Goal: Task Accomplishment & Management: Complete application form

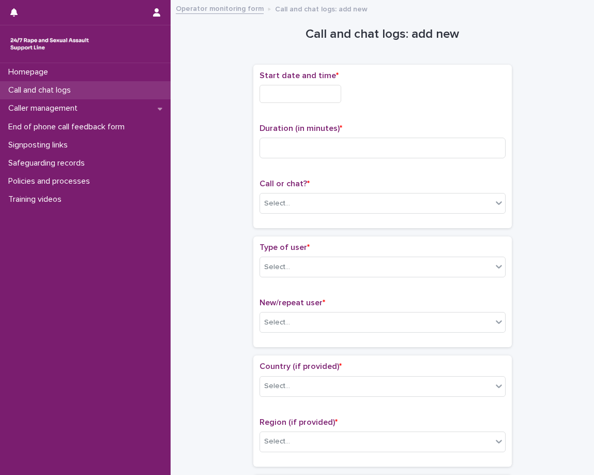
click at [38, 88] on p "Call and chat logs" at bounding box center [41, 90] width 75 height 10
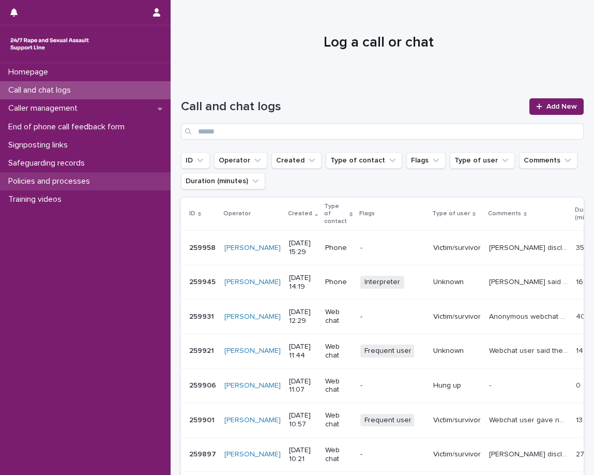
drag, startPoint x: 52, startPoint y: 192, endPoint x: 56, endPoint y: 177, distance: 16.1
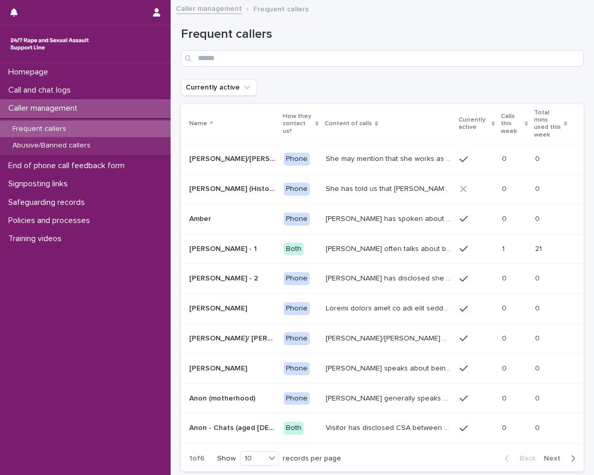
scroll to position [52, 0]
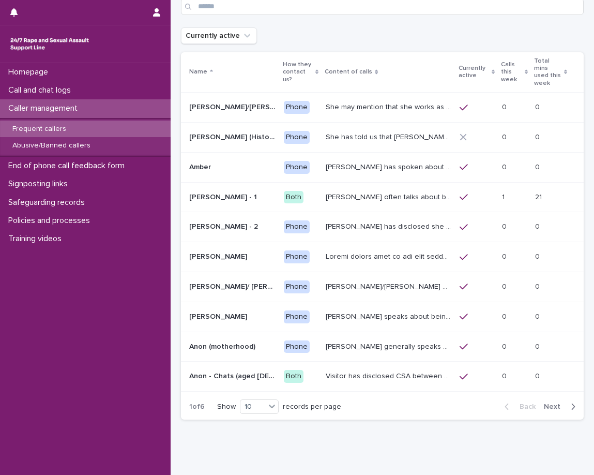
click at [571, 402] on icon "button" at bounding box center [573, 406] width 5 height 9
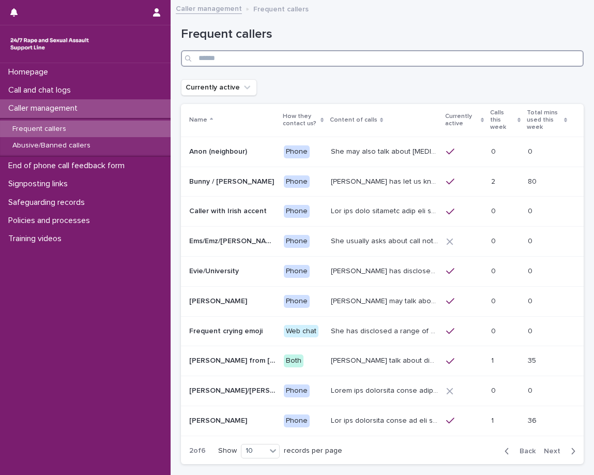
click at [362, 59] on input "Search" at bounding box center [382, 58] width 403 height 17
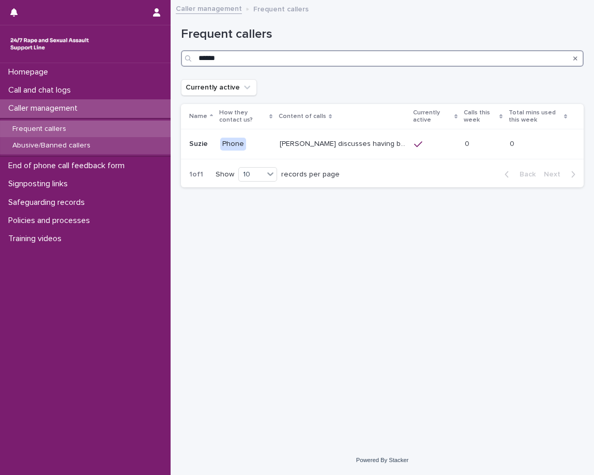
type input "******"
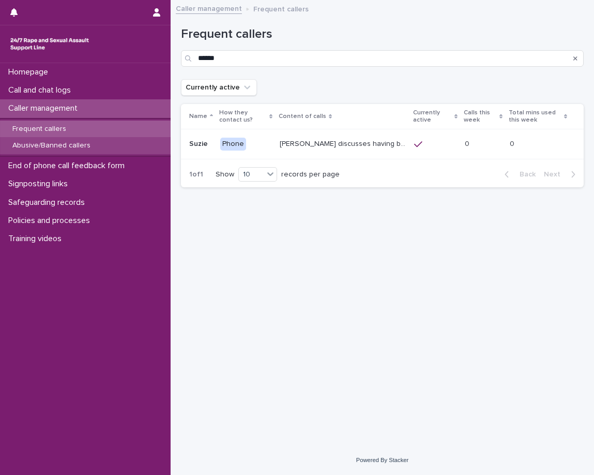
click at [48, 145] on p "Abusive/Banned callers" at bounding box center [51, 145] width 95 height 9
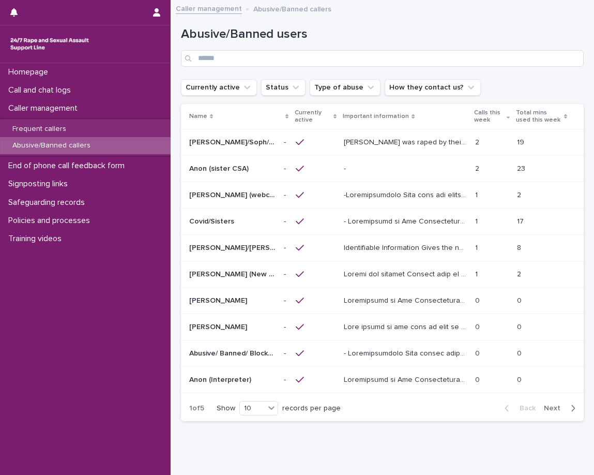
click at [344, 68] on div "Abusive/Banned users" at bounding box center [382, 42] width 403 height 73
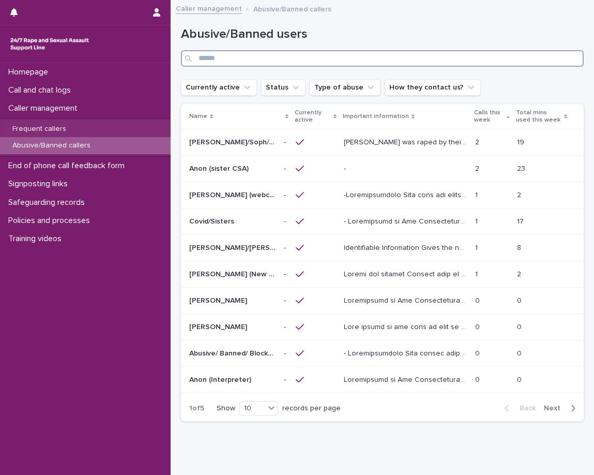
click at [348, 59] on input "Search" at bounding box center [382, 58] width 403 height 17
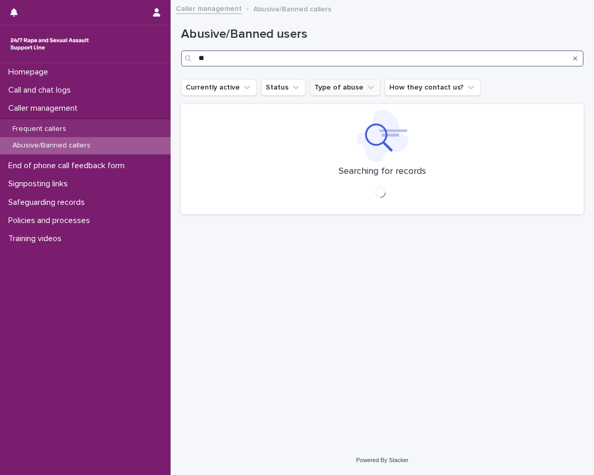
type input "*"
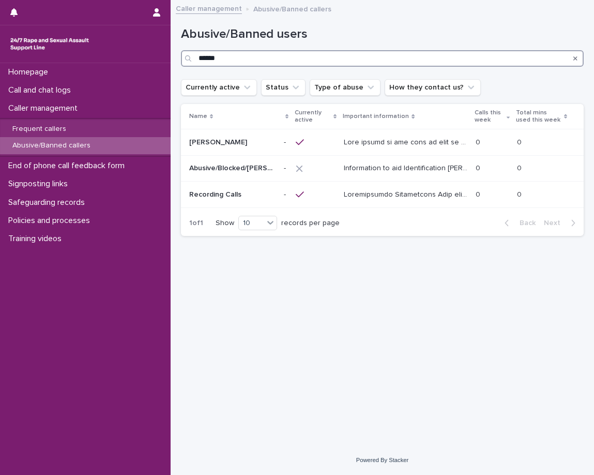
type input "******"
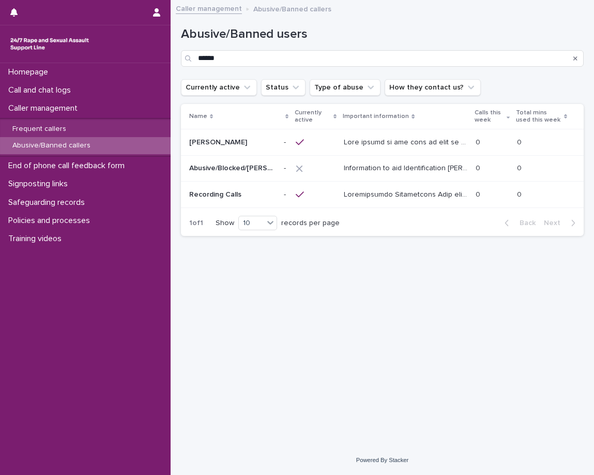
click at [577, 59] on icon "Search" at bounding box center [576, 58] width 4 height 4
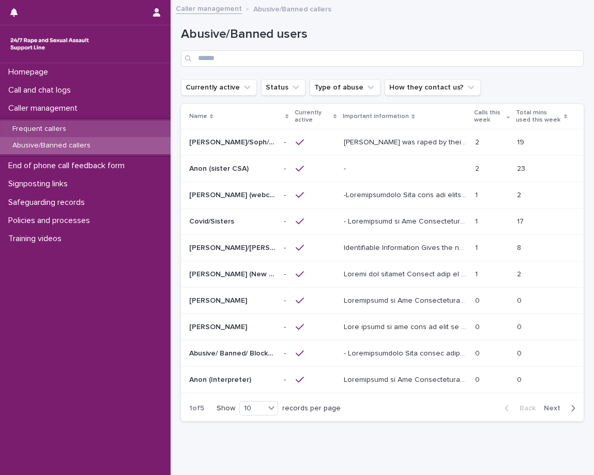
click at [134, 122] on div "Frequent callers" at bounding box center [85, 129] width 171 height 17
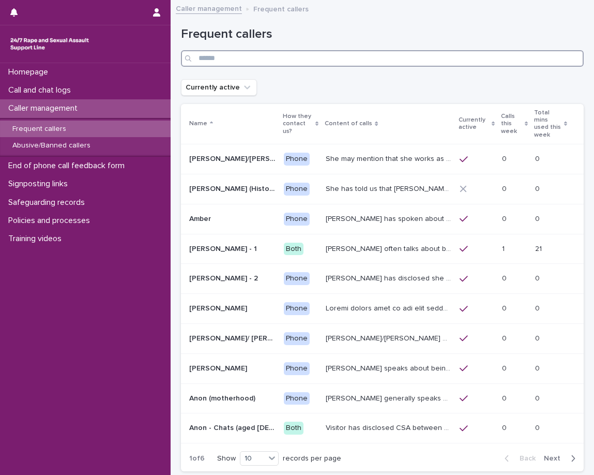
click at [403, 58] on input "Search" at bounding box center [382, 58] width 403 height 17
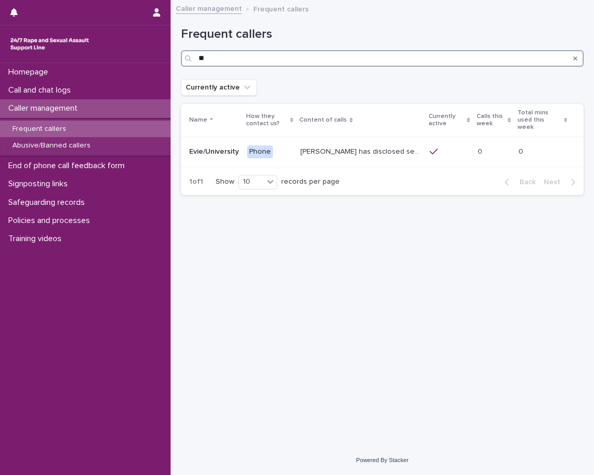
type input "*"
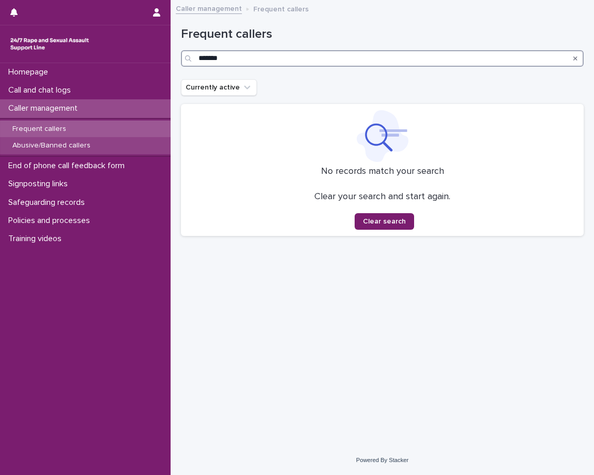
type input "*******"
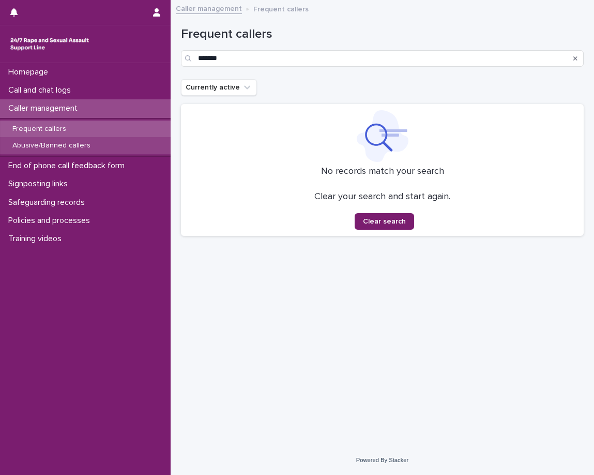
click at [126, 143] on div "Abusive/Banned callers" at bounding box center [85, 145] width 171 height 17
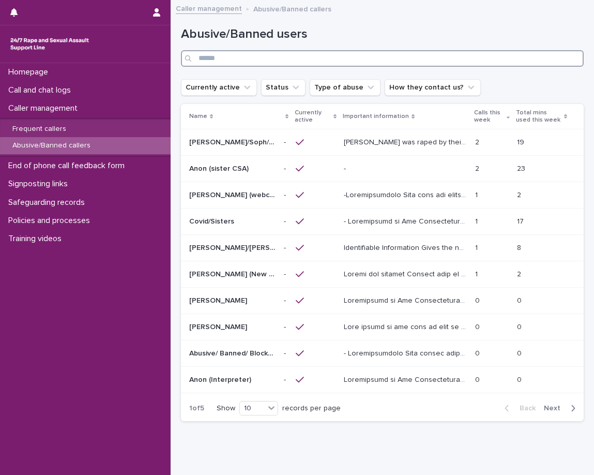
drag, startPoint x: 126, startPoint y: 143, endPoint x: 282, endPoint y: 56, distance: 178.5
click at [282, 56] on input "Search" at bounding box center [382, 58] width 403 height 17
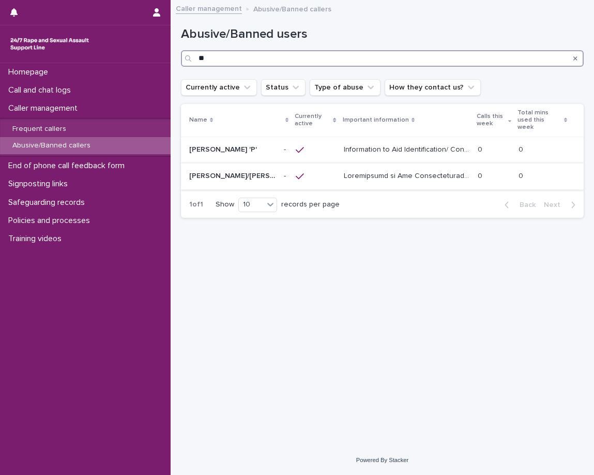
type input "*"
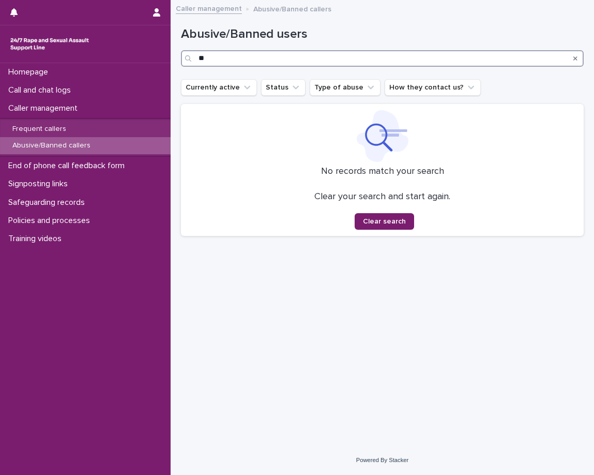
type input "*"
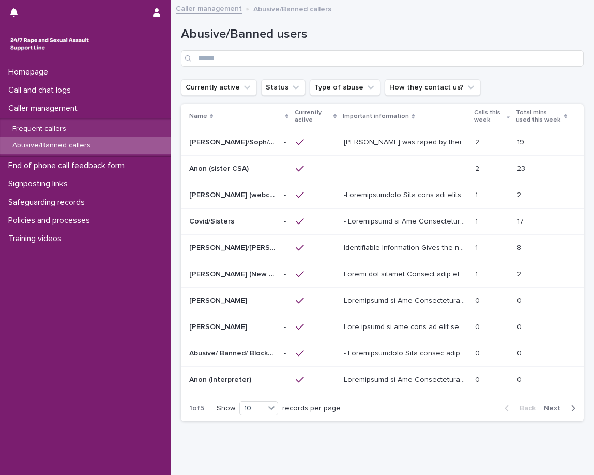
click at [81, 118] on div "Frequent callers Abusive/Banned callers" at bounding box center [85, 137] width 171 height 39
click at [77, 130] on div "Frequent callers" at bounding box center [85, 129] width 171 height 17
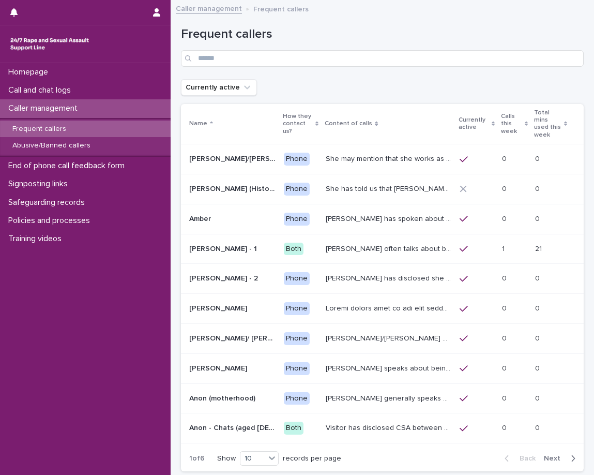
click at [354, 67] on div "Frequent callers" at bounding box center [382, 42] width 403 height 73
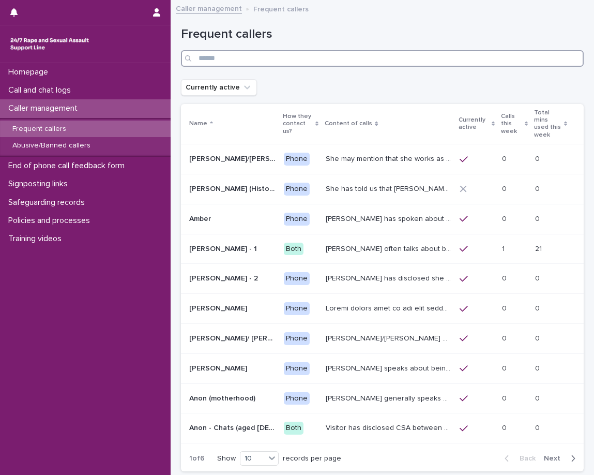
click at [373, 62] on input "Search" at bounding box center [382, 58] width 403 height 17
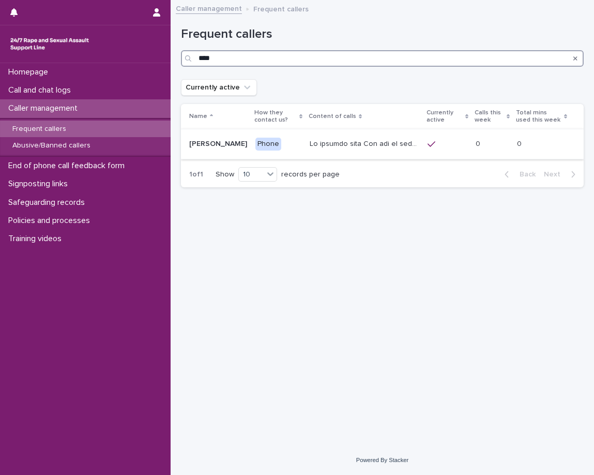
type input "***"
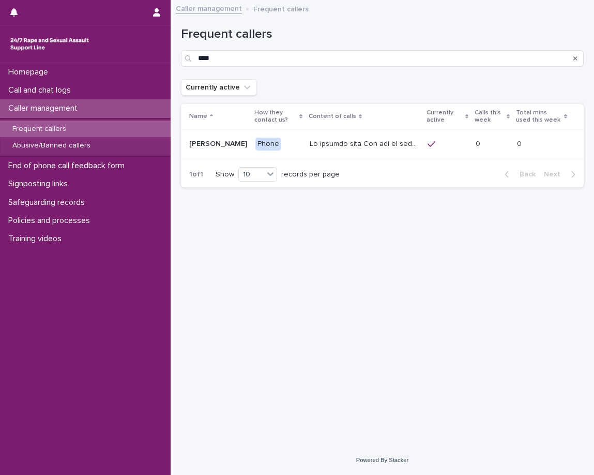
click at [310, 150] on div at bounding box center [365, 144] width 110 height 17
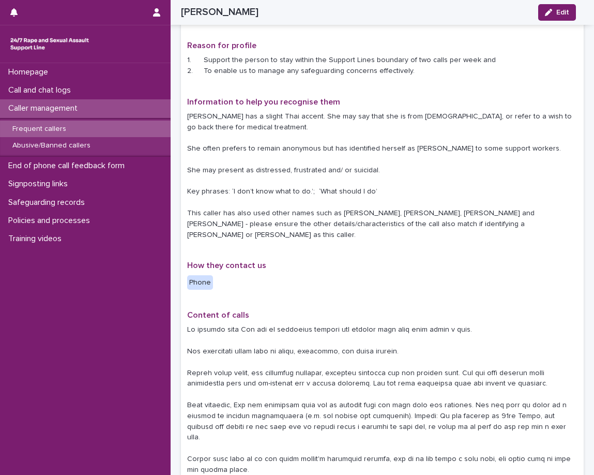
scroll to position [52, 0]
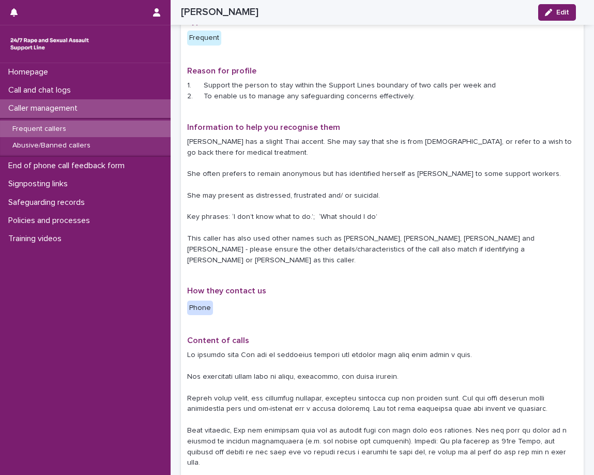
click at [130, 129] on div "Frequent callers" at bounding box center [85, 129] width 171 height 17
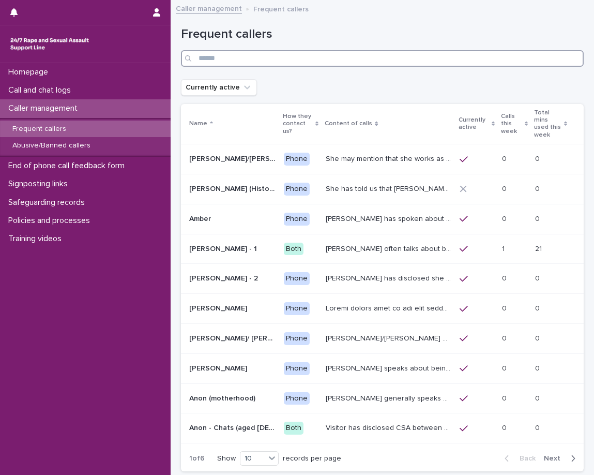
click at [350, 65] on input "Search" at bounding box center [382, 58] width 403 height 17
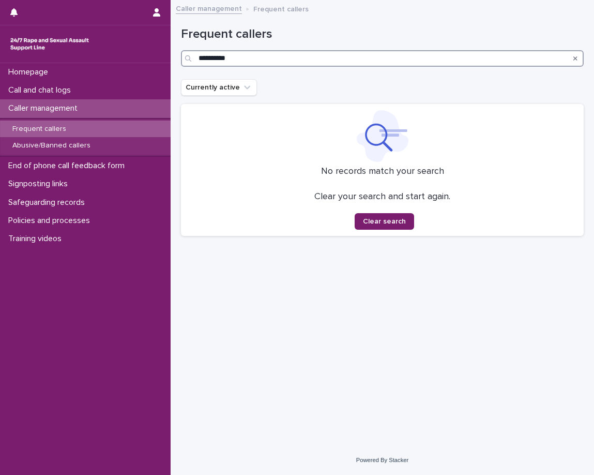
drag, startPoint x: 249, startPoint y: 53, endPoint x: 192, endPoint y: 47, distance: 57.8
click at [192, 47] on div "Frequent callers *********" at bounding box center [382, 47] width 403 height 40
click at [206, 61] on input "*********" at bounding box center [382, 58] width 403 height 17
type input "**********"
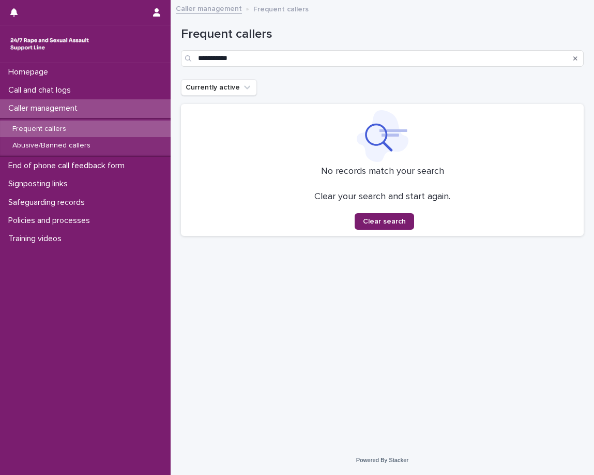
click at [276, 74] on div "**********" at bounding box center [382, 42] width 403 height 73
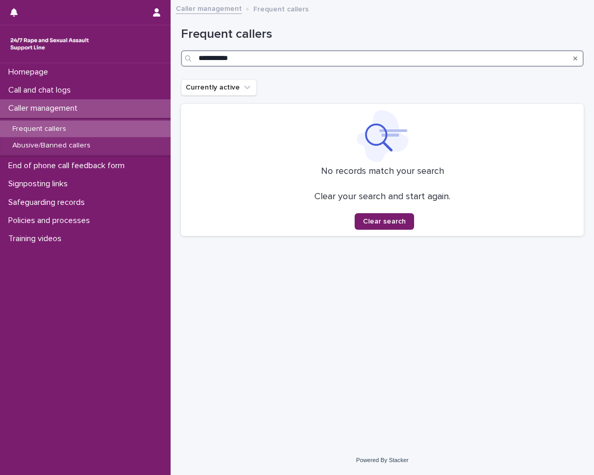
drag, startPoint x: 274, startPoint y: 62, endPoint x: 195, endPoint y: 48, distance: 80.0
click at [195, 48] on div "**********" at bounding box center [382, 47] width 403 height 40
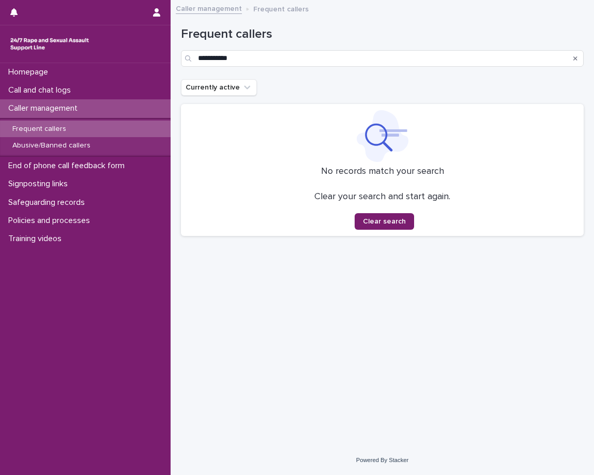
click at [195, 48] on div "**********" at bounding box center [382, 47] width 403 height 40
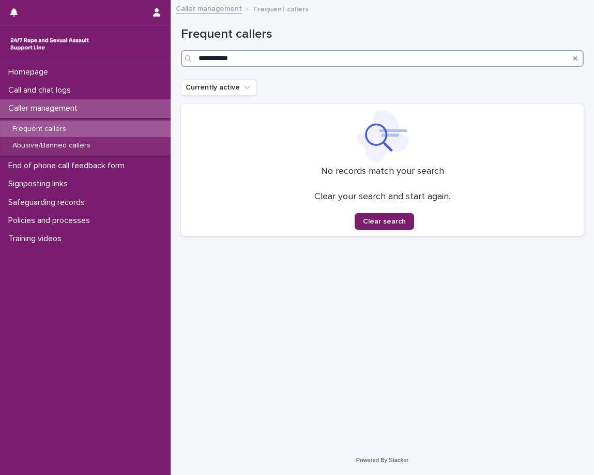
drag, startPoint x: 245, startPoint y: 60, endPoint x: 196, endPoint y: 53, distance: 49.7
click at [196, 53] on div "**********" at bounding box center [382, 58] width 403 height 17
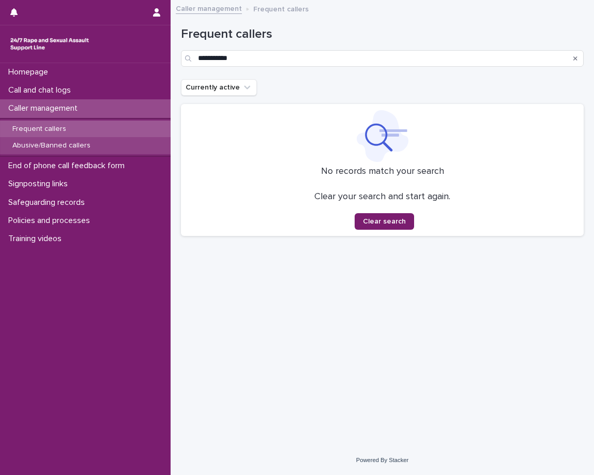
click at [121, 143] on div "Abusive/Banned callers" at bounding box center [85, 145] width 171 height 17
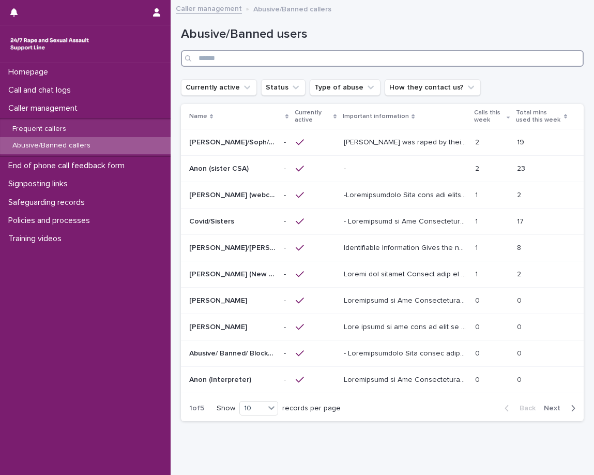
click at [247, 64] on input "Search" at bounding box center [382, 58] width 403 height 17
paste input "**********"
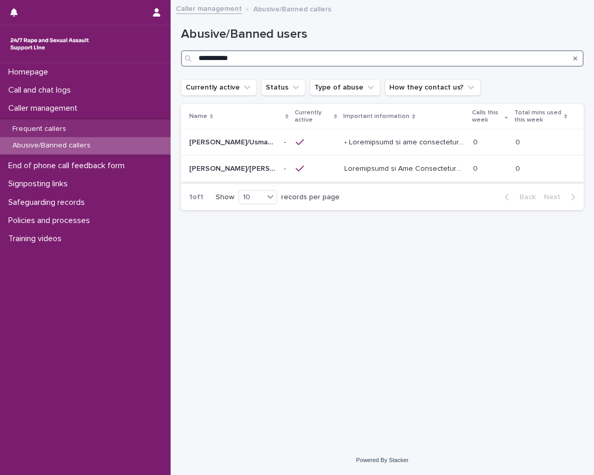
type input "**********"
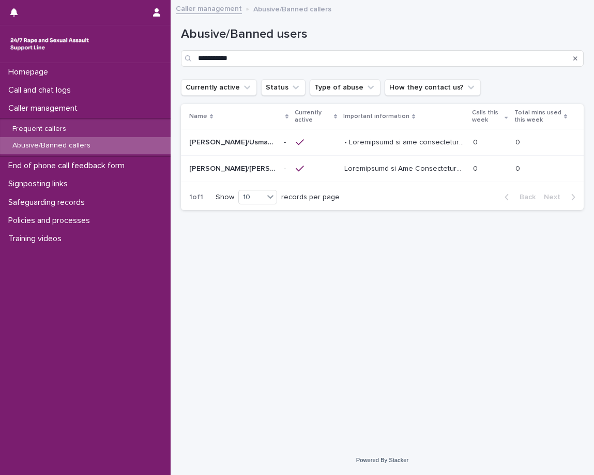
click at [338, 167] on td at bounding box center [316, 169] width 49 height 26
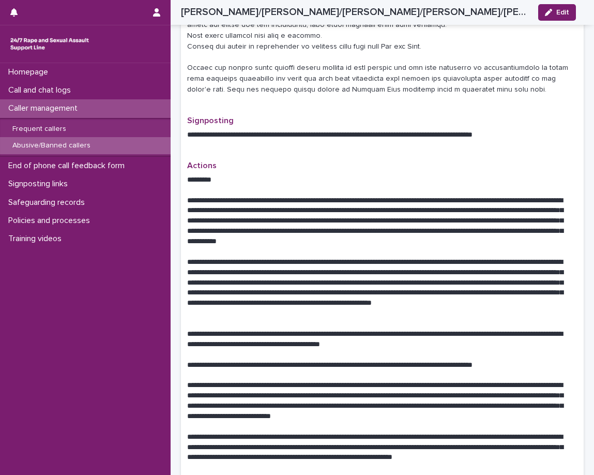
scroll to position [517, 0]
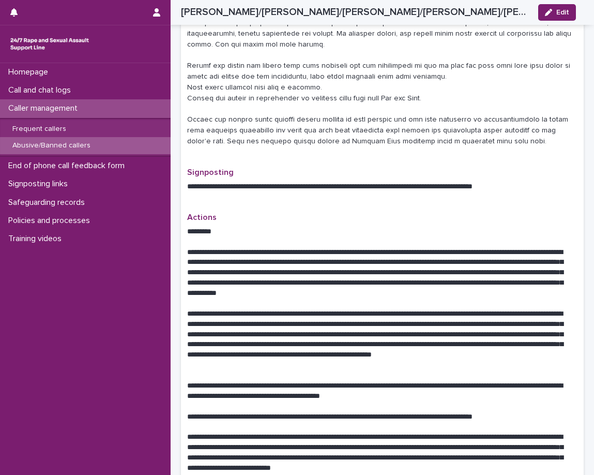
click at [68, 110] on p "Caller management" at bounding box center [45, 108] width 82 height 10
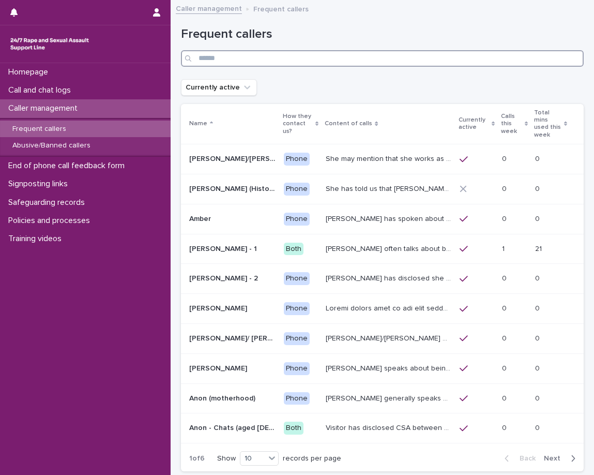
click at [299, 62] on input "Search" at bounding box center [382, 58] width 403 height 17
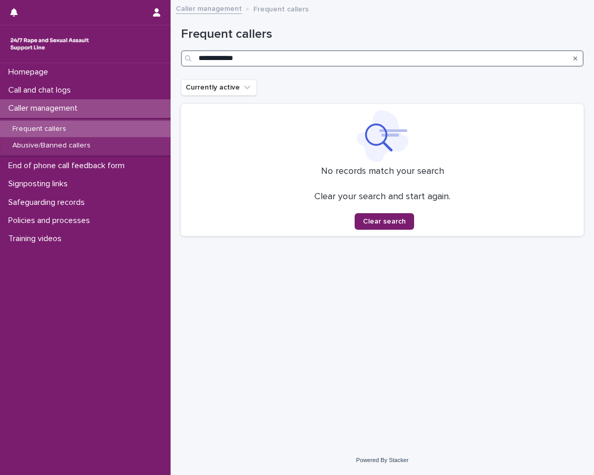
type input "**********"
drag, startPoint x: 293, startPoint y: 56, endPoint x: 188, endPoint y: 65, distance: 105.4
click at [188, 65] on div "**********" at bounding box center [382, 58] width 403 height 17
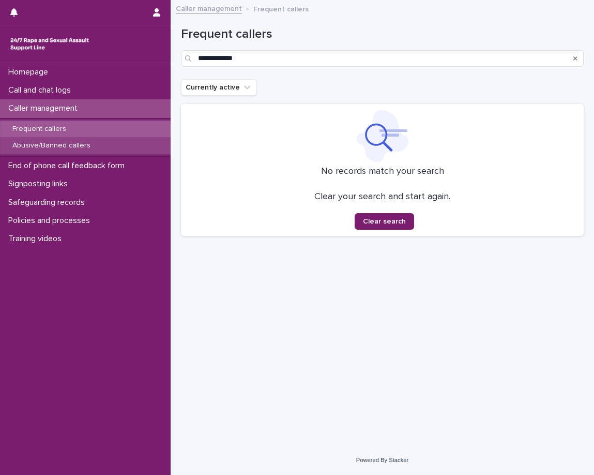
click at [98, 141] on div "Abusive/Banned callers" at bounding box center [85, 145] width 171 height 17
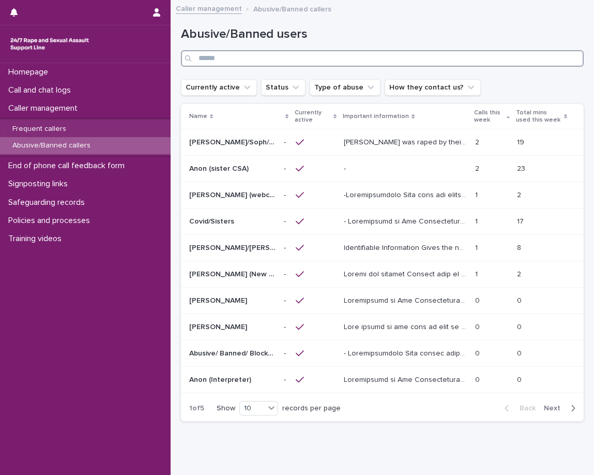
drag, startPoint x: 302, startPoint y: 65, endPoint x: 305, endPoint y: 59, distance: 6.5
click at [305, 59] on input "Search" at bounding box center [382, 58] width 403 height 17
paste input "**********"
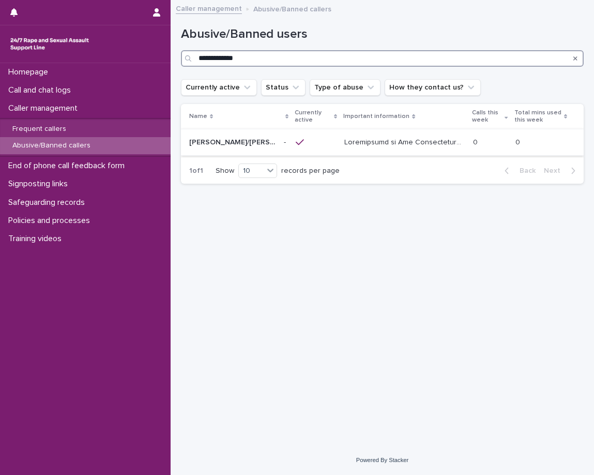
type input "**********"
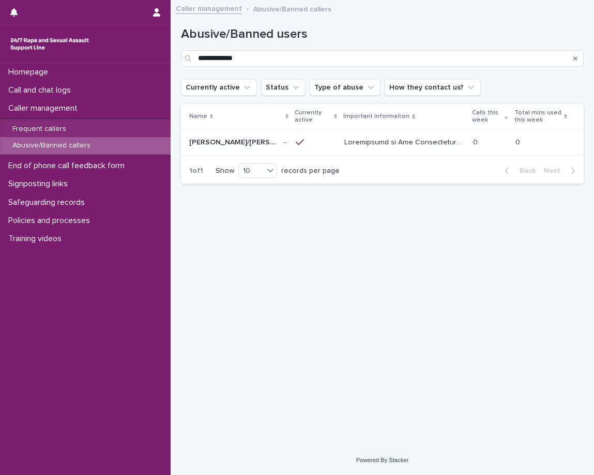
click at [397, 139] on p at bounding box center [406, 141] width 122 height 11
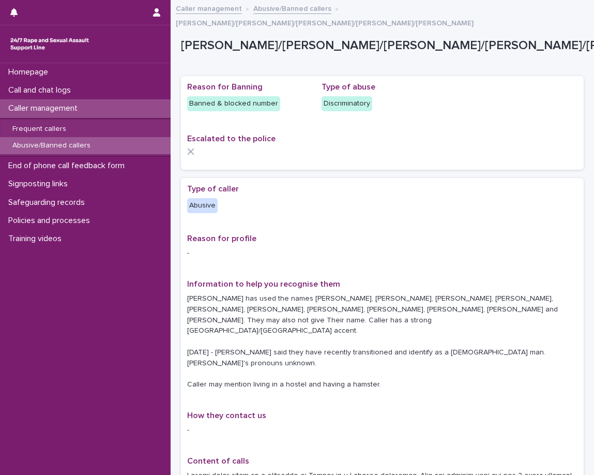
click at [380, 153] on div "Reason for Banning Banned & blocked number Type of abuse Discriminatory Escalat…" at bounding box center [382, 123] width 403 height 94
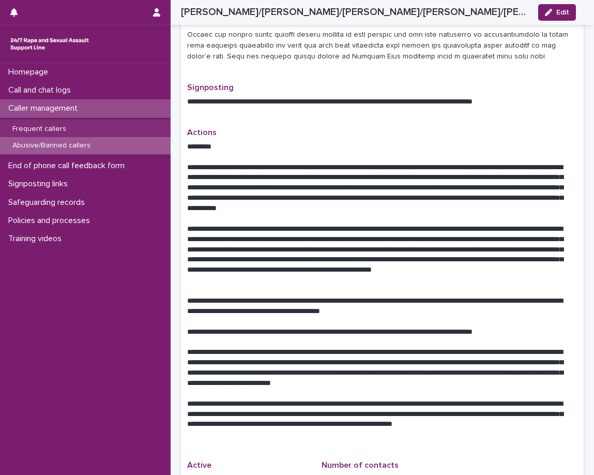
scroll to position [621, 0]
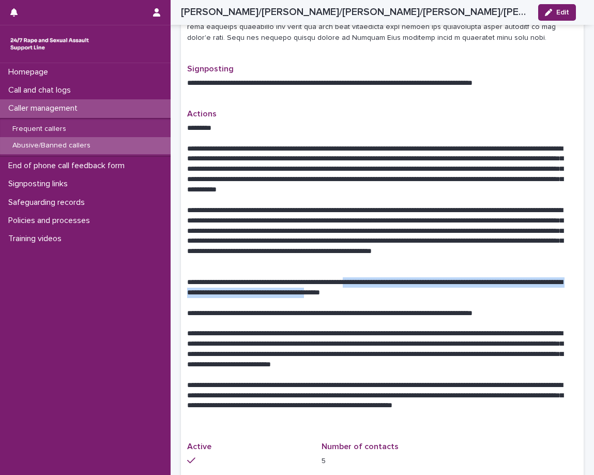
drag, startPoint x: 388, startPoint y: 236, endPoint x: 393, endPoint y: 244, distance: 9.3
click at [393, 277] on p "**********" at bounding box center [378, 287] width 383 height 21
drag, startPoint x: 288, startPoint y: 233, endPoint x: 291, endPoint y: 245, distance: 12.7
click at [291, 277] on p "**********" at bounding box center [378, 287] width 383 height 21
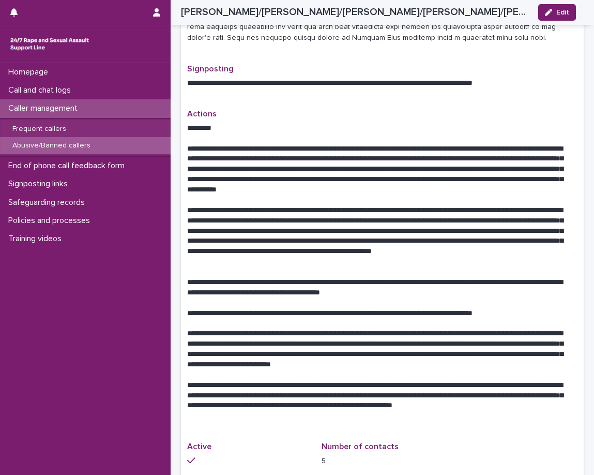
click at [307, 205] on p "**********" at bounding box center [378, 236] width 383 height 62
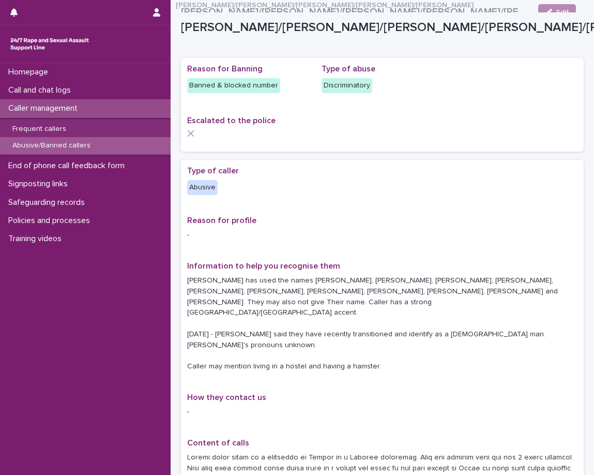
scroll to position [0, 0]
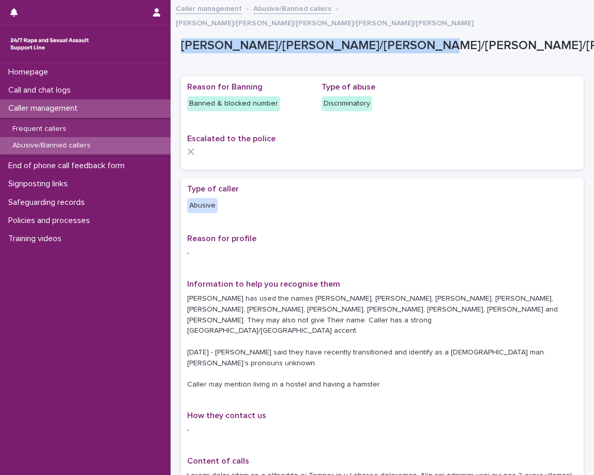
drag, startPoint x: 178, startPoint y: 31, endPoint x: 411, endPoint y: 41, distance: 232.6
click at [411, 41] on div "Sarah/Patricia/Brianna/Jasmine/Tatiana" at bounding box center [432, 47] width 503 height 19
drag, startPoint x: 183, startPoint y: 34, endPoint x: 394, endPoint y: 43, distance: 210.8
click at [392, 43] on div "Sarah/Patricia/Brianna/Jasmine/Tatiana" at bounding box center [432, 47] width 503 height 19
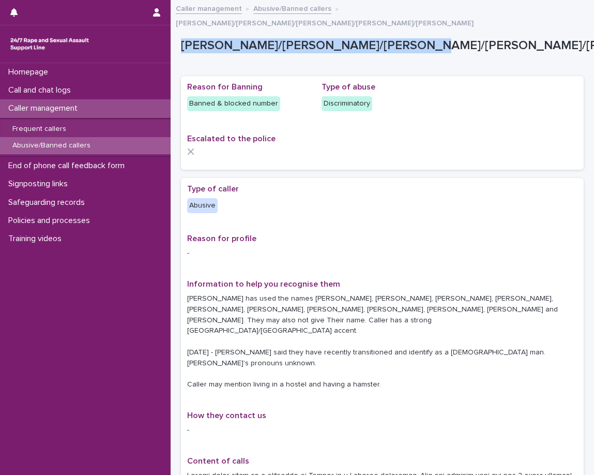
click at [393, 43] on div "Sarah/Patricia/Brianna/Jasmine/Tatiana" at bounding box center [432, 47] width 503 height 19
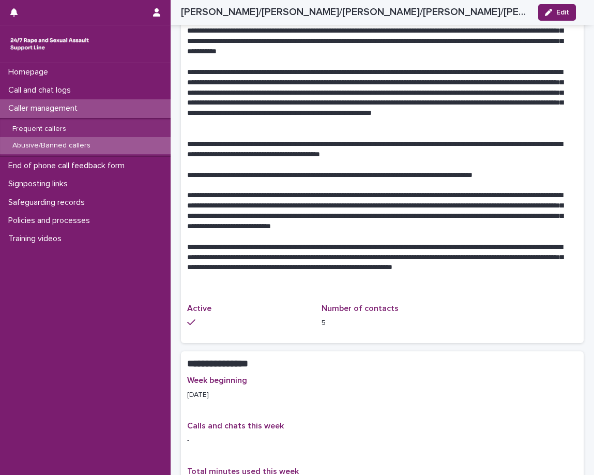
scroll to position [776, 0]
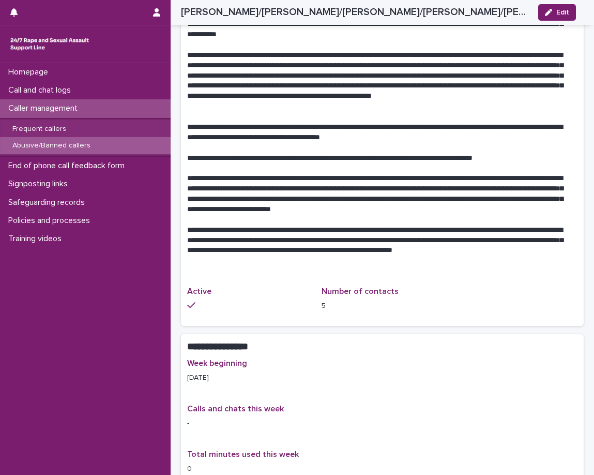
click at [438, 112] on p at bounding box center [382, 117] width 391 height 10
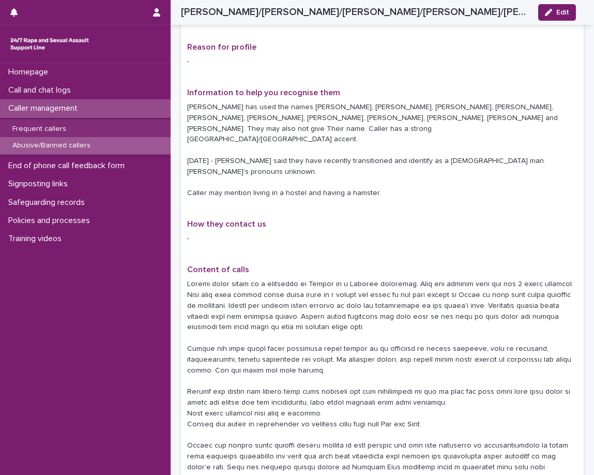
scroll to position [207, 0]
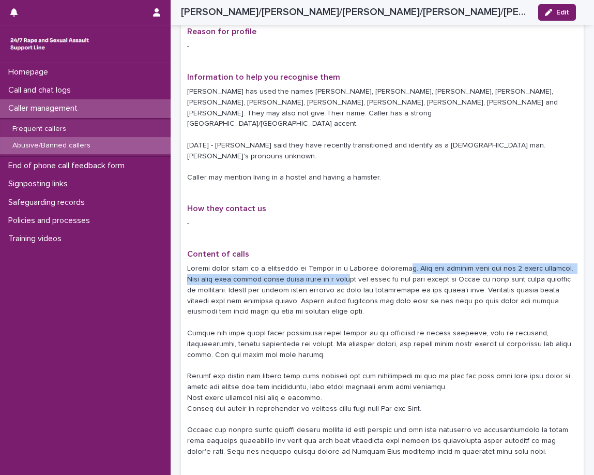
drag, startPoint x: 346, startPoint y: 228, endPoint x: 390, endPoint y: 217, distance: 44.7
click at [390, 263] on p at bounding box center [382, 359] width 391 height 193
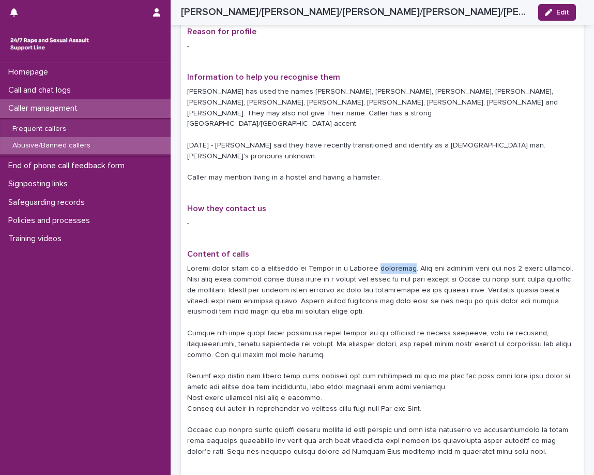
click at [390, 263] on p at bounding box center [382, 359] width 391 height 193
click at [484, 263] on p at bounding box center [382, 359] width 391 height 193
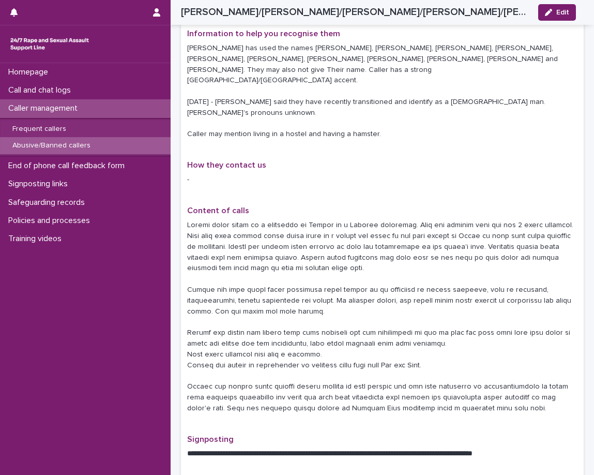
scroll to position [310, 0]
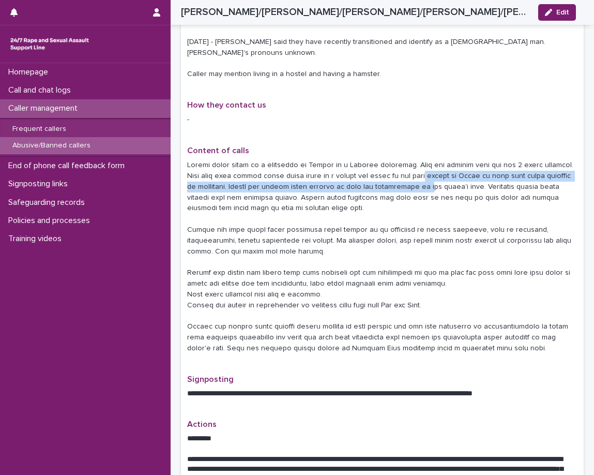
drag, startPoint x: 412, startPoint y: 130, endPoint x: 414, endPoint y: 140, distance: 9.7
click at [414, 160] on p at bounding box center [382, 256] width 391 height 193
click at [364, 160] on p at bounding box center [382, 256] width 391 height 193
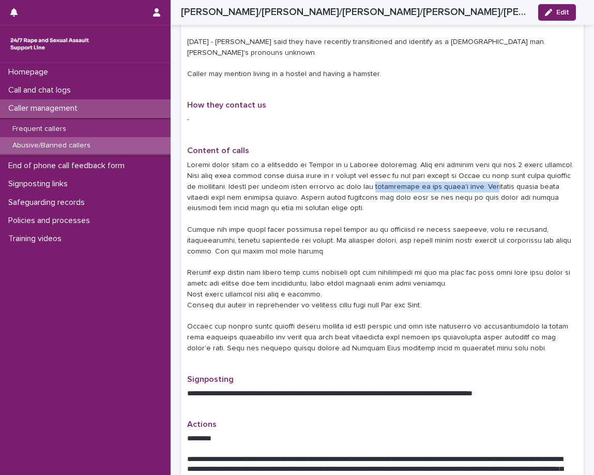
drag, startPoint x: 380, startPoint y: 141, endPoint x: 472, endPoint y: 141, distance: 92.6
click at [472, 160] on p at bounding box center [382, 256] width 391 height 193
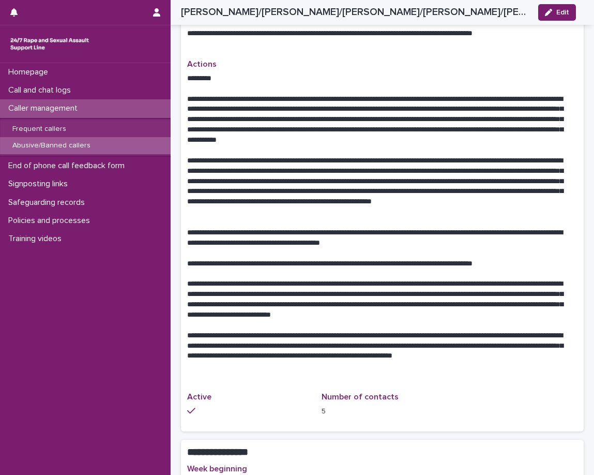
scroll to position [673, 0]
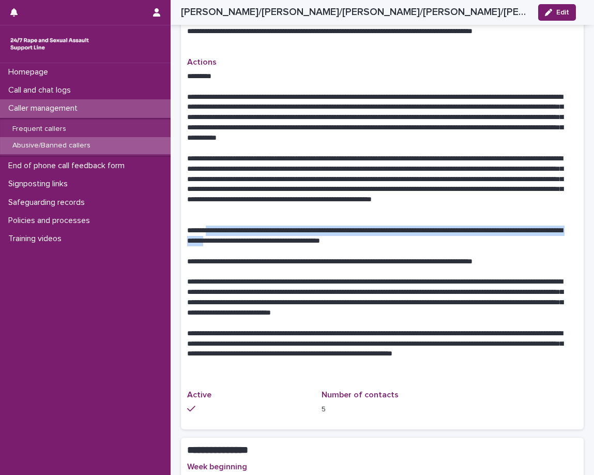
drag, startPoint x: 225, startPoint y: 184, endPoint x: 277, endPoint y: 191, distance: 52.8
click at [277, 226] on p "**********" at bounding box center [378, 236] width 383 height 21
click at [267, 226] on p "**********" at bounding box center [378, 236] width 383 height 21
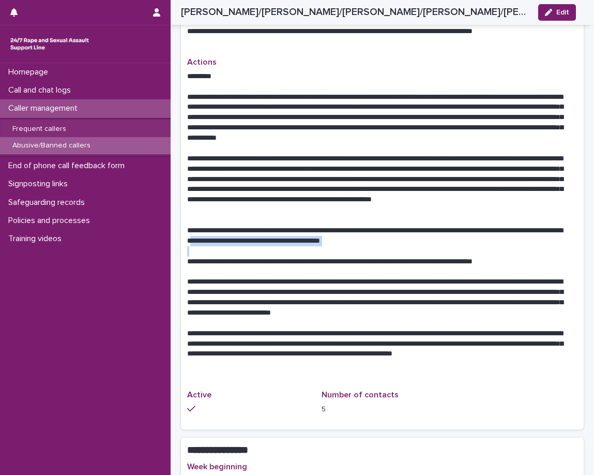
drag, startPoint x: 262, startPoint y: 193, endPoint x: 361, endPoint y: 207, distance: 100.3
click at [361, 207] on div "**********" at bounding box center [382, 220] width 391 height 298
click at [355, 246] on p at bounding box center [382, 251] width 391 height 10
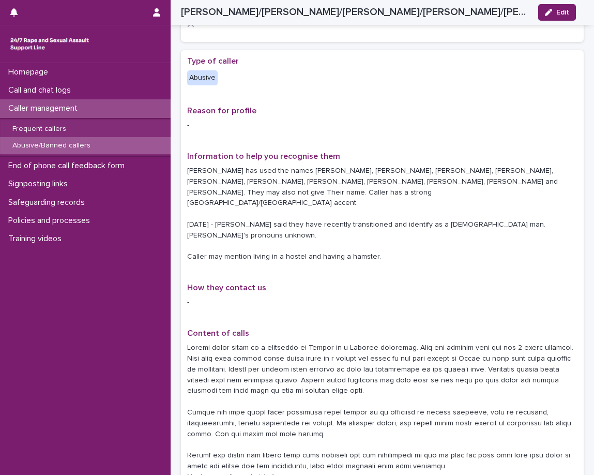
scroll to position [103, 0]
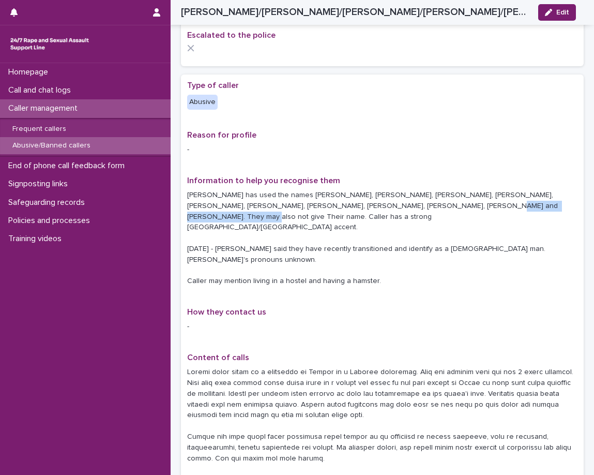
drag, startPoint x: 391, startPoint y: 191, endPoint x: 507, endPoint y: 191, distance: 115.9
click at [507, 191] on p "Caller has used the names Sarah, Patricia, Brianna, Jasmine, Esmerelda, Natasha…" at bounding box center [382, 238] width 391 height 97
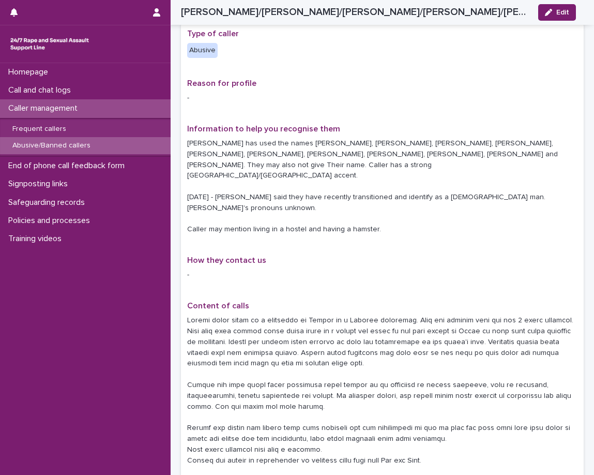
scroll to position [207, 0]
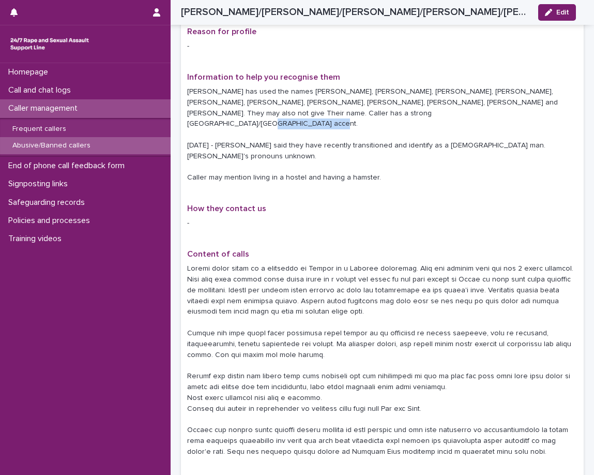
drag, startPoint x: 389, startPoint y: 109, endPoint x: 442, endPoint y: 115, distance: 53.6
click at [442, 115] on p "Caller has used the names Sarah, Patricia, Brianna, Jasmine, Esmerelda, Natasha…" at bounding box center [382, 134] width 391 height 97
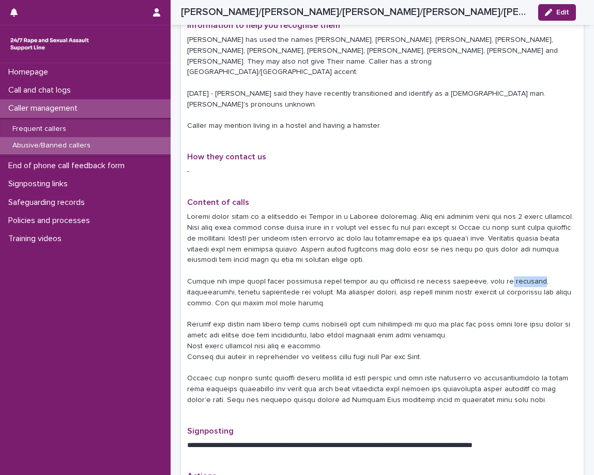
drag, startPoint x: 492, startPoint y: 238, endPoint x: 513, endPoint y: 237, distance: 21.2
click at [513, 237] on p at bounding box center [382, 308] width 391 height 193
drag, startPoint x: 197, startPoint y: 247, endPoint x: 214, endPoint y: 249, distance: 16.6
click at [214, 249] on p at bounding box center [382, 308] width 391 height 193
click at [224, 267] on p at bounding box center [382, 308] width 391 height 193
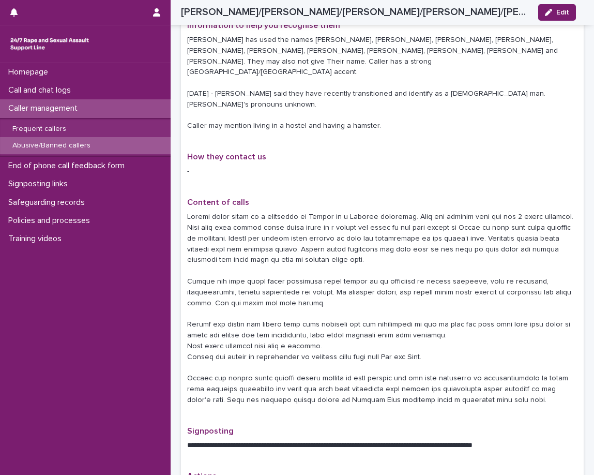
click at [224, 267] on p at bounding box center [382, 308] width 391 height 193
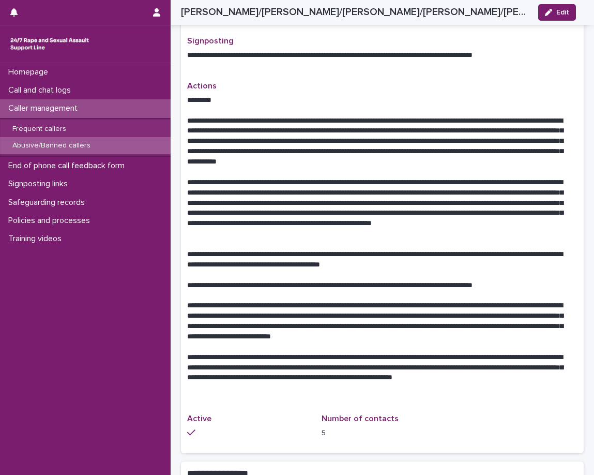
scroll to position [673, 0]
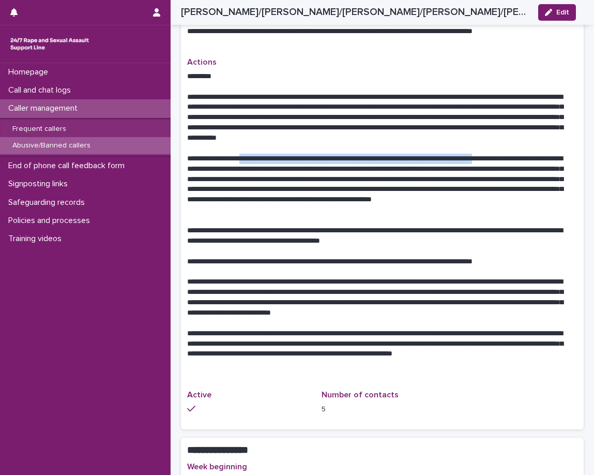
drag, startPoint x: 255, startPoint y: 111, endPoint x: 544, endPoint y: 109, distance: 289.7
click at [544, 154] on p "**********" at bounding box center [378, 185] width 383 height 62
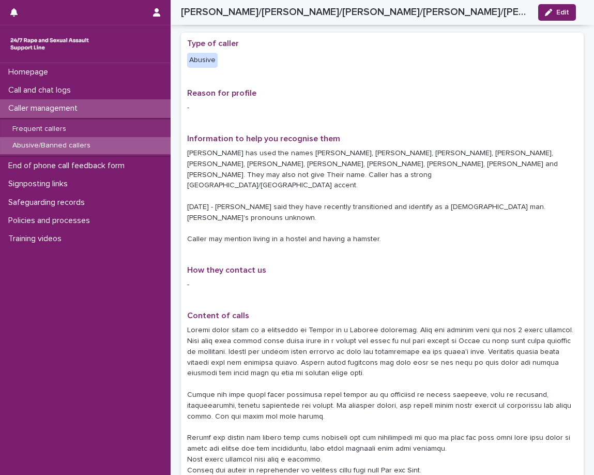
scroll to position [103, 0]
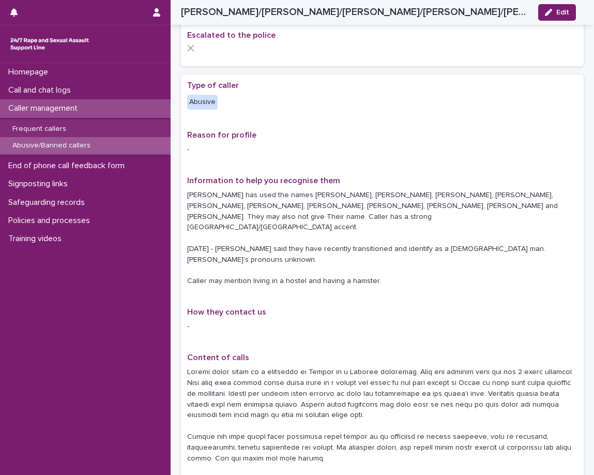
click at [101, 110] on div "Caller management" at bounding box center [85, 108] width 171 height 18
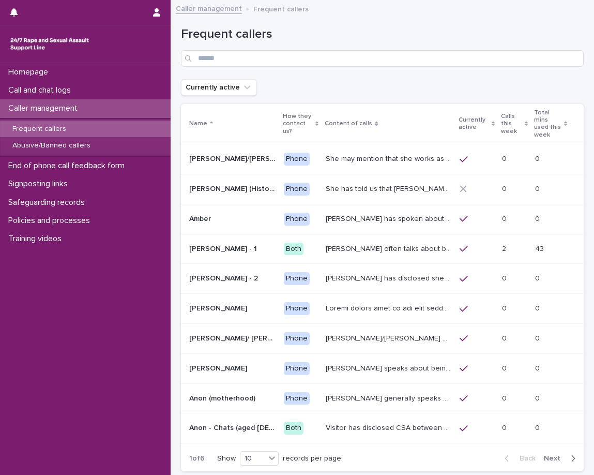
click at [331, 67] on div "Frequent callers" at bounding box center [382, 42] width 403 height 73
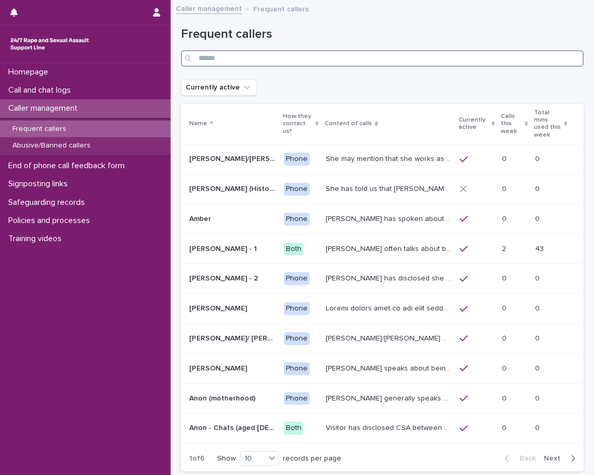
click at [336, 62] on input "Search" at bounding box center [382, 58] width 403 height 17
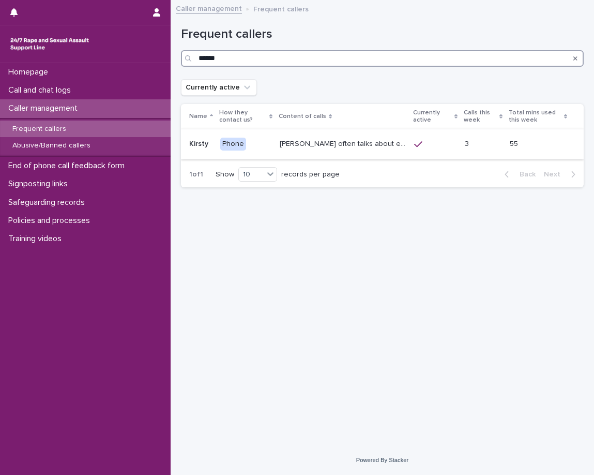
type input "******"
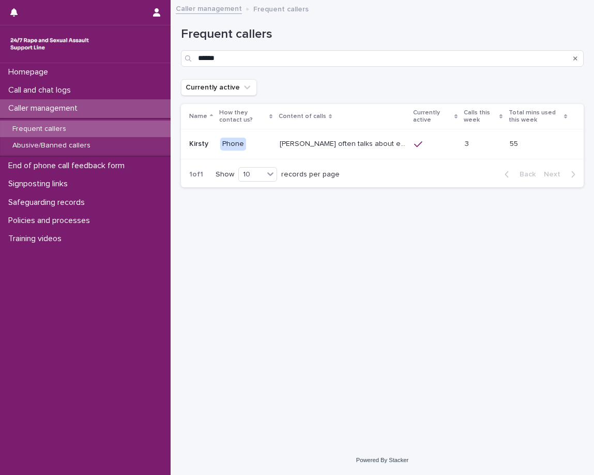
click at [352, 143] on p "Kirsty often talks about experiencing sexual violence by a family friend six ye…" at bounding box center [344, 143] width 128 height 11
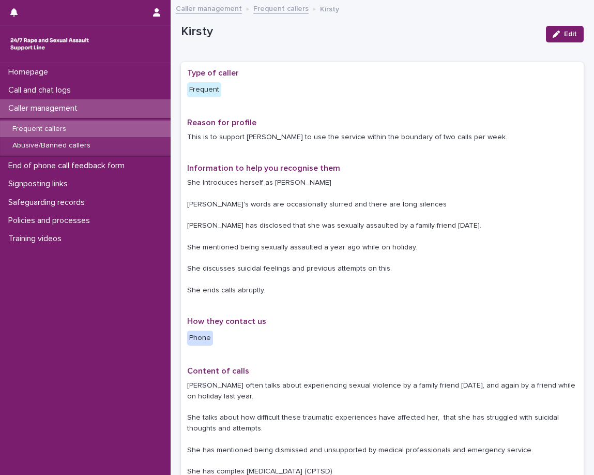
click at [101, 103] on div "Caller management" at bounding box center [85, 108] width 171 height 18
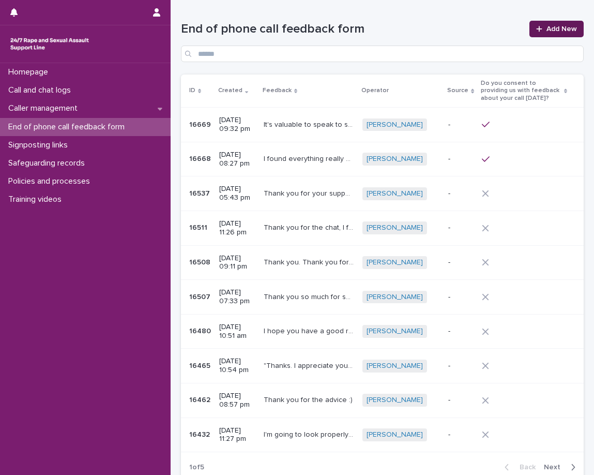
click at [554, 28] on span "Add New" at bounding box center [562, 28] width 31 height 7
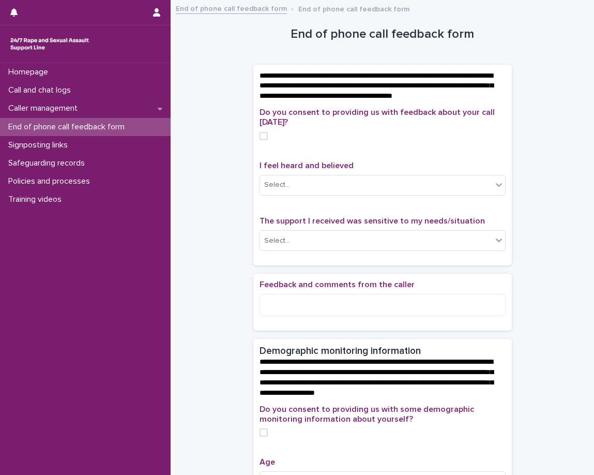
click at [543, 395] on div "**********" at bounding box center [382, 435] width 403 height 858
drag, startPoint x: 296, startPoint y: 38, endPoint x: 442, endPoint y: 32, distance: 146.1
click at [442, 32] on h1 "End of phone call feedback form" at bounding box center [383, 34] width 259 height 15
click at [442, 31] on h1 "End of phone call feedback form" at bounding box center [383, 34] width 259 height 15
click at [314, 108] on div "**********" at bounding box center [383, 86] width 259 height 43
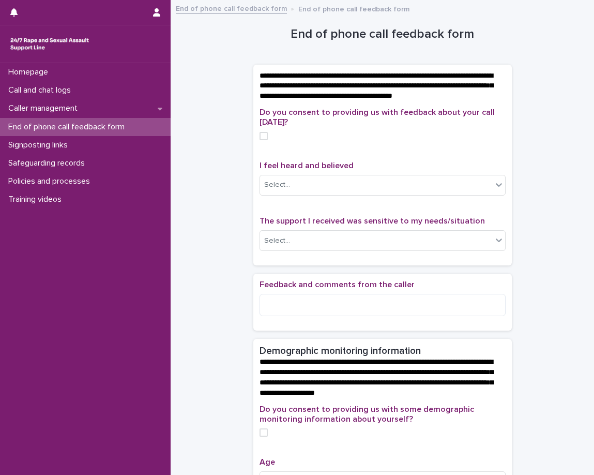
click at [314, 108] on div "**********" at bounding box center [383, 86] width 259 height 43
click at [106, 127] on p "End of phone call feedback form" at bounding box center [68, 127] width 129 height 10
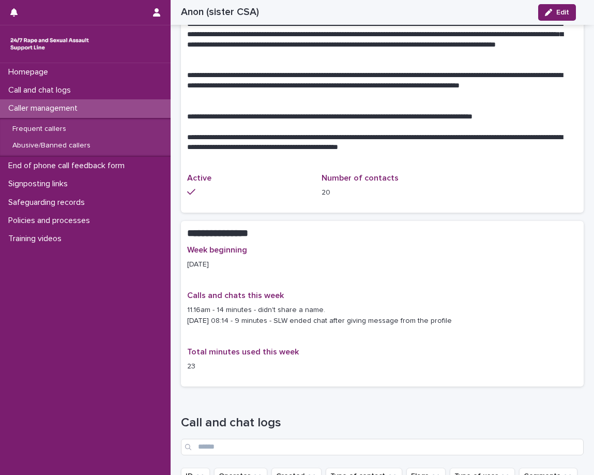
scroll to position [673, 0]
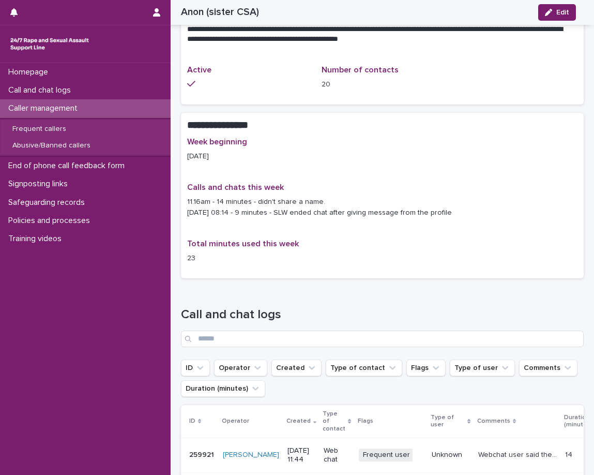
click at [117, 108] on div "Caller management" at bounding box center [85, 108] width 171 height 18
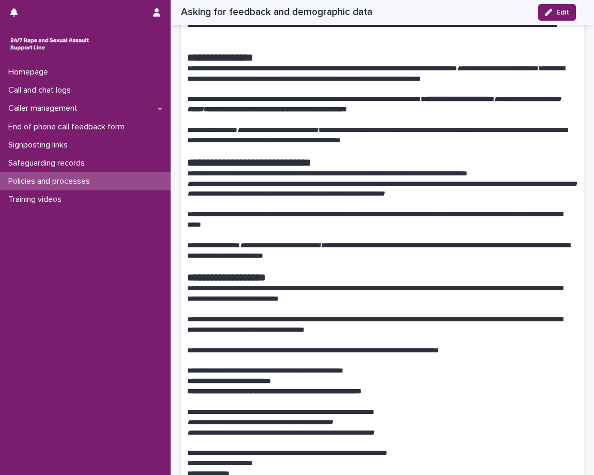
scroll to position [517, 0]
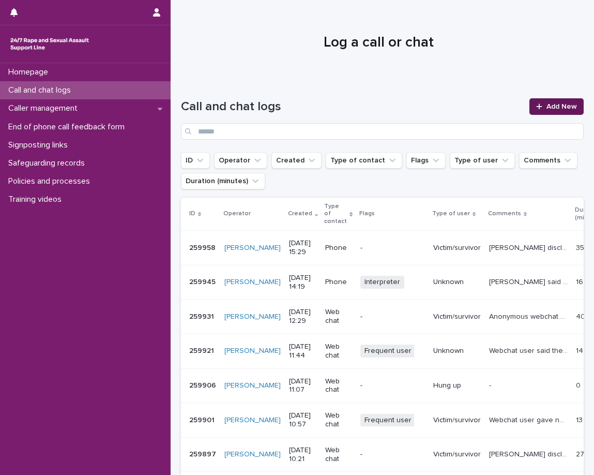
click at [538, 103] on div at bounding box center [542, 106] width 10 height 7
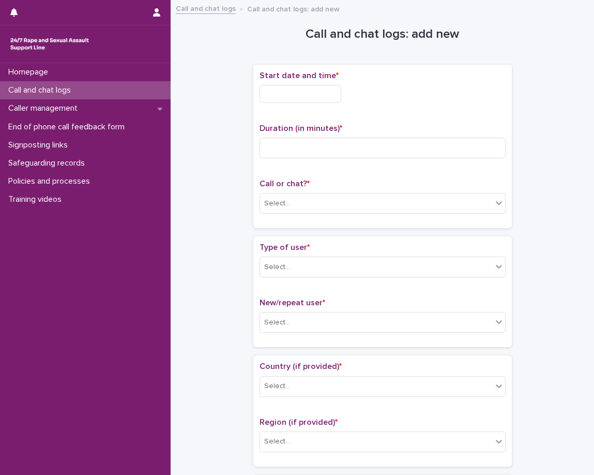
click at [309, 95] on input "text" at bounding box center [301, 94] width 82 height 18
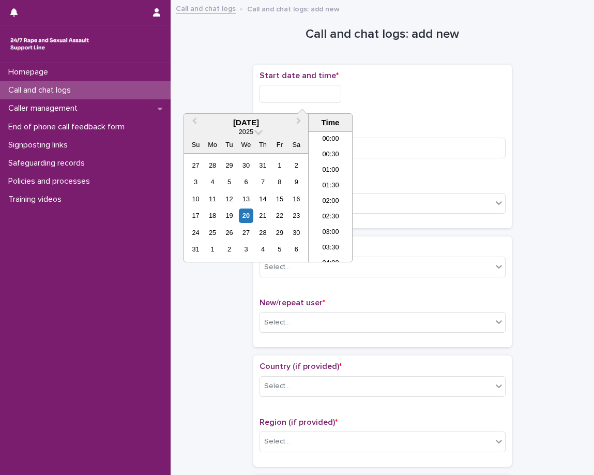
scroll to position [471, 0]
click at [336, 166] on li "16:00" at bounding box center [331, 166] width 44 height 16
click at [310, 93] on input "**********" at bounding box center [301, 94] width 82 height 18
type input "**********"
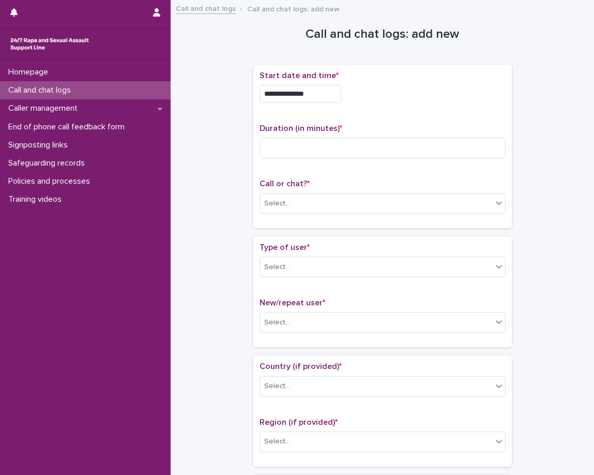
drag, startPoint x: 366, startPoint y: 103, endPoint x: 371, endPoint y: 108, distance: 7.7
click at [370, 107] on div "**********" at bounding box center [383, 91] width 246 height 40
click at [368, 144] on input at bounding box center [383, 148] width 246 height 21
type input "**"
click at [363, 186] on p "Call or chat? *" at bounding box center [383, 184] width 246 height 10
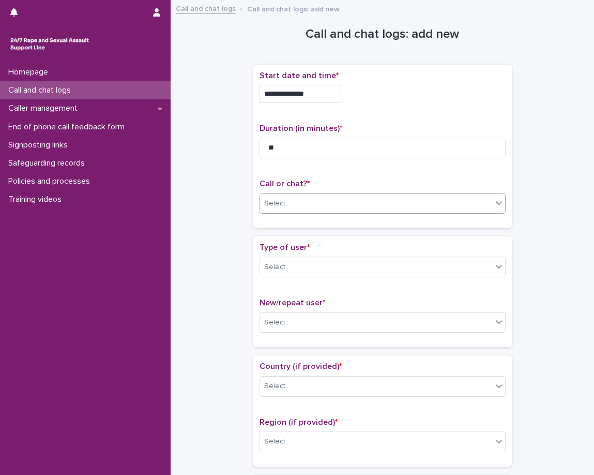
click at [359, 200] on div "Select..." at bounding box center [376, 203] width 232 height 17
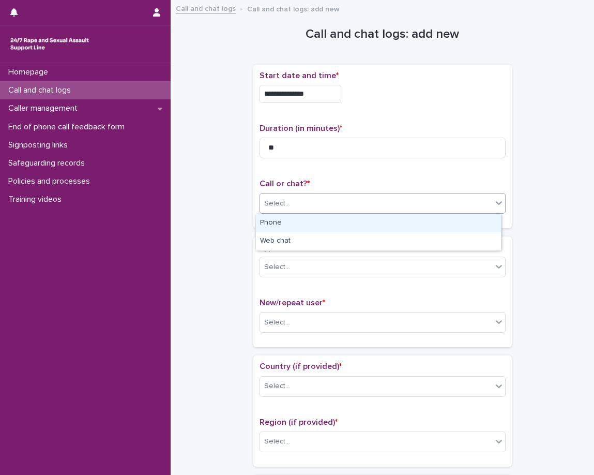
click at [350, 221] on div "Phone" at bounding box center [378, 223] width 245 height 18
click at [339, 231] on div "**********" at bounding box center [383, 151] width 259 height 172
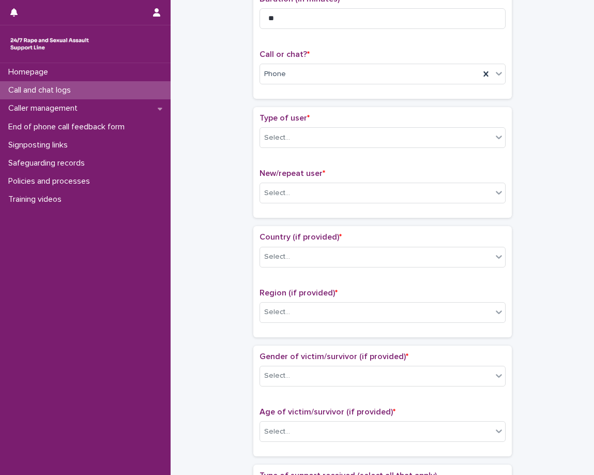
scroll to position [155, 0]
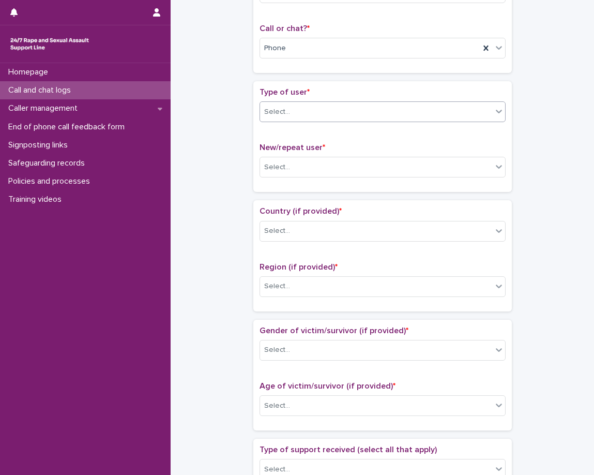
click at [349, 112] on div "Select..." at bounding box center [376, 111] width 232 height 17
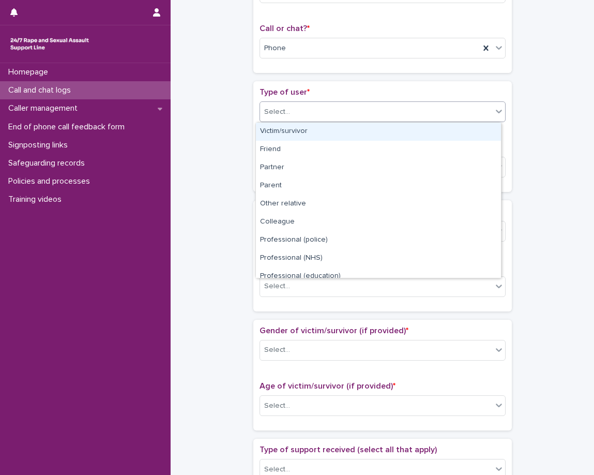
click at [340, 132] on div "Victim/survivor" at bounding box center [378, 132] width 245 height 18
click at [321, 142] on div "Type of user * option Victim/survivor focused, 1 of 15. 15 results available. U…" at bounding box center [383, 136] width 246 height 98
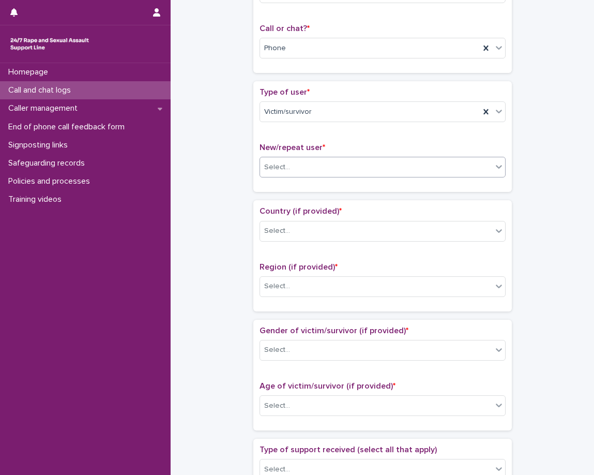
click at [319, 173] on div "Select..." at bounding box center [376, 167] width 232 height 17
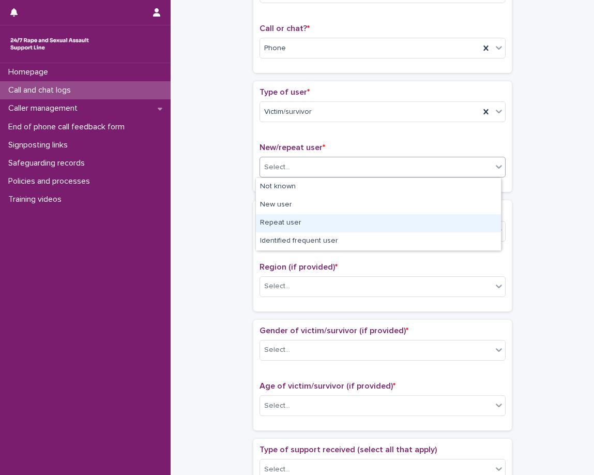
click at [317, 218] on div "Repeat user" at bounding box center [378, 223] width 245 height 18
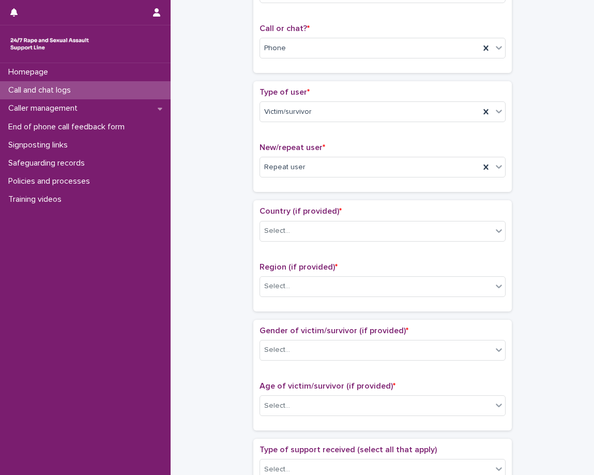
click at [315, 197] on div "Loading... Saving… Type of user * Victim/survivor New/repeat user * Repeat user" at bounding box center [383, 140] width 259 height 119
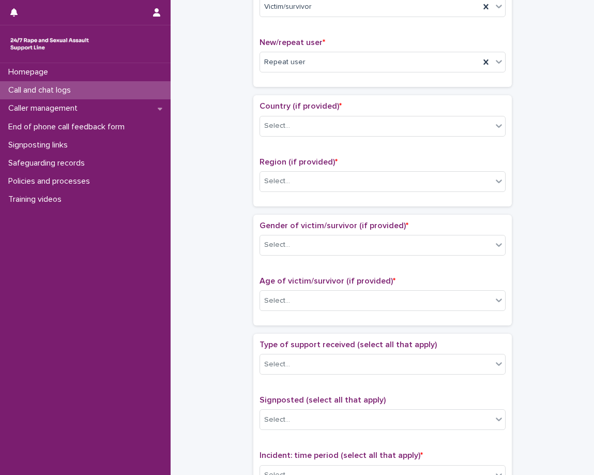
scroll to position [310, 0]
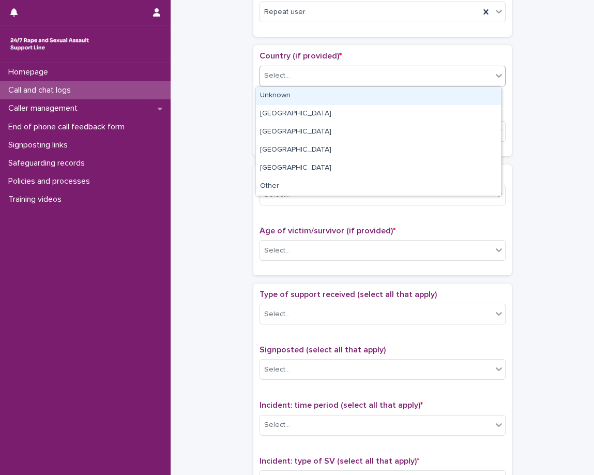
click at [337, 66] on div "Select..." at bounding box center [383, 76] width 246 height 21
click at [329, 97] on div "Unknown" at bounding box center [378, 96] width 245 height 18
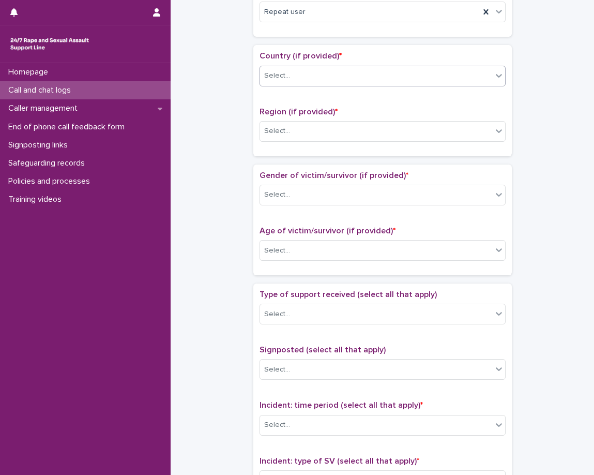
click at [311, 110] on span "Region (if provided) *" at bounding box center [299, 112] width 78 height 8
click at [312, 138] on div "Select..." at bounding box center [376, 131] width 232 height 17
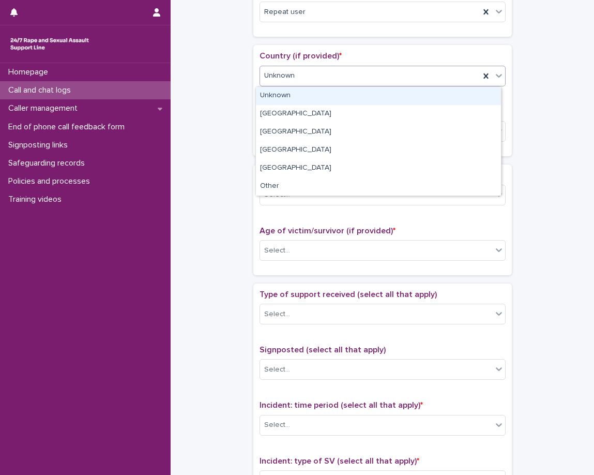
click at [321, 82] on div "Unknown" at bounding box center [370, 75] width 220 height 17
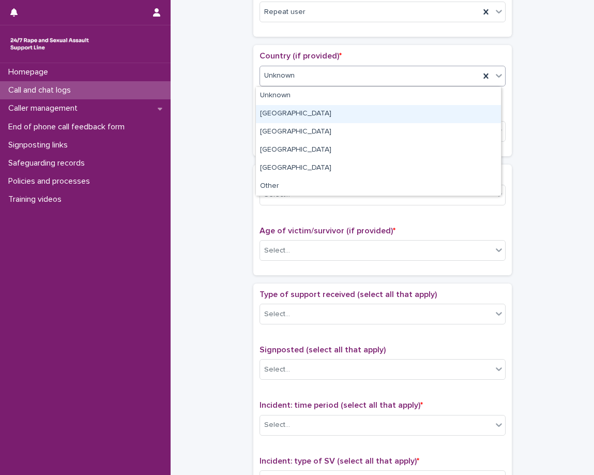
click at [311, 108] on div "England" at bounding box center [378, 114] width 245 height 18
click at [311, 108] on span "Region (if provided) *" at bounding box center [299, 112] width 78 height 8
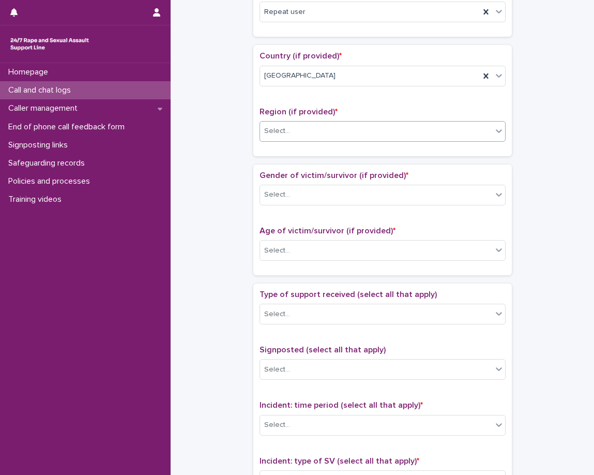
click at [304, 135] on div "Select..." at bounding box center [376, 131] width 232 height 17
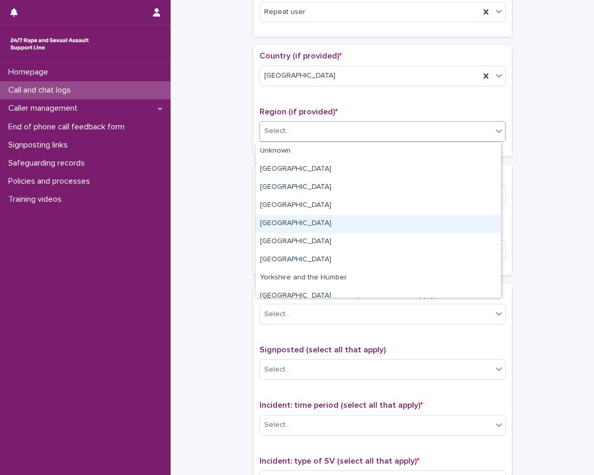
click at [309, 221] on div "West Midlands" at bounding box center [378, 224] width 245 height 18
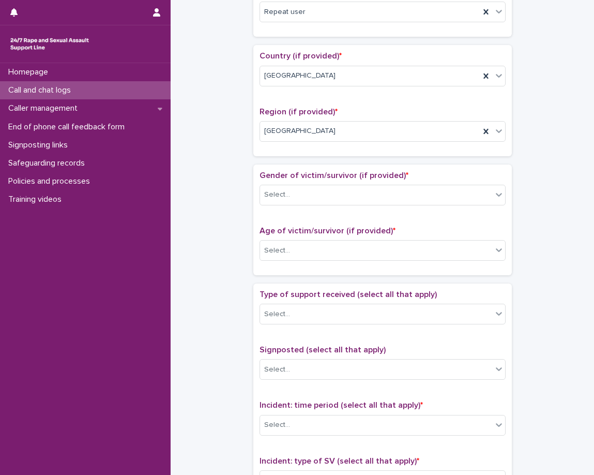
click at [297, 156] on div "Loading... Saving… Country (if provided) * England Region (if provided) * West …" at bounding box center [383, 104] width 259 height 119
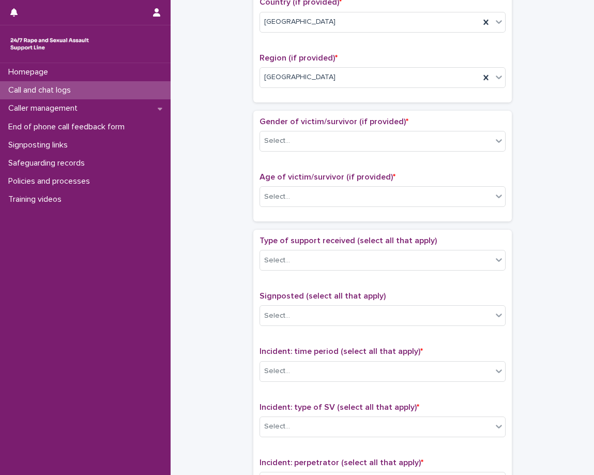
scroll to position [414, 0]
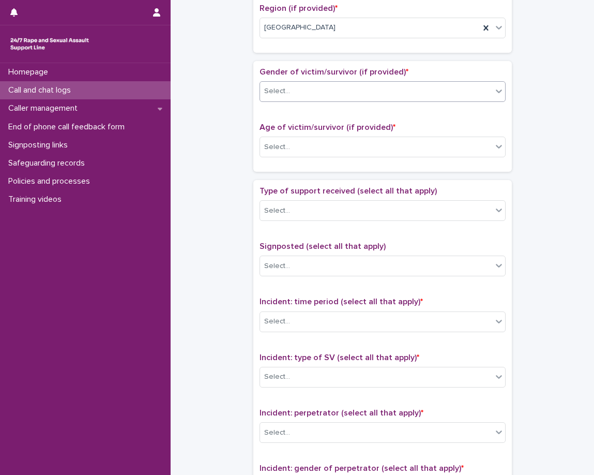
click at [331, 88] on div "Select..." at bounding box center [376, 91] width 232 height 17
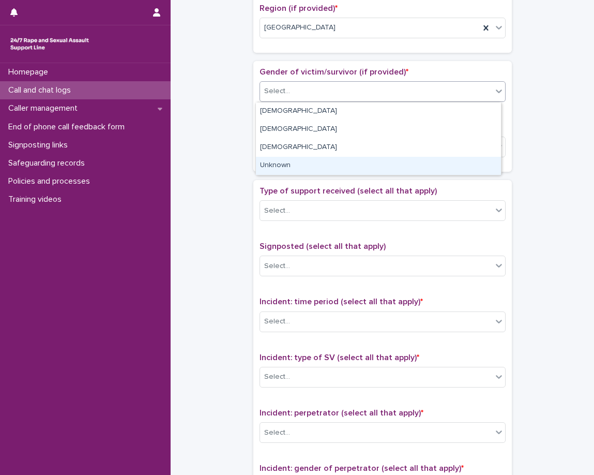
click at [316, 162] on div "Unknown" at bounding box center [378, 166] width 245 height 18
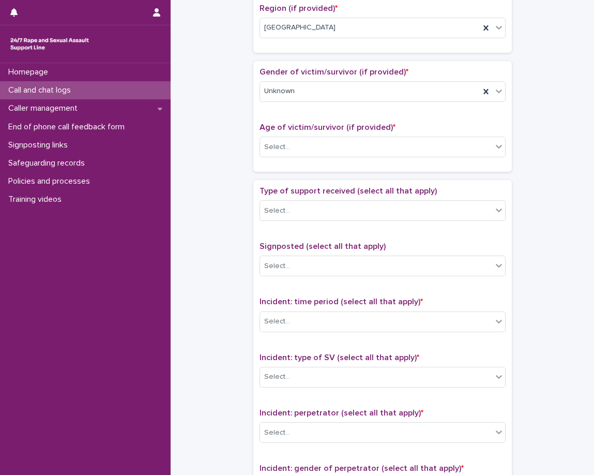
click at [320, 121] on div "Gender of victim/survivor (if provided) * Unknown Age of victim/survivor (if pr…" at bounding box center [383, 116] width 246 height 98
click at [319, 146] on div "Select..." at bounding box center [376, 147] width 232 height 17
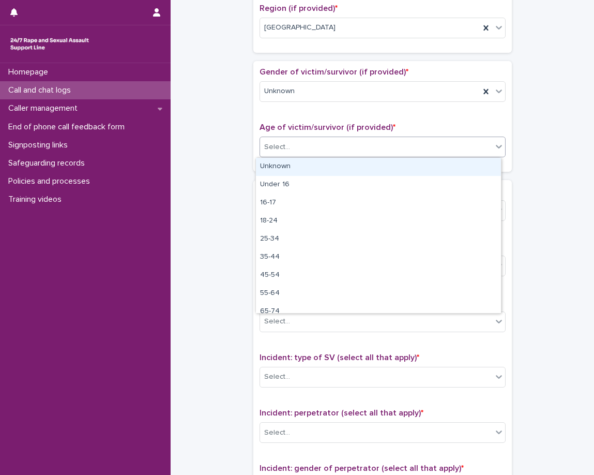
click at [318, 168] on div "Unknown" at bounding box center [378, 167] width 245 height 18
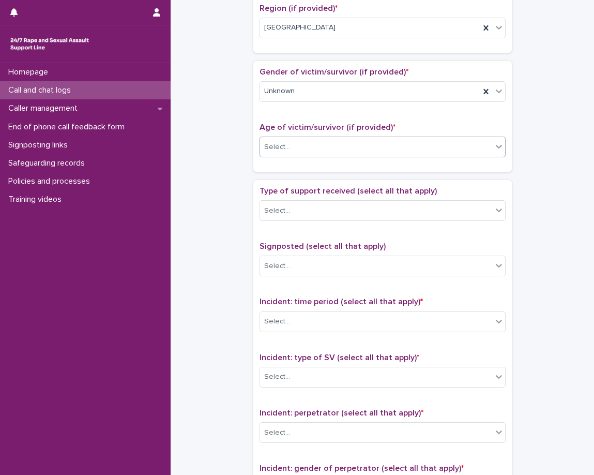
click at [314, 166] on div "Age of victim/survivor (if provided) * option Unknown, selected. 0 results avai…" at bounding box center [383, 144] width 246 height 43
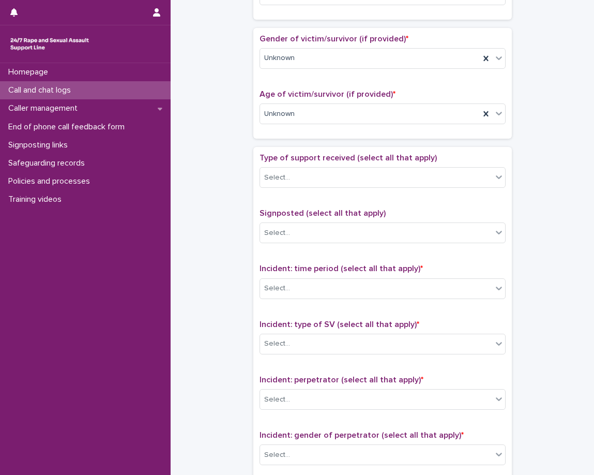
scroll to position [517, 0]
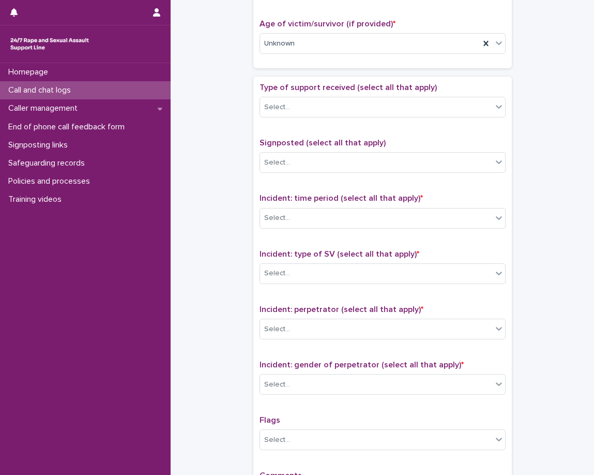
click at [367, 118] on div "Type of support received (select all that apply) Select..." at bounding box center [383, 104] width 246 height 43
click at [366, 112] on div "Select..." at bounding box center [376, 107] width 232 height 17
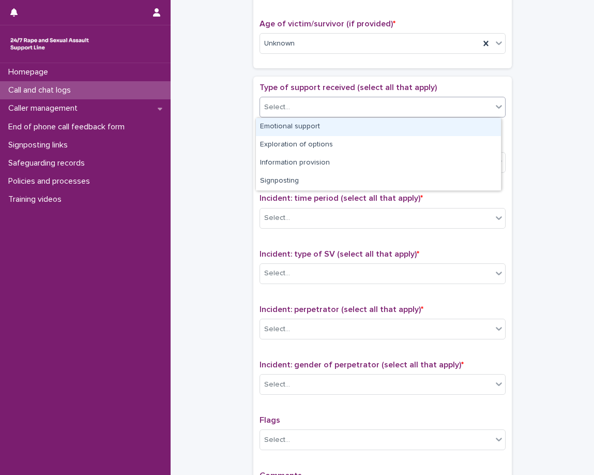
click at [360, 119] on div "Emotional support" at bounding box center [378, 127] width 245 height 18
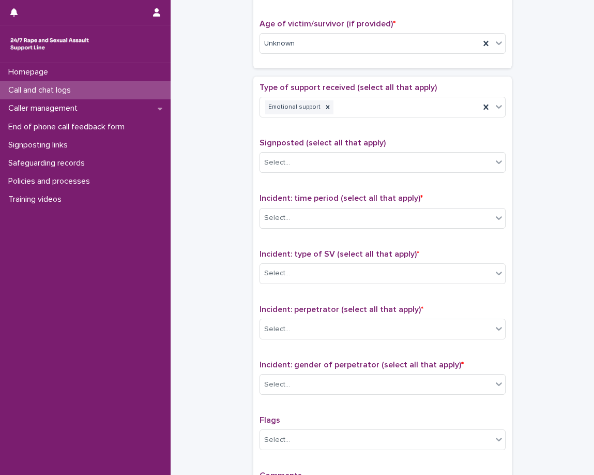
click at [345, 130] on div "Type of support received (select all that apply) Emotional support Signposted (…" at bounding box center [383, 299] width 246 height 433
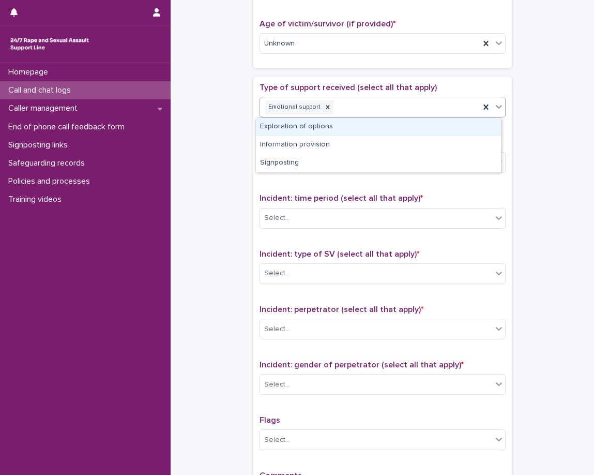
click at [392, 117] on div "Emotional support" at bounding box center [383, 107] width 246 height 21
click at [382, 126] on div "Exploration of options" at bounding box center [378, 127] width 245 height 18
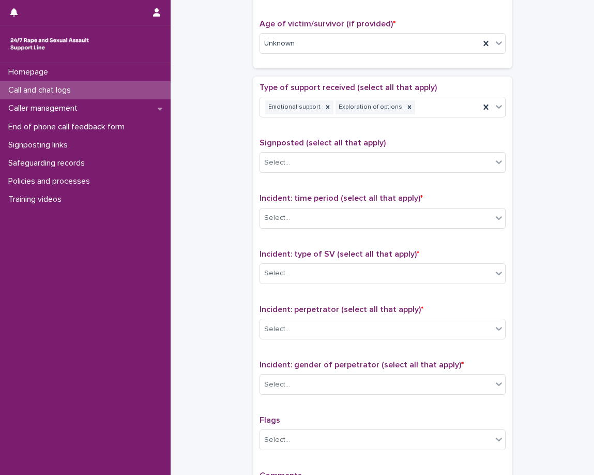
click at [358, 134] on div "Type of support received (select all that apply) Emotional support Exploration …" at bounding box center [383, 299] width 246 height 433
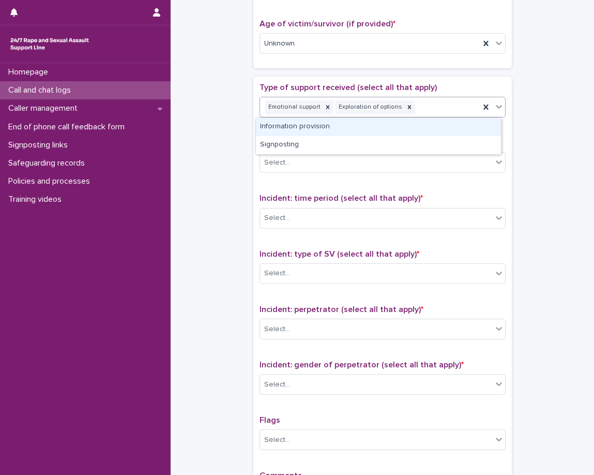
click at [423, 115] on div "Emotional support Exploration of options" at bounding box center [370, 107] width 220 height 18
click at [406, 109] on icon at bounding box center [409, 106] width 7 height 7
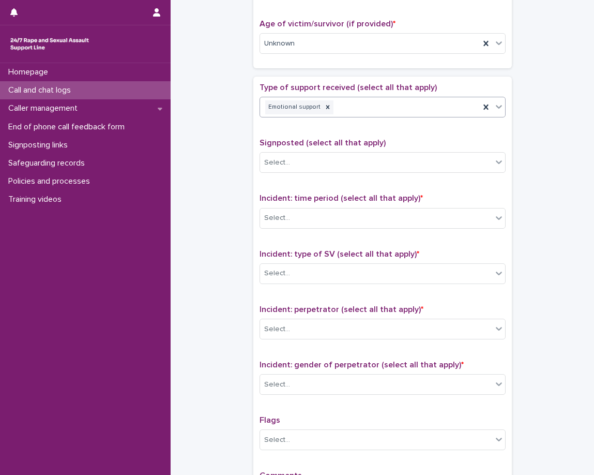
click at [522, 143] on div "**********" at bounding box center [382, 18] width 403 height 1058
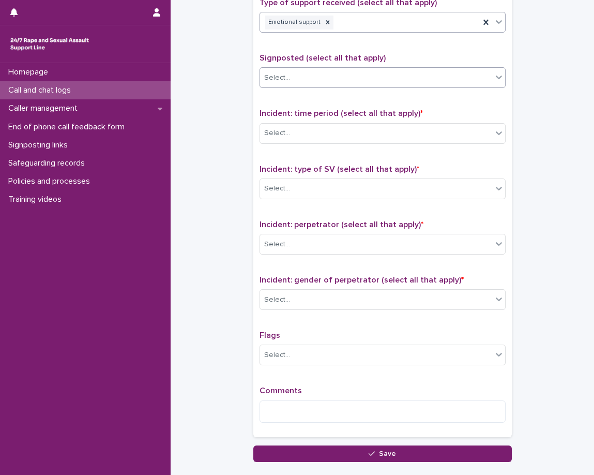
scroll to position [621, 0]
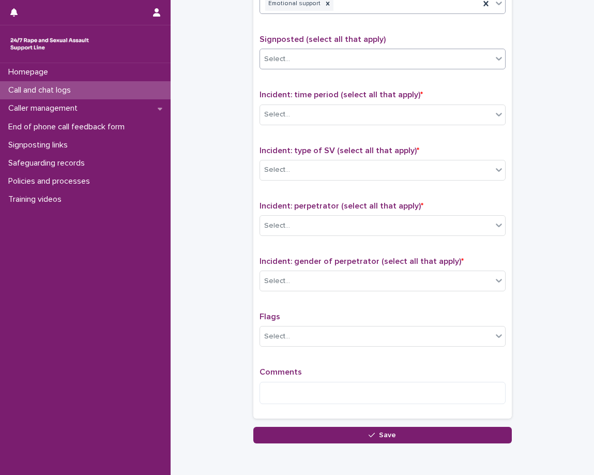
click at [300, 59] on div "Select..." at bounding box center [376, 59] width 232 height 17
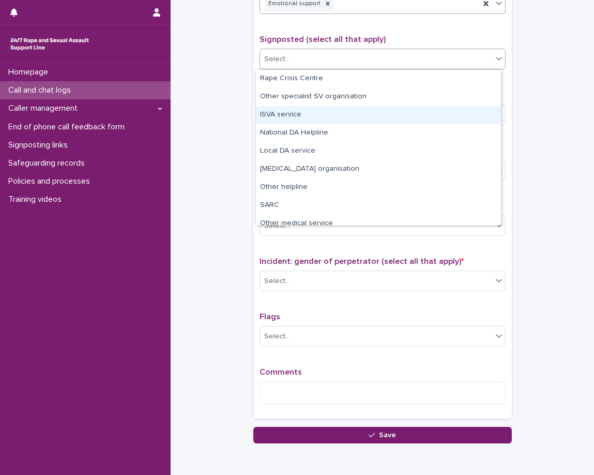
scroll to position [52, 0]
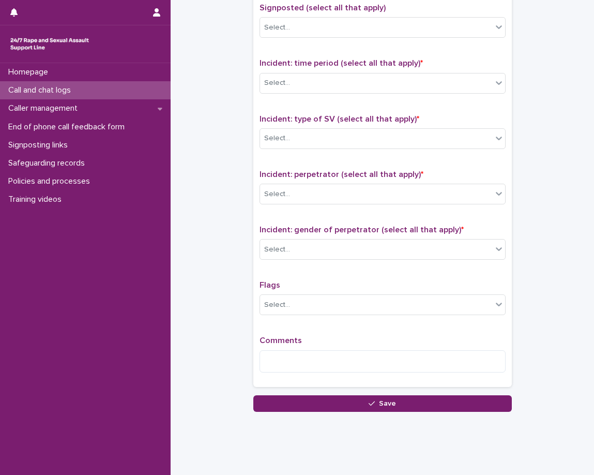
scroll to position [670, 0]
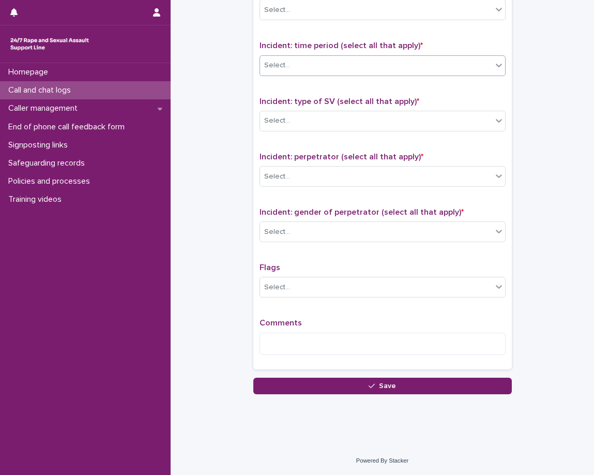
click at [349, 68] on div "Select..." at bounding box center [376, 65] width 232 height 17
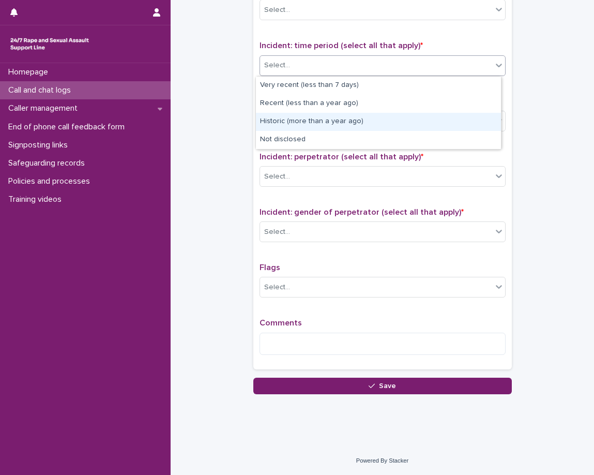
click at [336, 119] on div "Historic (more than a year ago)" at bounding box center [378, 122] width 245 height 18
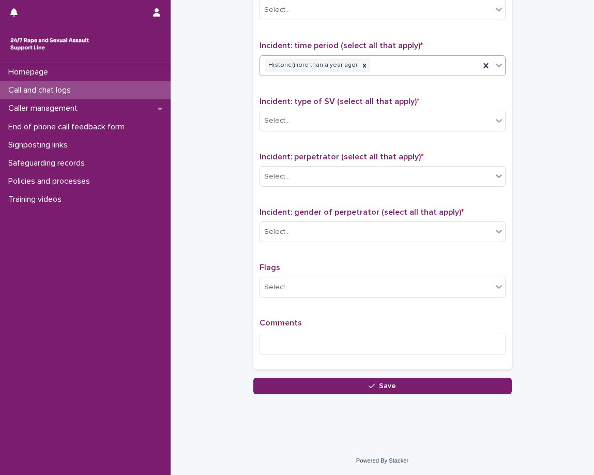
click at [337, 100] on span "Incident: type of SV (select all that apply) *" at bounding box center [340, 101] width 160 height 8
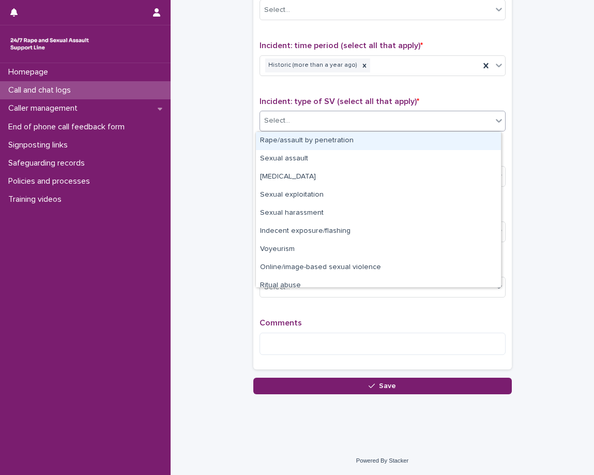
click at [343, 117] on div "Select..." at bounding box center [376, 120] width 232 height 17
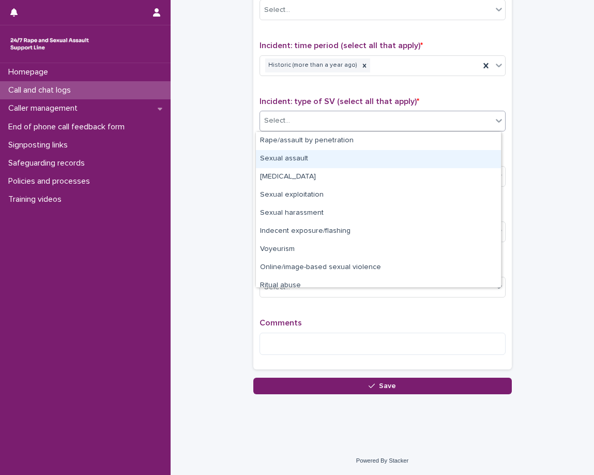
click at [350, 159] on div "Sexual assault" at bounding box center [378, 159] width 245 height 18
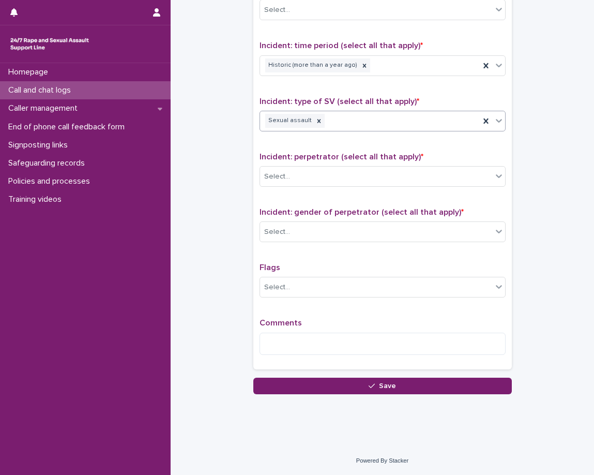
click at [387, 129] on div "Sexual assault" at bounding box center [370, 121] width 220 height 18
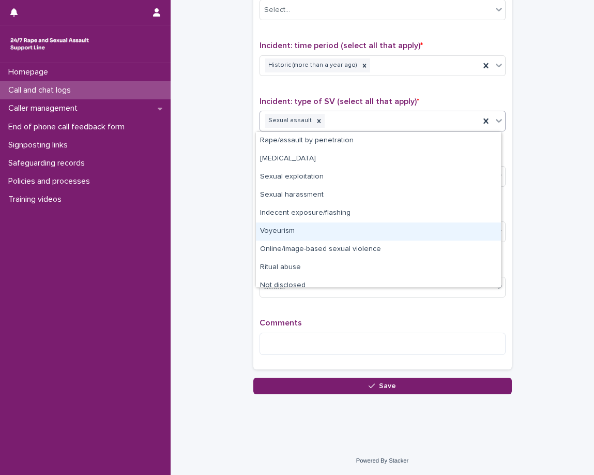
scroll to position [8, 0]
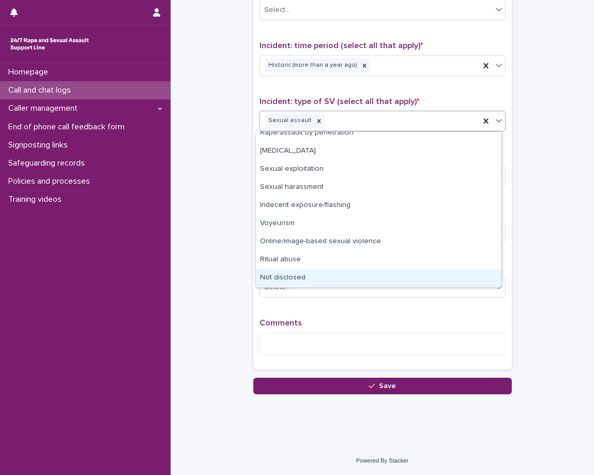
click at [323, 280] on div "Not disclosed" at bounding box center [378, 278] width 245 height 18
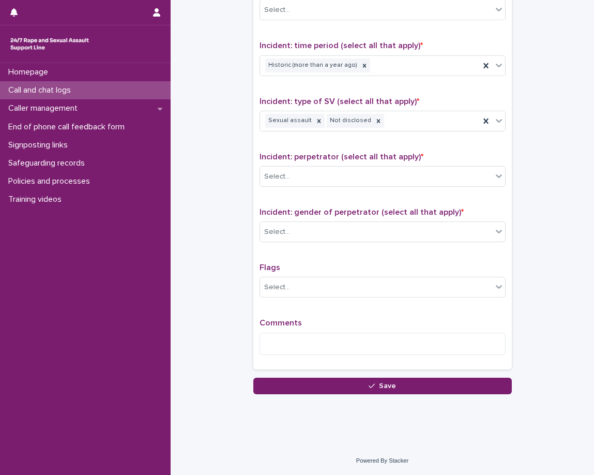
click at [354, 148] on div "Type of support received (select all that apply) Emotional support Signposted (…" at bounding box center [383, 146] width 246 height 433
click at [404, 127] on div "Sexual assault Not disclosed" at bounding box center [370, 121] width 220 height 18
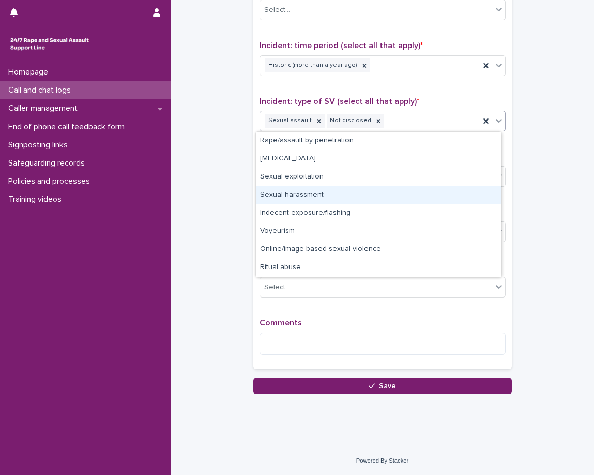
click at [361, 192] on div "Sexual harassment" at bounding box center [378, 195] width 245 height 18
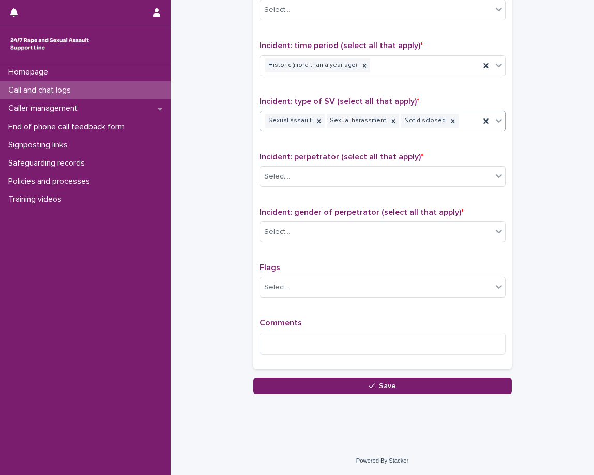
click at [367, 153] on span "Incident: perpetrator (select all that apply) *" at bounding box center [342, 157] width 164 height 8
click at [456, 128] on div "Sexual assault Sexual harassment Not disclosed" at bounding box center [370, 121] width 220 height 18
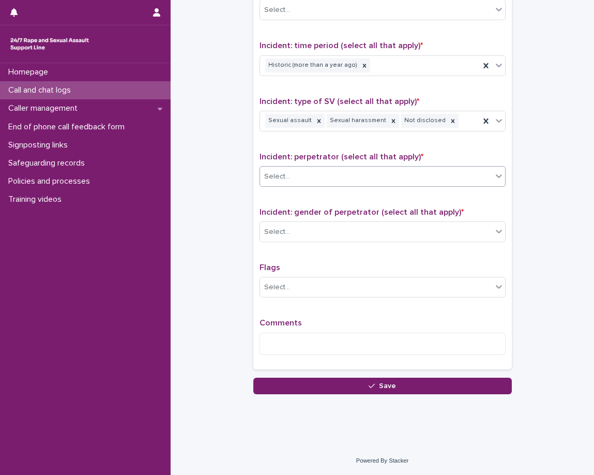
click at [457, 171] on div "Select..." at bounding box center [376, 176] width 232 height 17
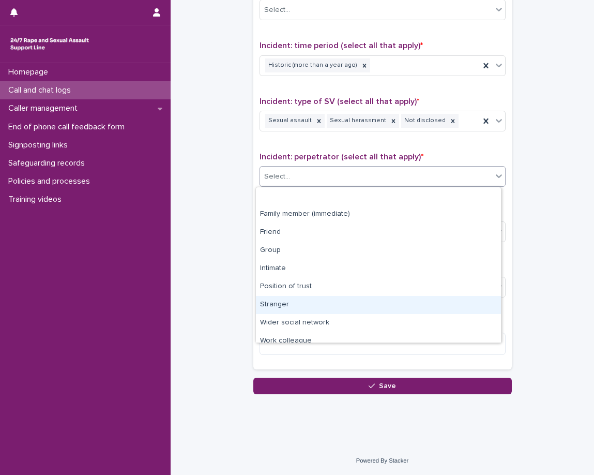
scroll to position [44, 0]
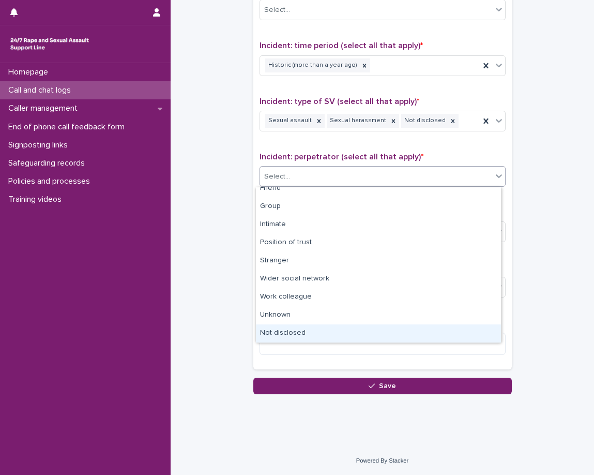
drag, startPoint x: 367, startPoint y: 326, endPoint x: 353, endPoint y: 307, distance: 23.3
click at [367, 325] on div "Not disclosed" at bounding box center [378, 333] width 245 height 18
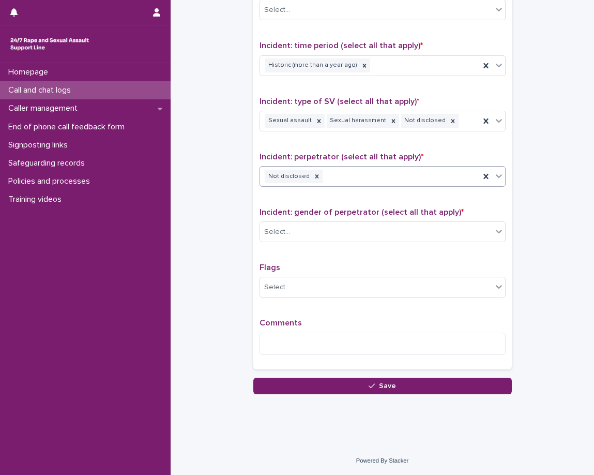
click at [328, 207] on p "Incident: gender of perpetrator (select all that apply) *" at bounding box center [383, 212] width 246 height 10
click at [331, 239] on div "Select..." at bounding box center [376, 232] width 232 height 17
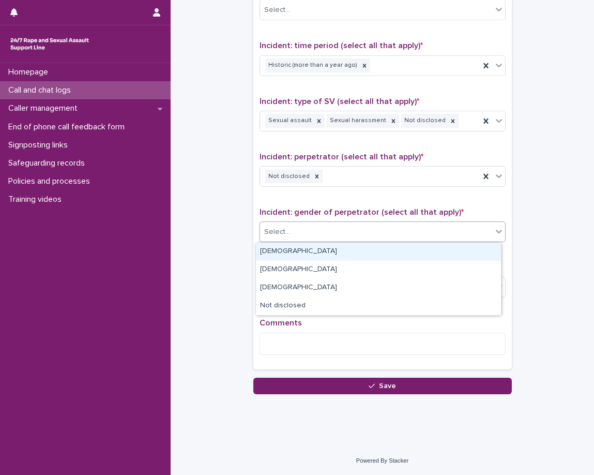
click at [345, 259] on div "Male" at bounding box center [378, 252] width 245 height 18
click at [337, 260] on div "Type of support received (select all that apply) Emotional support Signposted (…" at bounding box center [383, 146] width 246 height 433
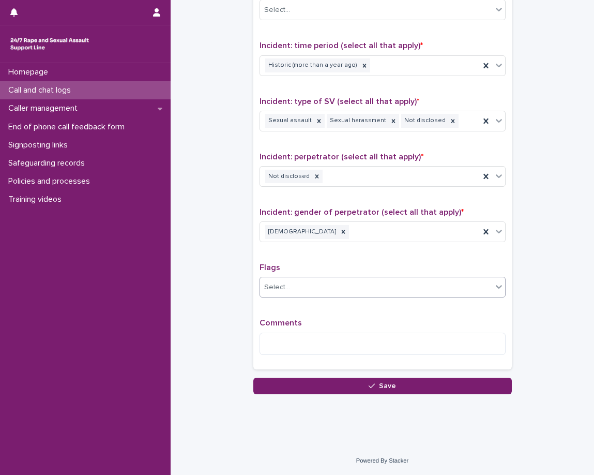
click at [335, 283] on div "Select..." at bounding box center [376, 287] width 232 height 17
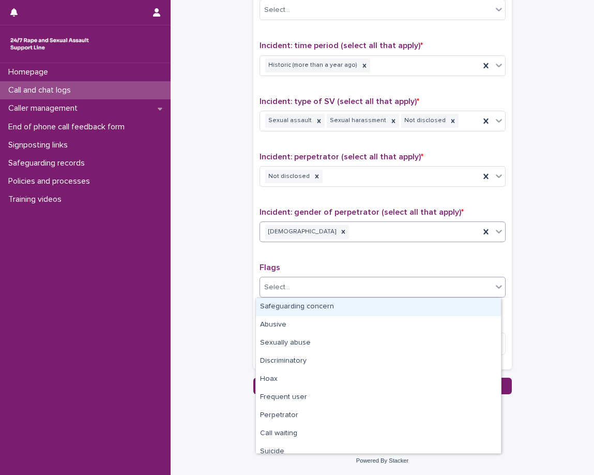
click at [321, 240] on div "Male" at bounding box center [370, 232] width 220 height 18
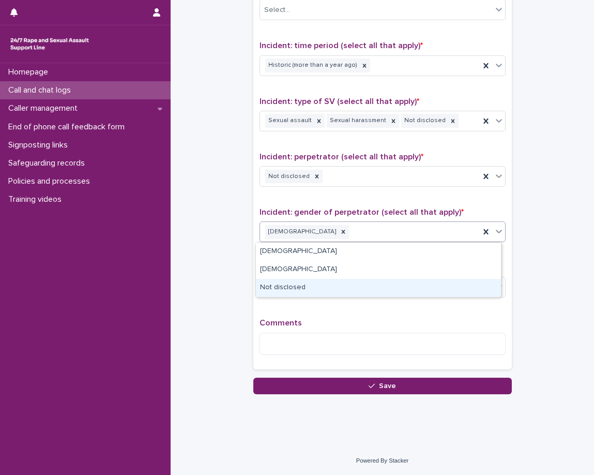
click at [310, 286] on div "Not disclosed" at bounding box center [378, 288] width 245 height 18
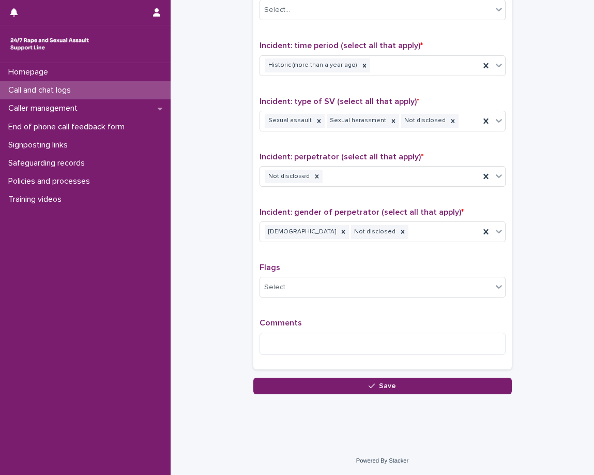
drag, startPoint x: 306, startPoint y: 269, endPoint x: 321, endPoint y: 289, distance: 24.8
click at [306, 270] on p "Flags" at bounding box center [383, 268] width 246 height 10
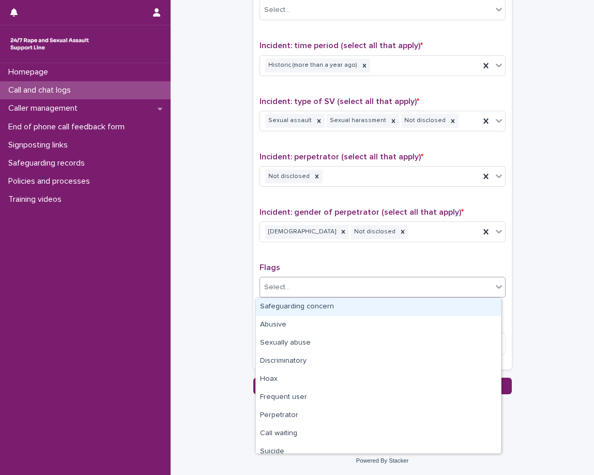
click at [321, 290] on div "Select..." at bounding box center [376, 287] width 232 height 17
click at [320, 273] on p "Flags" at bounding box center [383, 268] width 246 height 10
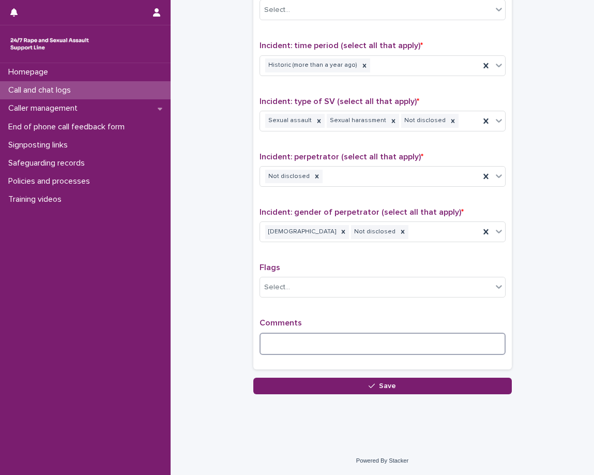
click at [362, 335] on textarea at bounding box center [383, 344] width 246 height 22
type textarea "*"
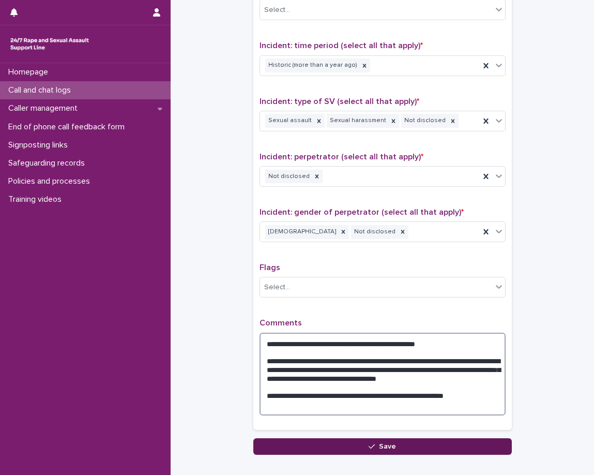
type textarea "**********"
click at [425, 448] on button "Save" at bounding box center [383, 446] width 259 height 17
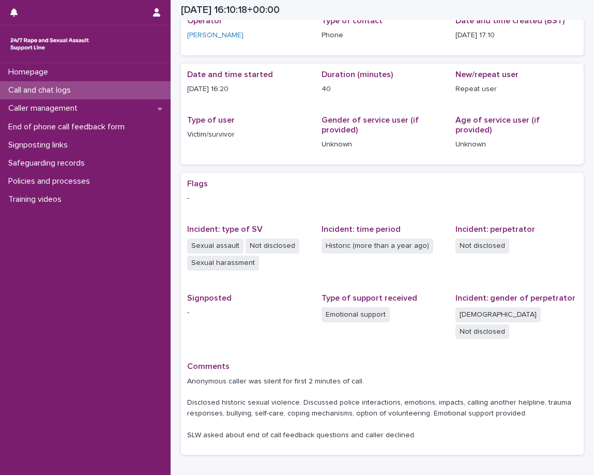
scroll to position [52, 0]
click at [125, 91] on div "Call and chat logs" at bounding box center [85, 90] width 171 height 18
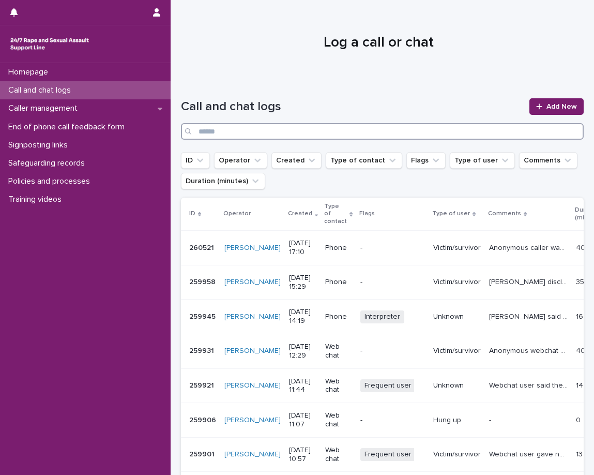
click at [425, 138] on input "Search" at bounding box center [382, 131] width 403 height 17
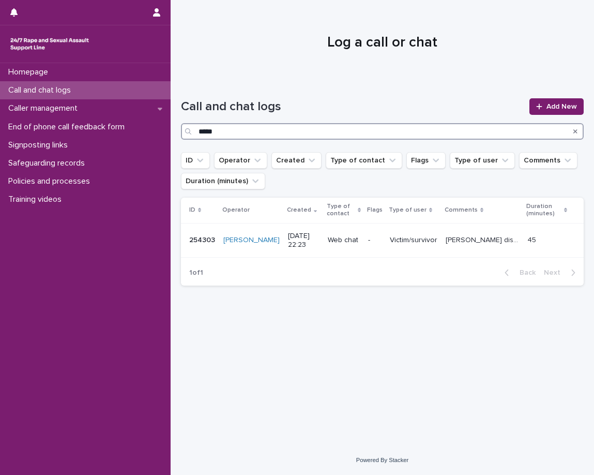
drag, startPoint x: 236, startPoint y: 126, endPoint x: 195, endPoint y: 127, distance: 41.4
click at [198, 127] on input "*****" at bounding box center [382, 131] width 403 height 17
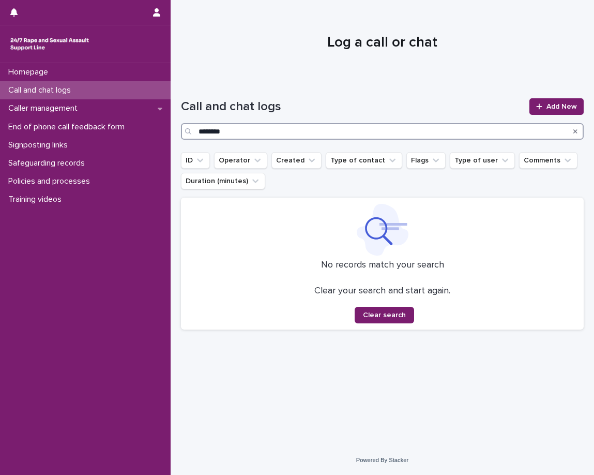
drag, startPoint x: 244, startPoint y: 126, endPoint x: 190, endPoint y: 135, distance: 53.9
click at [191, 135] on div "********" at bounding box center [382, 131] width 403 height 17
click at [191, 135] on div "Search" at bounding box center [189, 131] width 17 height 17
drag, startPoint x: 235, startPoint y: 132, endPoint x: 195, endPoint y: 130, distance: 39.9
click at [195, 130] on div "********" at bounding box center [382, 131] width 403 height 17
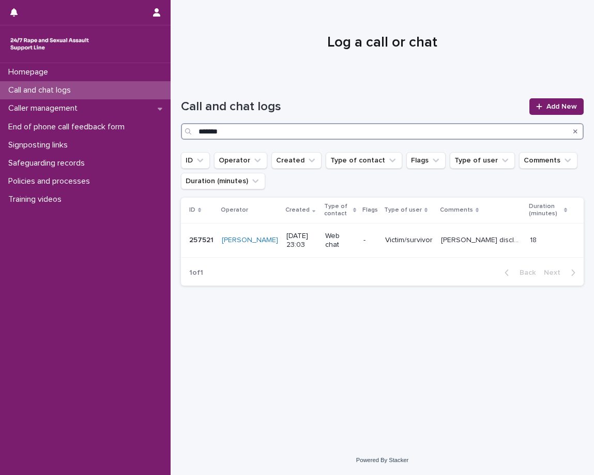
type input "*******"
click at [102, 91] on div "Call and chat logs" at bounding box center [85, 90] width 171 height 18
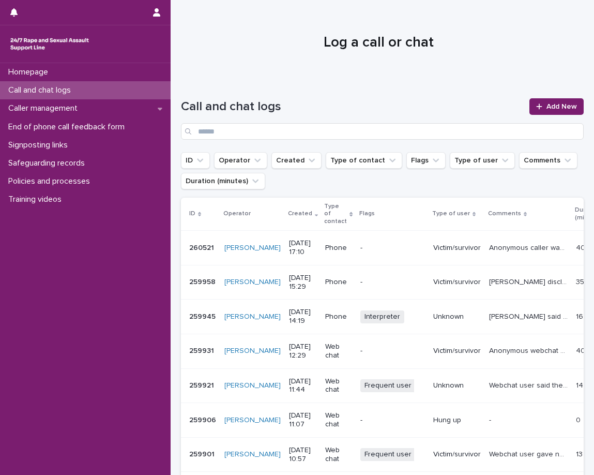
click at [493, 250] on p "Anonymous caller was silent for first 2 minutes of call. Disclosed historic sex…" at bounding box center [529, 247] width 81 height 11
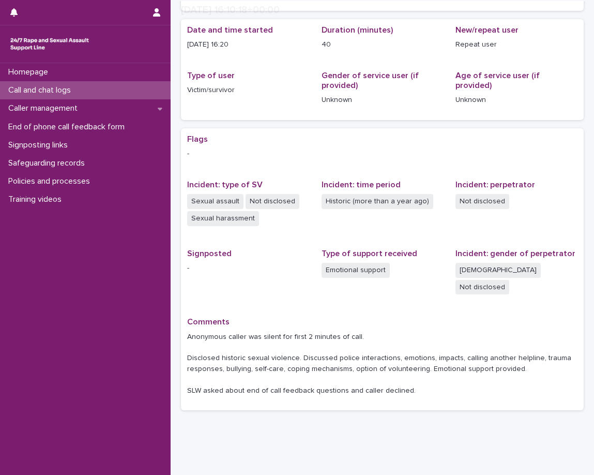
scroll to position [105, 0]
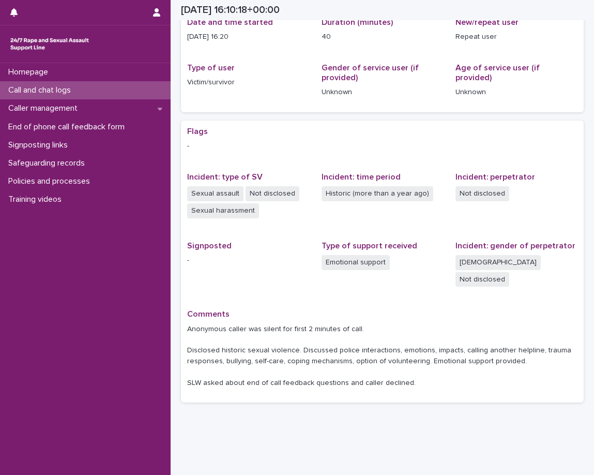
click at [133, 87] on div "Call and chat logs" at bounding box center [85, 90] width 171 height 18
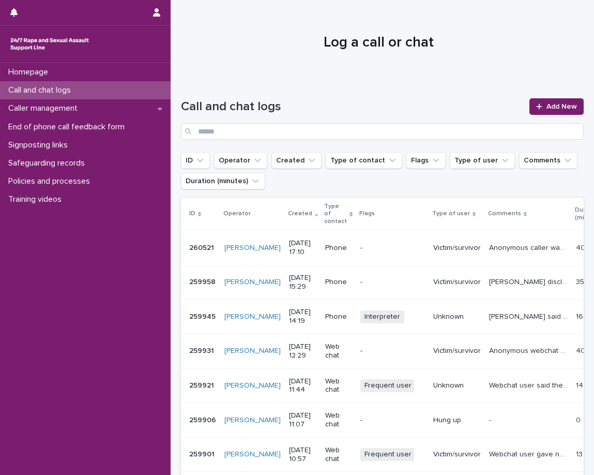
click at [339, 140] on div "Call and chat logs Add New" at bounding box center [382, 115] width 403 height 75
click at [341, 133] on input "Search" at bounding box center [382, 131] width 403 height 17
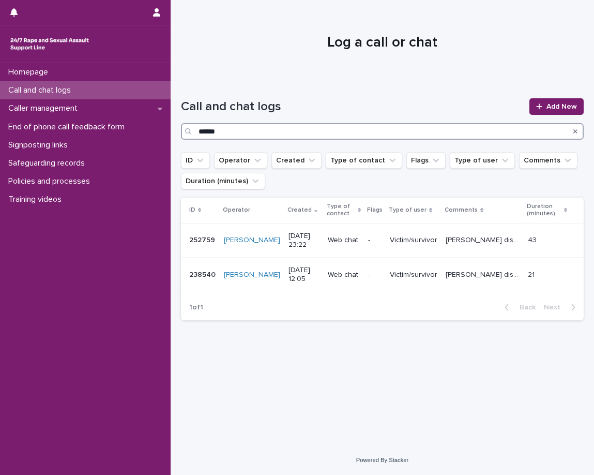
type input "******"
click at [98, 95] on div "Call and chat logs" at bounding box center [85, 90] width 171 height 18
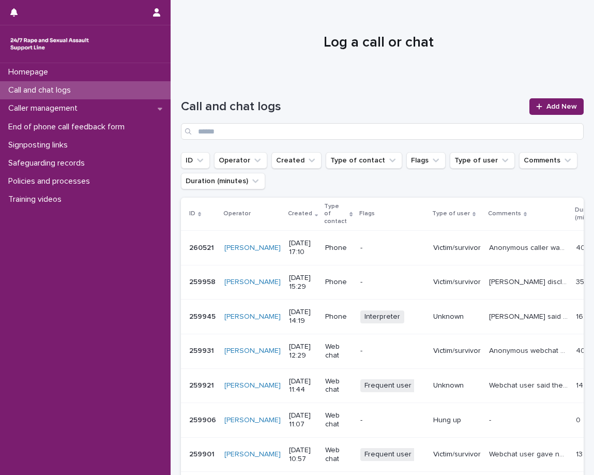
click at [489, 251] on p "Anonymous caller was silent for first 2 minutes of call. Disclosed historic sex…" at bounding box center [529, 247] width 81 height 11
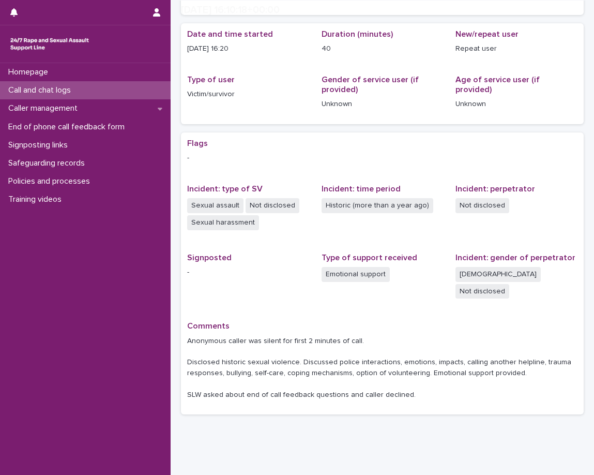
scroll to position [105, 0]
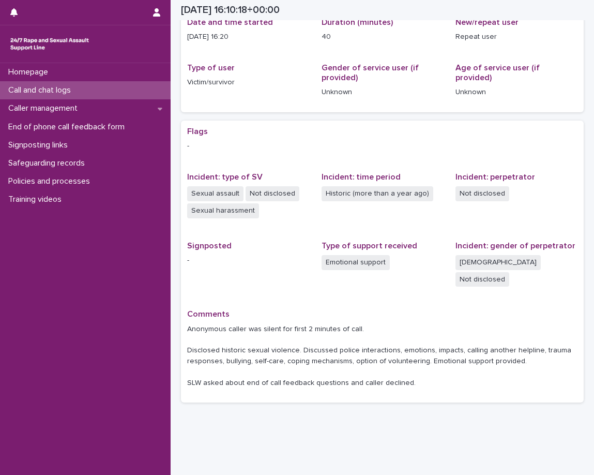
drag, startPoint x: 409, startPoint y: 367, endPoint x: 184, endPoint y: 313, distance: 231.5
click at [184, 313] on div "Flags - Incident: type of SV Sexual assault Not disclosed Sexual harassment Inc…" at bounding box center [382, 262] width 403 height 282
click at [333, 287] on div "Flags - Incident: type of SV Sexual assault Not disclosed Sexual harassment Inc…" at bounding box center [382, 262] width 391 height 270
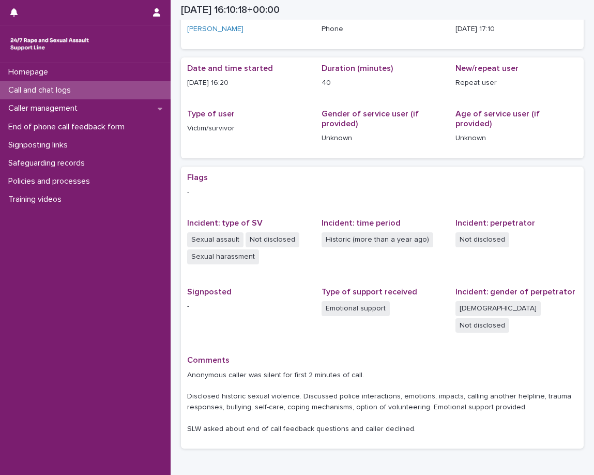
scroll to position [0, 0]
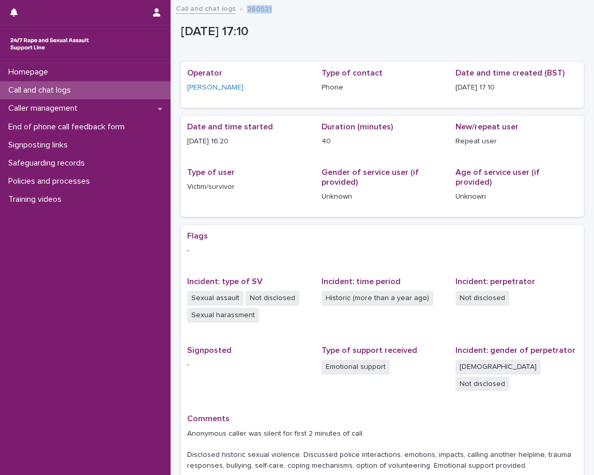
drag, startPoint x: 245, startPoint y: 8, endPoint x: 276, endPoint y: 10, distance: 31.1
click at [276, 10] on div "Call and chat logs 260521" at bounding box center [383, 9] width 424 height 14
copy p "260521"
click at [290, 46] on div "20/8/2025 17:10" at bounding box center [382, 34] width 403 height 31
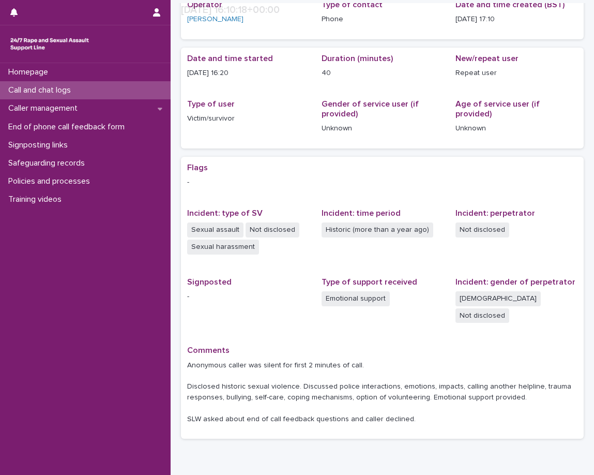
scroll to position [105, 0]
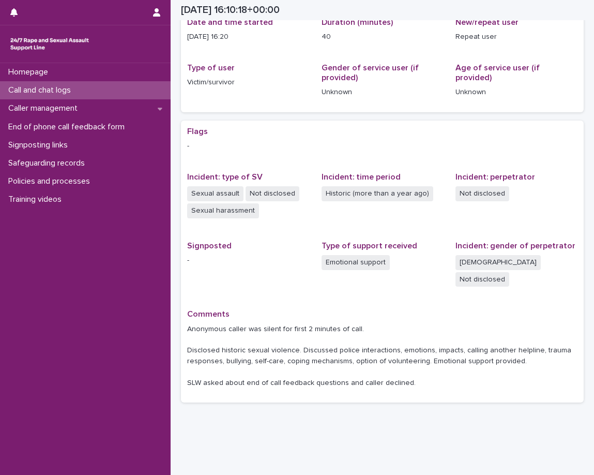
click at [66, 93] on p "Call and chat logs" at bounding box center [41, 90] width 75 height 10
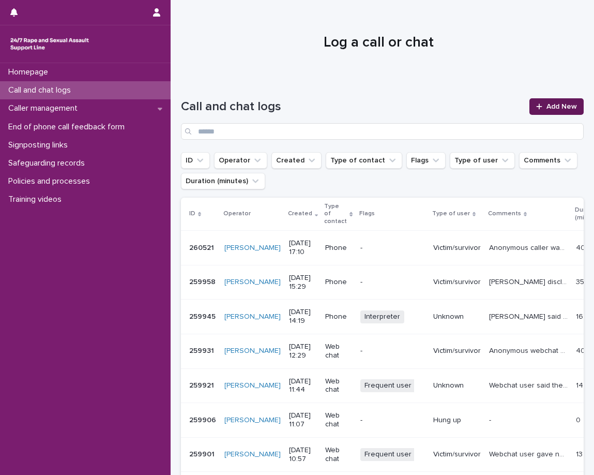
click at [530, 106] on link "Add New" at bounding box center [557, 106] width 54 height 17
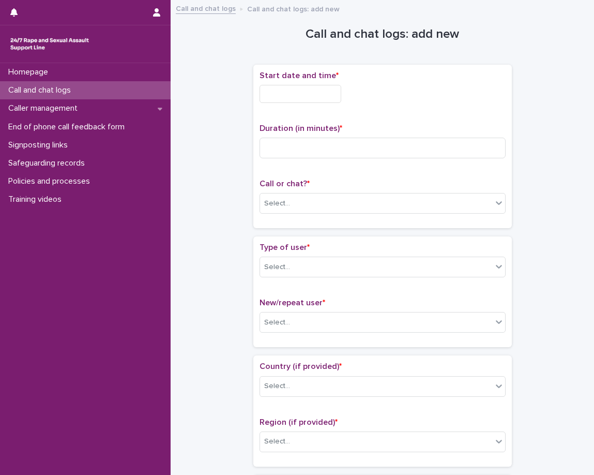
click at [306, 94] on input "text" at bounding box center [301, 94] width 82 height 18
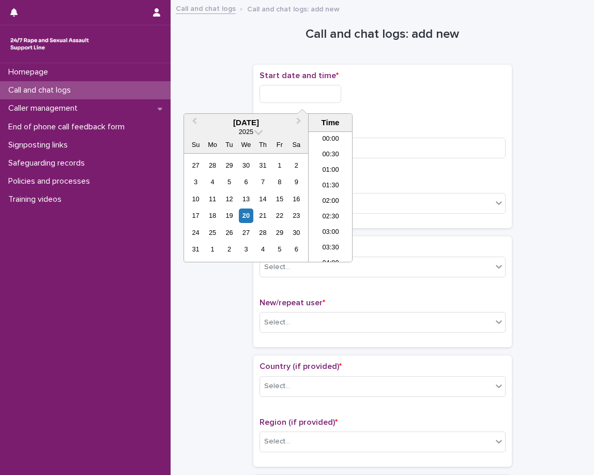
scroll to position [517, 0]
drag, startPoint x: 331, startPoint y: 241, endPoint x: 331, endPoint y: 235, distance: 6.2
click at [331, 241] on li "20:00" at bounding box center [331, 243] width 44 height 16
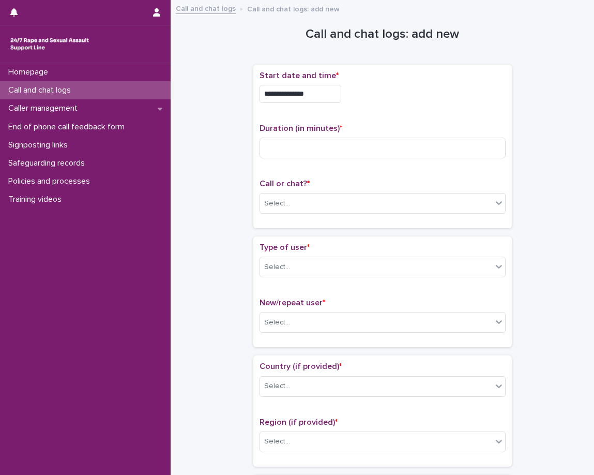
click at [333, 96] on input "**********" at bounding box center [301, 94] width 82 height 18
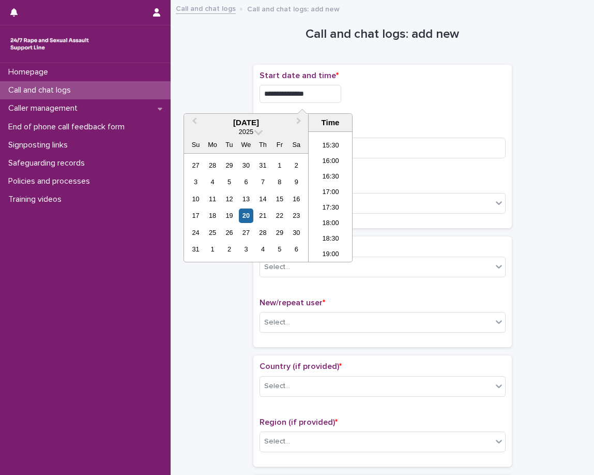
scroll to position [460, 0]
click at [328, 200] on li "17:00" at bounding box center [331, 207] width 44 height 16
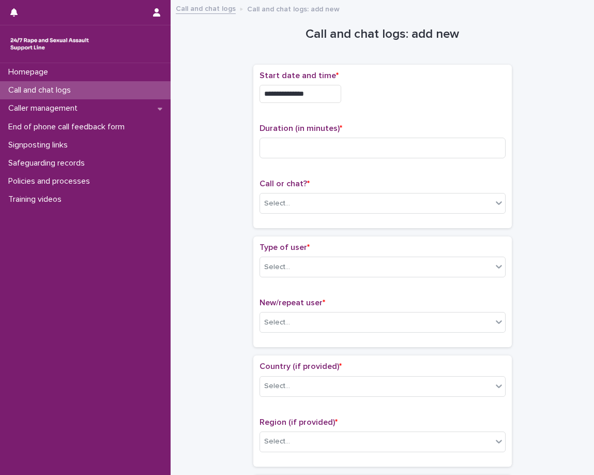
click at [321, 97] on input "**********" at bounding box center [301, 94] width 82 height 18
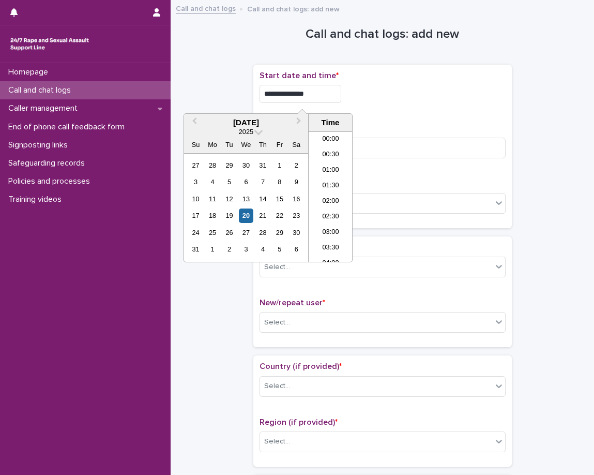
scroll to position [471, 0]
type input "**********"
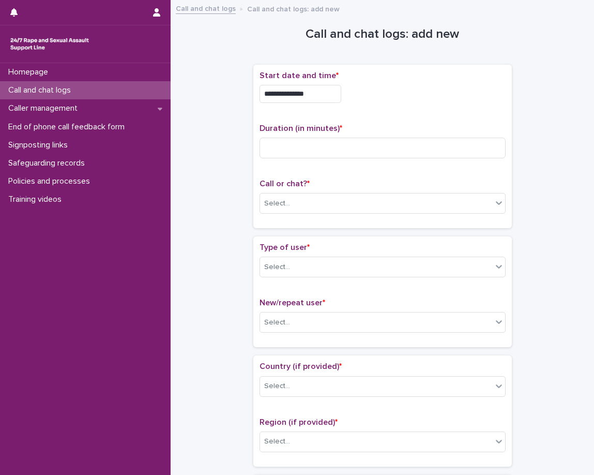
click at [419, 127] on p "Duration (in minutes) *" at bounding box center [383, 129] width 246 height 10
click at [395, 150] on input at bounding box center [383, 148] width 246 height 21
type input "**"
click at [382, 174] on div "**********" at bounding box center [383, 146] width 246 height 151
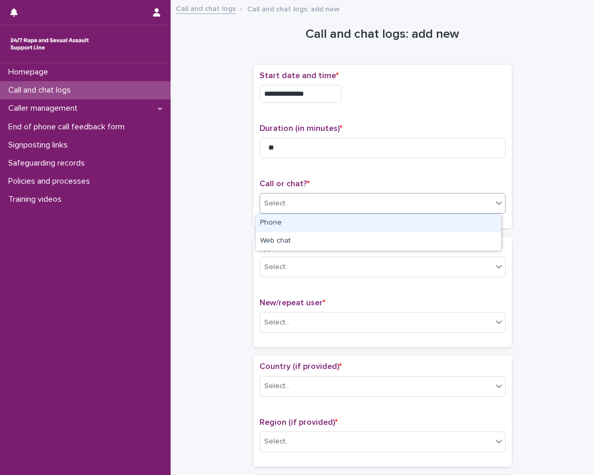
drag, startPoint x: 356, startPoint y: 200, endPoint x: 344, endPoint y: 226, distance: 28.7
click at [355, 201] on div "Select..." at bounding box center [376, 203] width 232 height 17
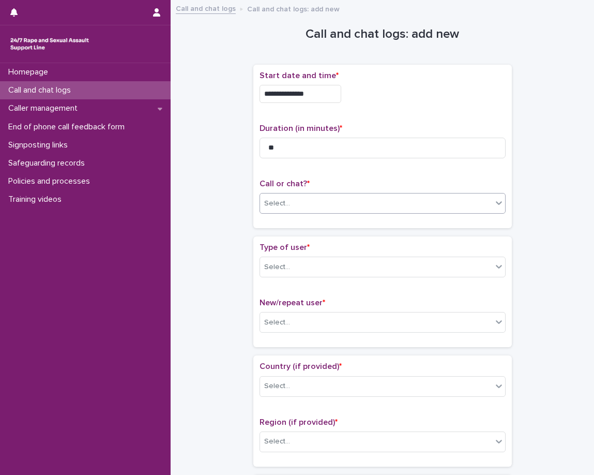
click at [333, 233] on div "**********" at bounding box center [383, 151] width 259 height 172
click at [319, 265] on div "Select..." at bounding box center [376, 267] width 232 height 17
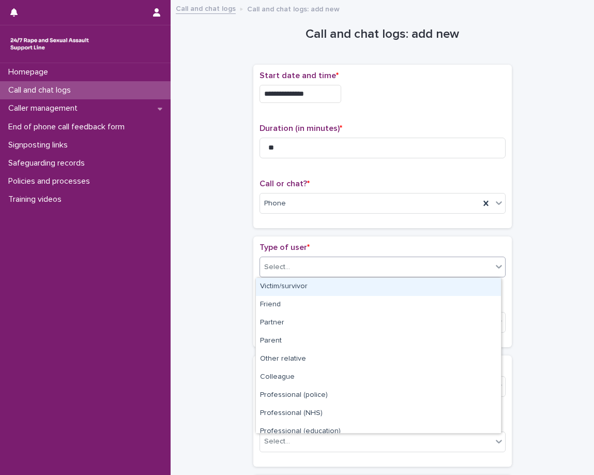
click at [296, 282] on div "Victim/survivor" at bounding box center [378, 287] width 245 height 18
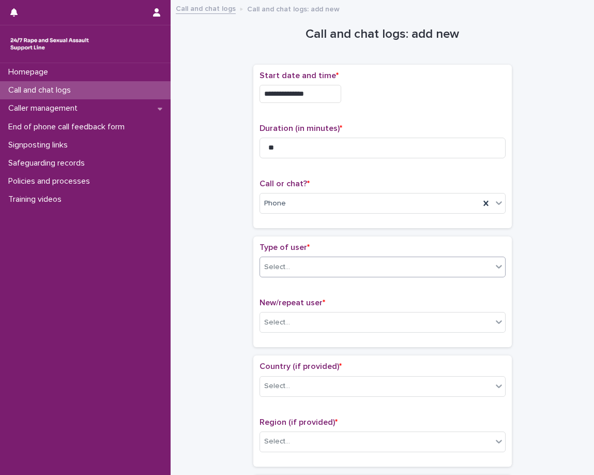
click at [278, 294] on div "Type of user * option Victim/survivor, selected. 0 results available. Select is…" at bounding box center [383, 292] width 246 height 98
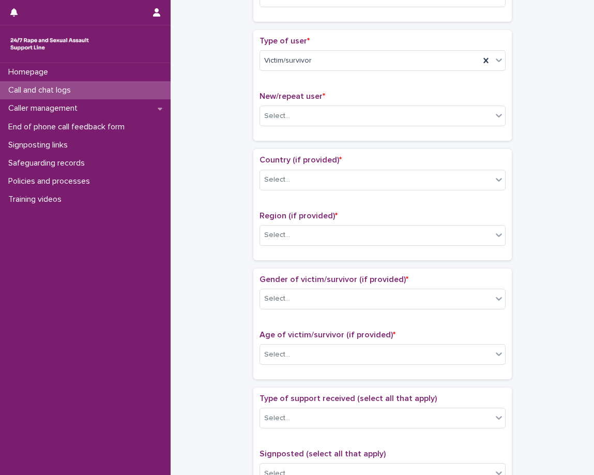
scroll to position [207, 0]
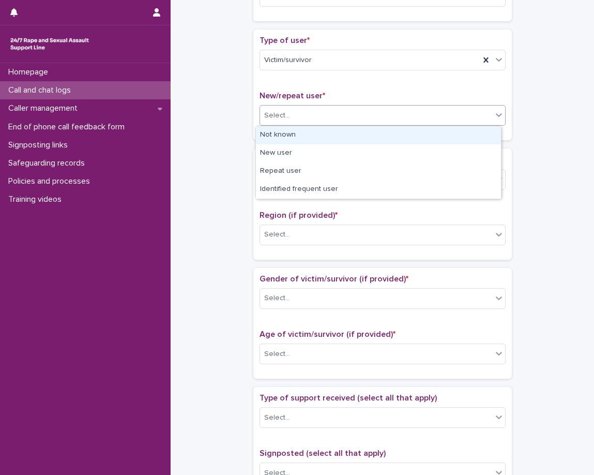
click at [300, 117] on div "Select..." at bounding box center [376, 115] width 232 height 17
drag, startPoint x: 300, startPoint y: 117, endPoint x: 294, endPoint y: 153, distance: 36.6
click at [299, 118] on div "Select..." at bounding box center [376, 115] width 232 height 17
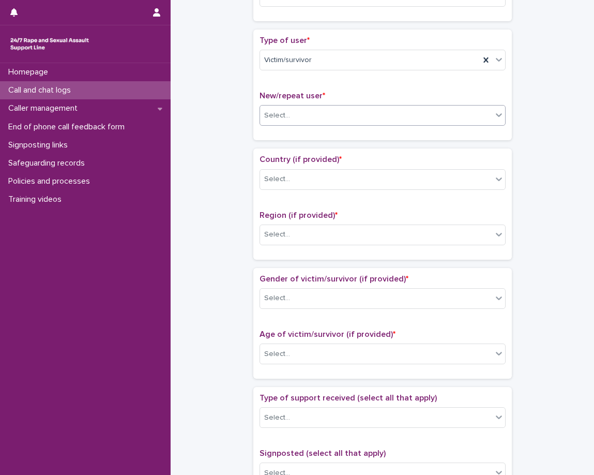
click at [292, 114] on div "Select..." at bounding box center [376, 115] width 232 height 17
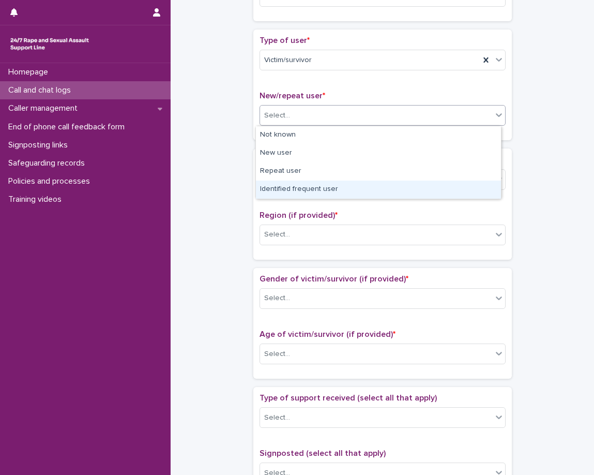
click at [283, 186] on div "Identified frequent user" at bounding box center [378, 190] width 245 height 18
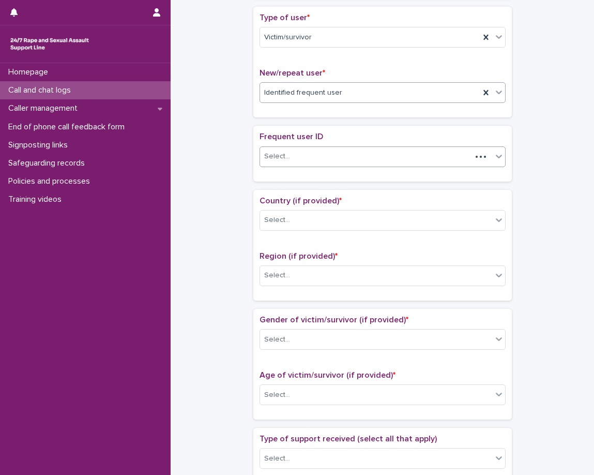
scroll to position [239, 0]
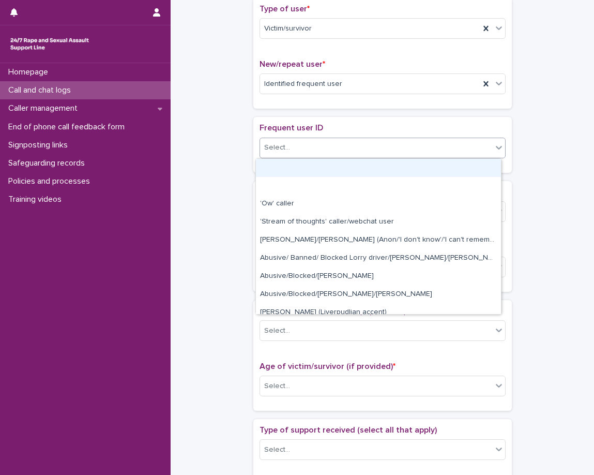
click at [296, 147] on div "Select..." at bounding box center [376, 147] width 232 height 17
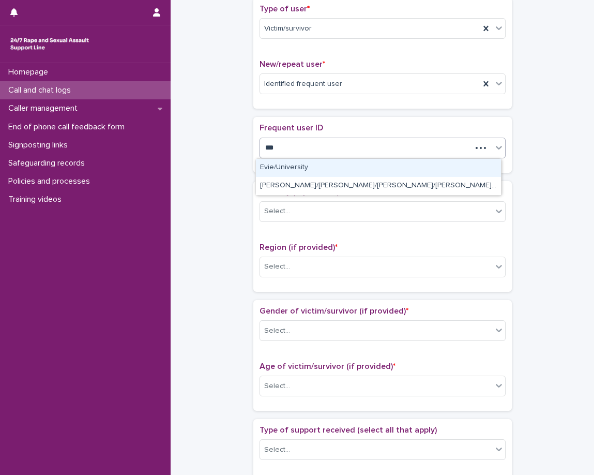
type input "****"
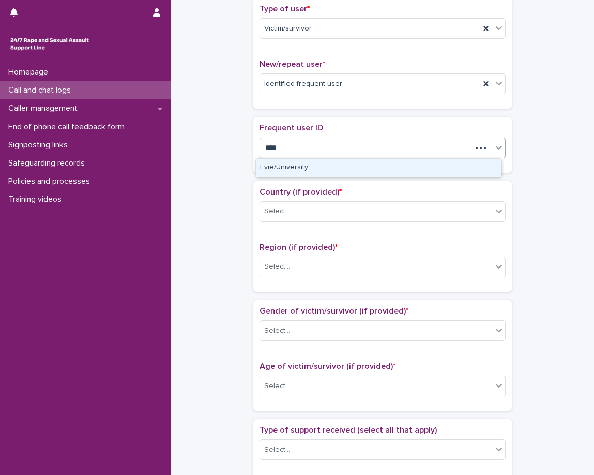
click at [304, 168] on div "Evie/University" at bounding box center [378, 168] width 245 height 18
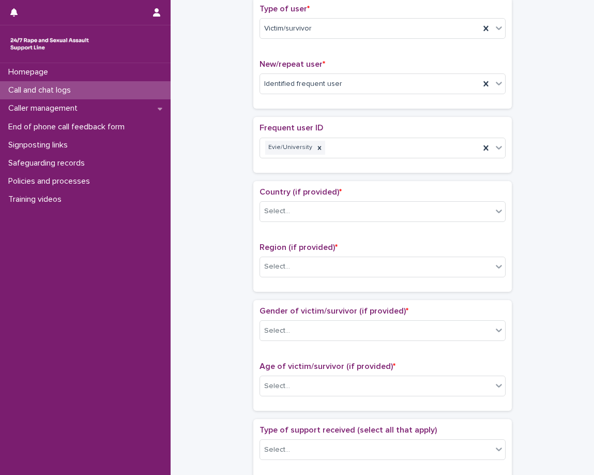
click at [273, 174] on div "Loading... Saving… Frequent user ID Evie/University" at bounding box center [383, 149] width 259 height 64
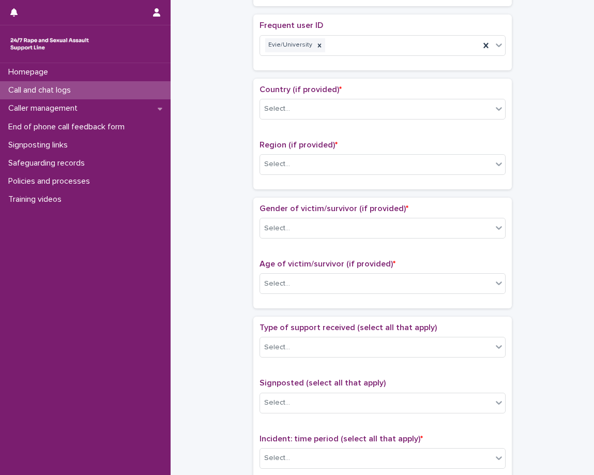
scroll to position [394, 0]
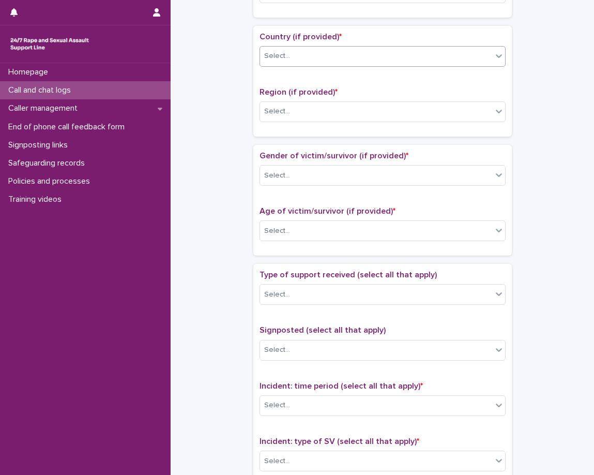
click at [285, 62] on div "Select..." at bounding box center [277, 56] width 26 height 11
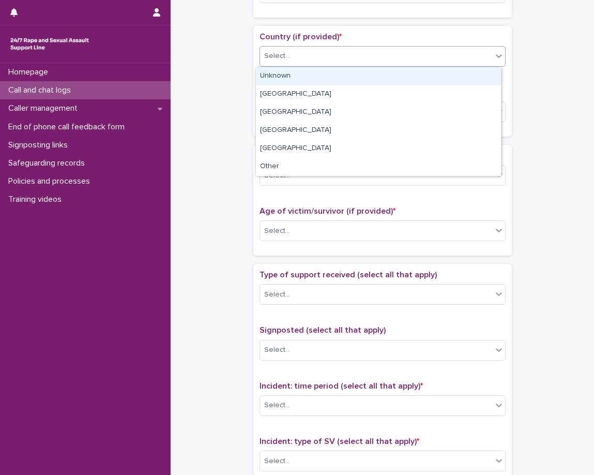
click at [281, 82] on div "Unknown" at bounding box center [378, 76] width 245 height 18
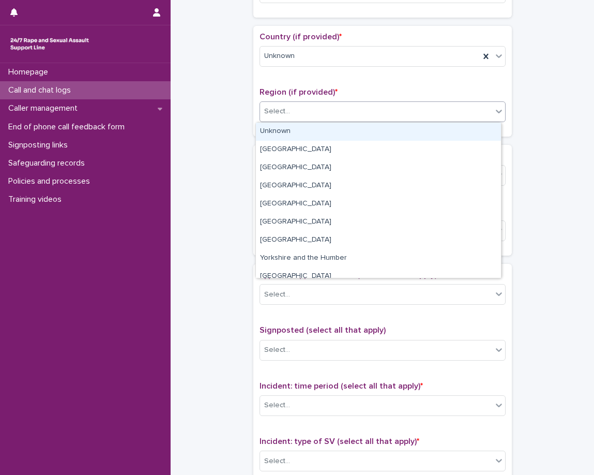
click at [278, 105] on div "Select..." at bounding box center [376, 111] width 232 height 17
click at [277, 127] on div "Unknown" at bounding box center [378, 132] width 245 height 18
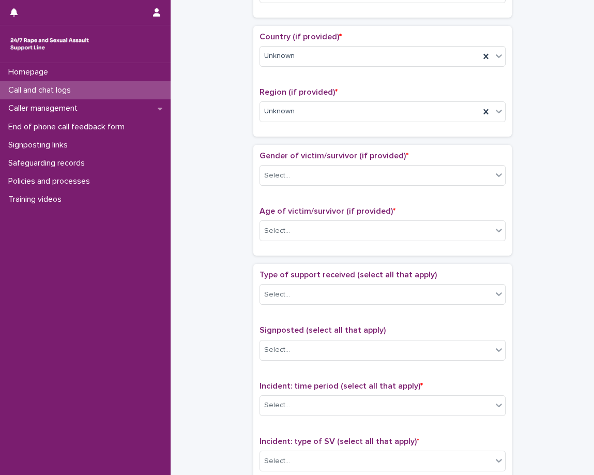
click at [269, 134] on div "Country (if provided) * Unknown Region (if provided) * Unknown" at bounding box center [383, 81] width 259 height 111
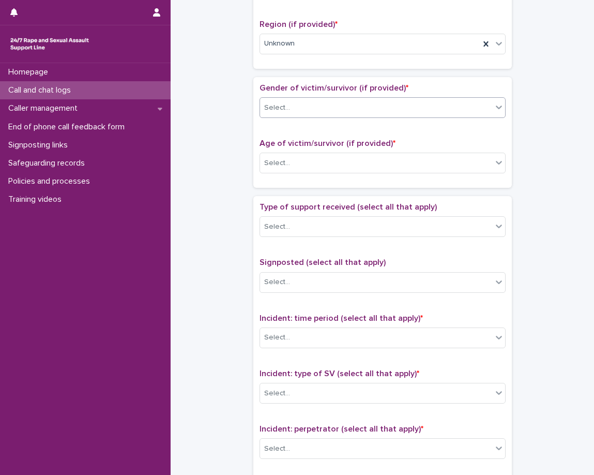
scroll to position [497, 0]
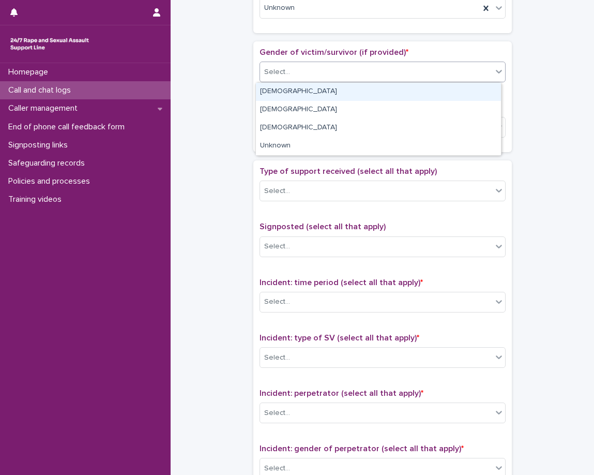
click at [290, 65] on div "Select..." at bounding box center [376, 72] width 232 height 17
click at [294, 92] on div "Female" at bounding box center [378, 92] width 245 height 18
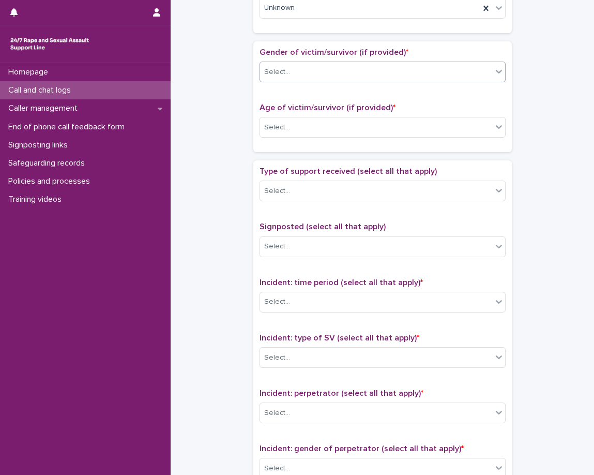
click at [286, 101] on div "Gender of victim/survivor (if provided) * option Female, selected. 0 results av…" at bounding box center [383, 97] width 246 height 98
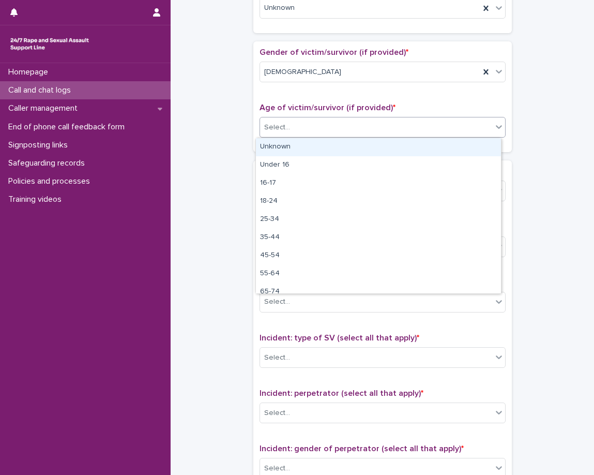
drag, startPoint x: 286, startPoint y: 124, endPoint x: 286, endPoint y: 129, distance: 5.7
click at [291, 126] on input "text" at bounding box center [291, 127] width 1 height 9
click at [268, 153] on div "Unknown" at bounding box center [378, 147] width 245 height 18
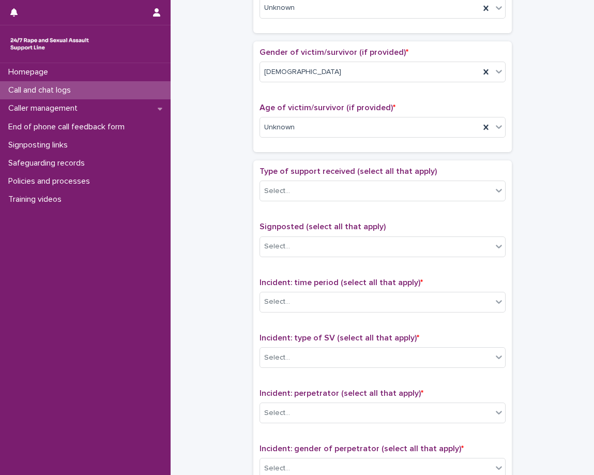
click at [261, 166] on div "Type of support received (select all that apply) Select... Signposted (select a…" at bounding box center [383, 382] width 259 height 445
click at [309, 190] on div "Select..." at bounding box center [376, 191] width 232 height 17
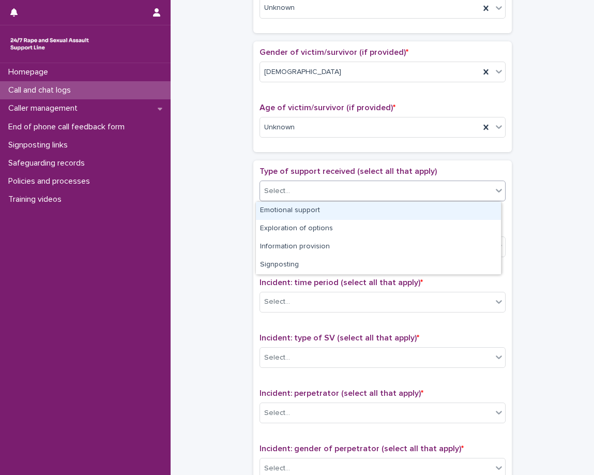
click at [317, 209] on div "Emotional support" at bounding box center [378, 211] width 245 height 18
drag, startPoint x: 317, startPoint y: 209, endPoint x: 348, endPoint y: 196, distance: 33.6
click at [317, 209] on div "Type of support received (select all that apply) option Emotional support focus…" at bounding box center [383, 188] width 246 height 43
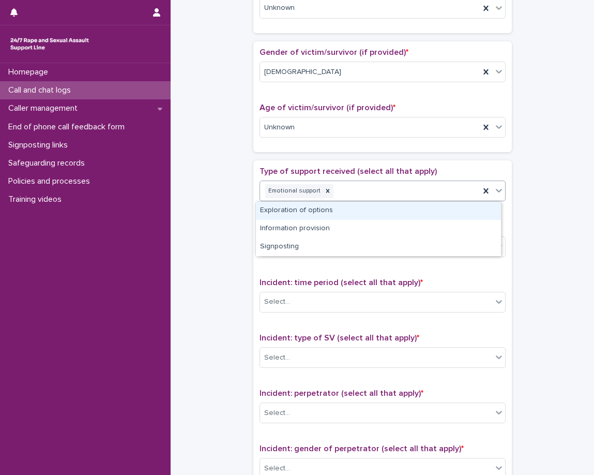
click at [362, 193] on div "Emotional support" at bounding box center [370, 191] width 220 height 18
click at [345, 189] on div "Emotional support" at bounding box center [370, 191] width 220 height 18
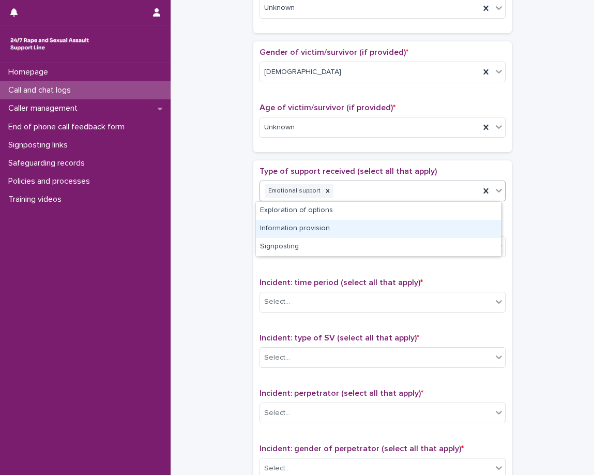
click at [226, 228] on div "**********" at bounding box center [382, 70] width 403 height 1122
drag, startPoint x: 226, startPoint y: 228, endPoint x: 254, endPoint y: 228, distance: 27.9
click at [226, 228] on div "**********" at bounding box center [382, 70] width 403 height 1122
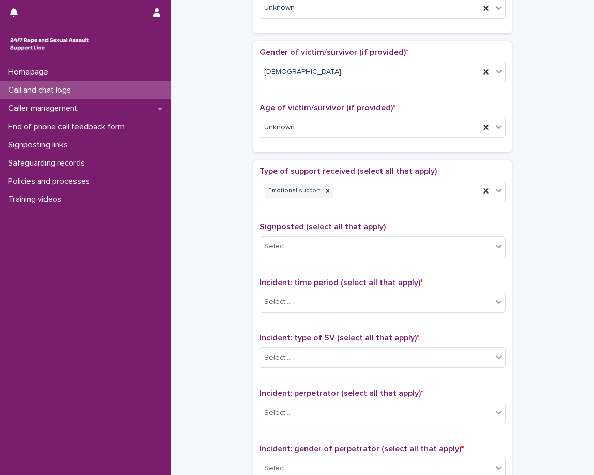
click at [325, 232] on div "Signposted (select all that apply) Select..." at bounding box center [383, 243] width 246 height 43
click at [316, 248] on div "Select..." at bounding box center [376, 246] width 232 height 17
click at [302, 225] on span "Signposted (select all that apply)" at bounding box center [323, 226] width 126 height 8
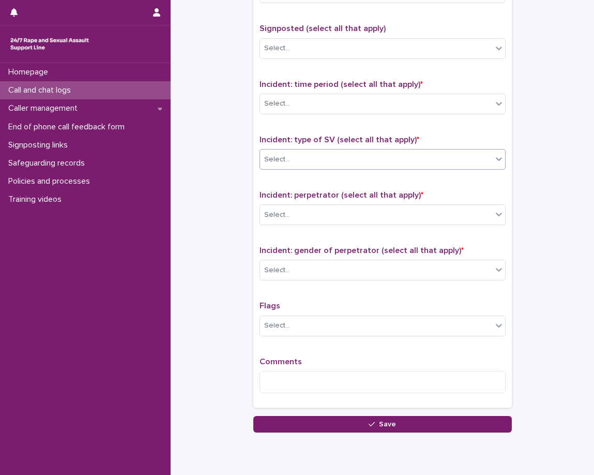
scroll to position [704, 0]
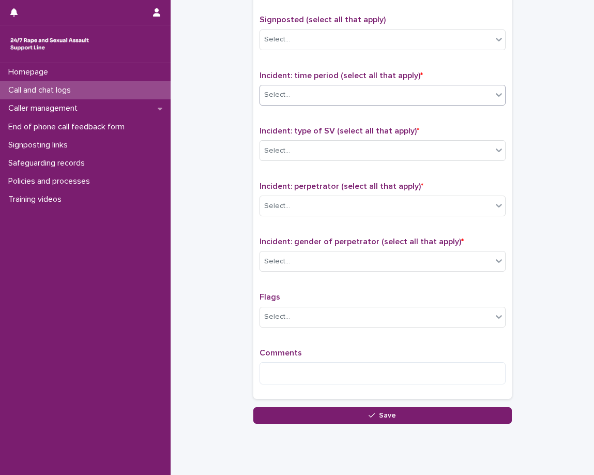
click at [297, 97] on div "Select..." at bounding box center [376, 94] width 232 height 17
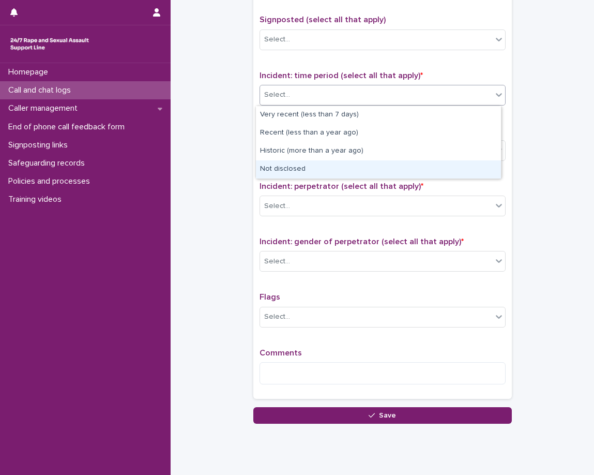
click at [291, 171] on div "Not disclosed" at bounding box center [378, 169] width 245 height 18
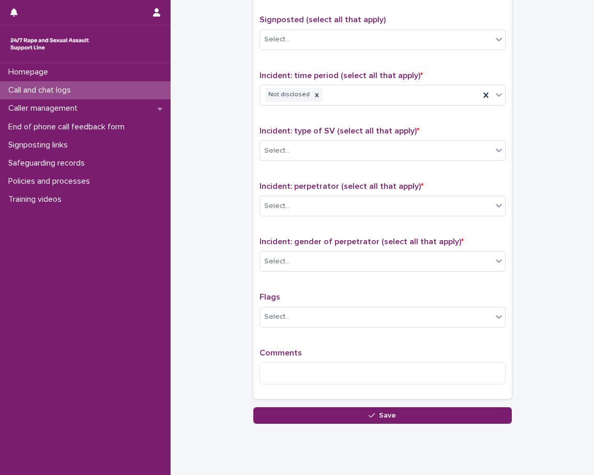
click at [294, 121] on div "Type of support received (select all that apply) Emotional support Signposted (…" at bounding box center [383, 176] width 246 height 433
click at [297, 149] on div "Select..." at bounding box center [376, 150] width 232 height 17
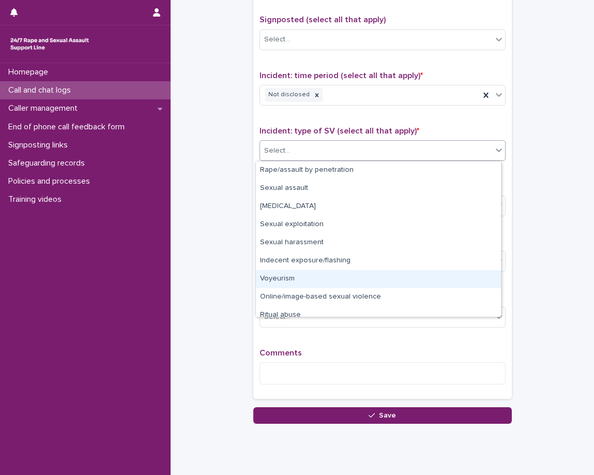
scroll to position [26, 0]
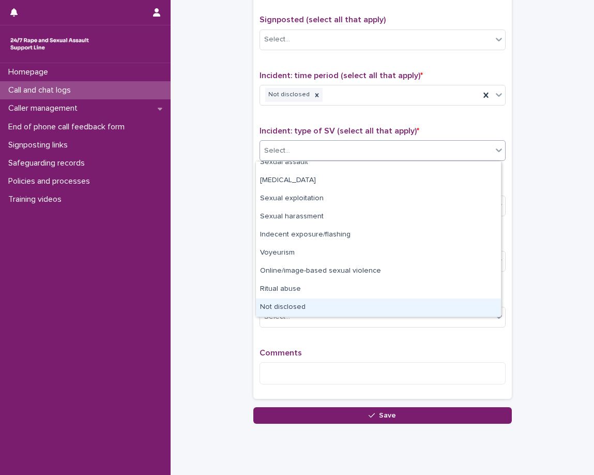
click at [274, 308] on div "Not disclosed" at bounding box center [378, 308] width 245 height 18
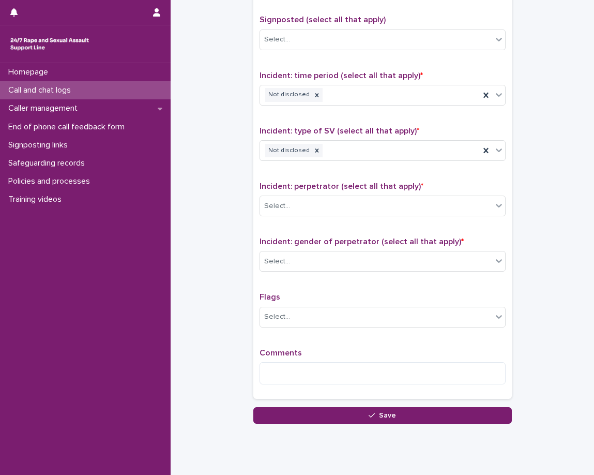
click at [319, 186] on span "Incident: perpetrator (select all that apply) *" at bounding box center [342, 186] width 164 height 8
click at [366, 148] on div "Not disclosed" at bounding box center [370, 151] width 220 height 18
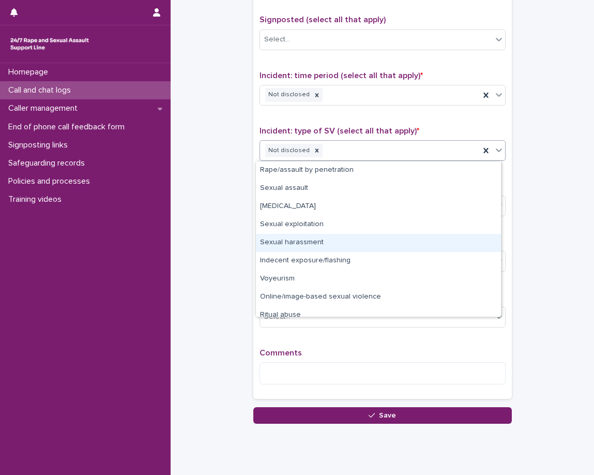
scroll to position [8, 0]
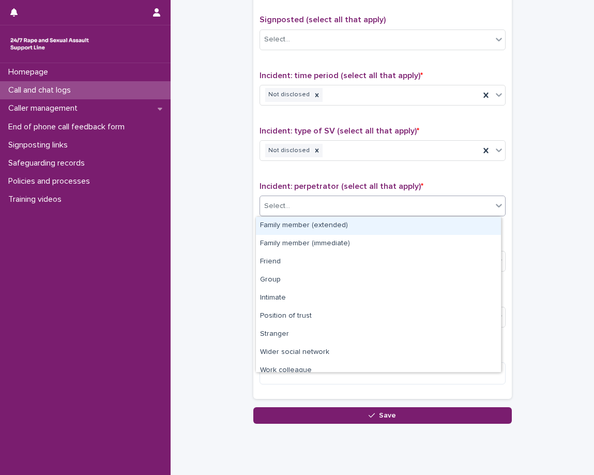
click at [312, 207] on div "Select..." at bounding box center [376, 206] width 232 height 17
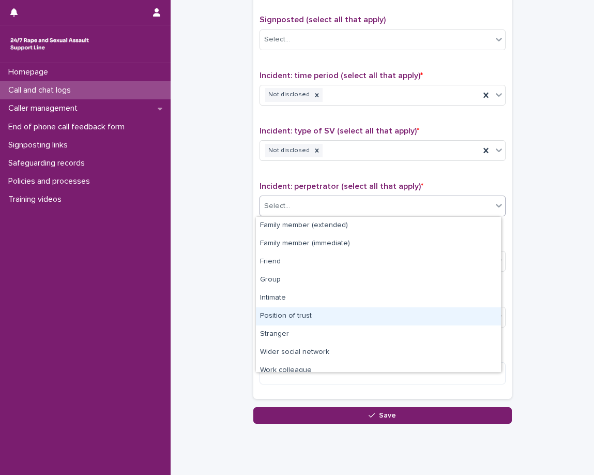
scroll to position [44, 0]
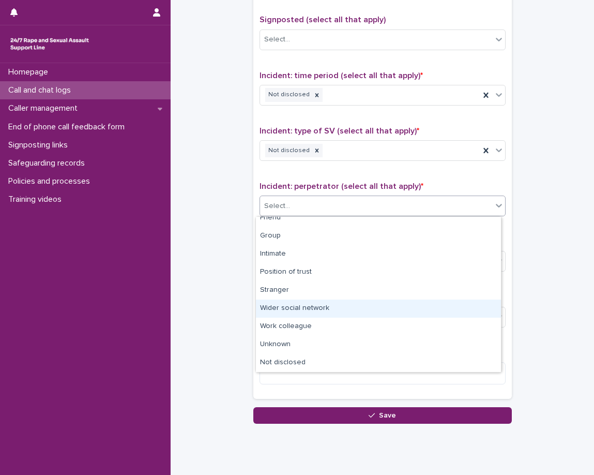
click at [323, 312] on div "Wider social network" at bounding box center [378, 309] width 245 height 18
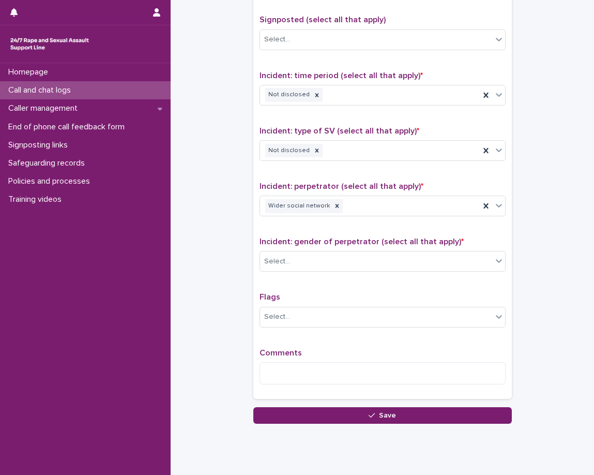
click at [291, 273] on div "Incident: gender of perpetrator (select all that apply) * Select..." at bounding box center [383, 258] width 246 height 43
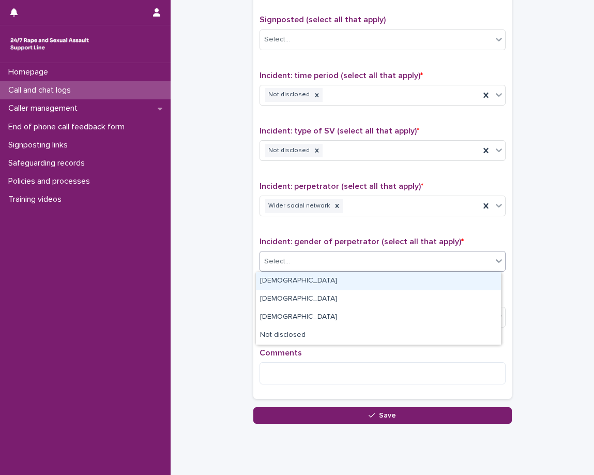
click at [304, 264] on div "Select..." at bounding box center [376, 261] width 232 height 17
click at [335, 206] on icon at bounding box center [337, 206] width 4 height 4
click at [355, 207] on div "Wider social network" at bounding box center [370, 206] width 220 height 18
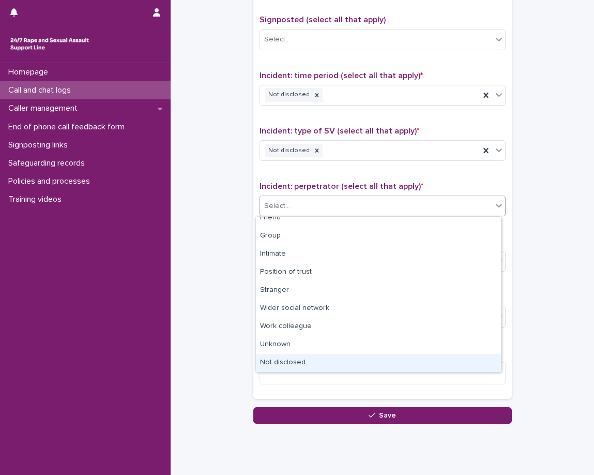
click at [289, 361] on div "Not disclosed" at bounding box center [378, 363] width 245 height 18
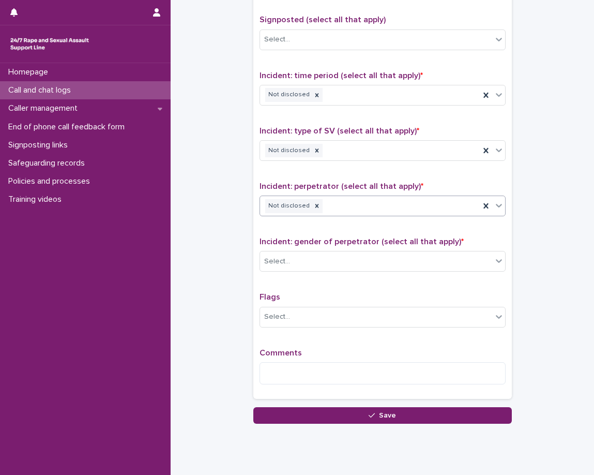
click at [388, 202] on div "Not disclosed" at bounding box center [370, 206] width 220 height 18
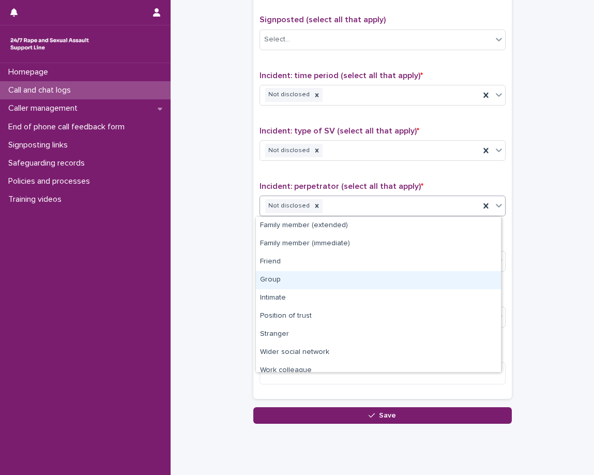
click at [325, 272] on div "Group" at bounding box center [378, 280] width 245 height 18
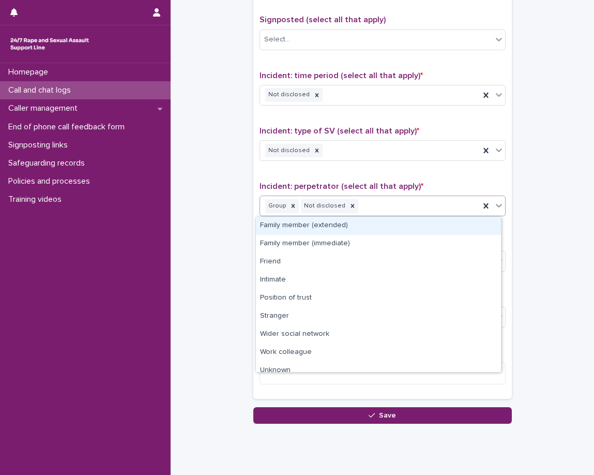
click at [379, 204] on div "Group Not disclosed" at bounding box center [370, 206] width 220 height 18
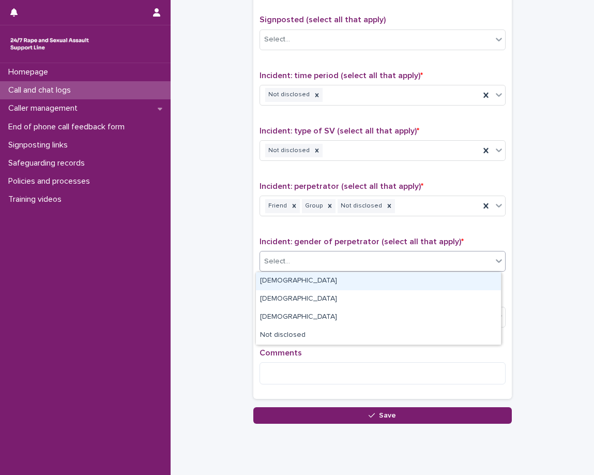
click at [336, 255] on div "Select..." at bounding box center [376, 261] width 232 height 17
drag, startPoint x: 336, startPoint y: 255, endPoint x: 359, endPoint y: 244, distance: 25.2
click at [337, 254] on div "Select..." at bounding box center [376, 261] width 232 height 17
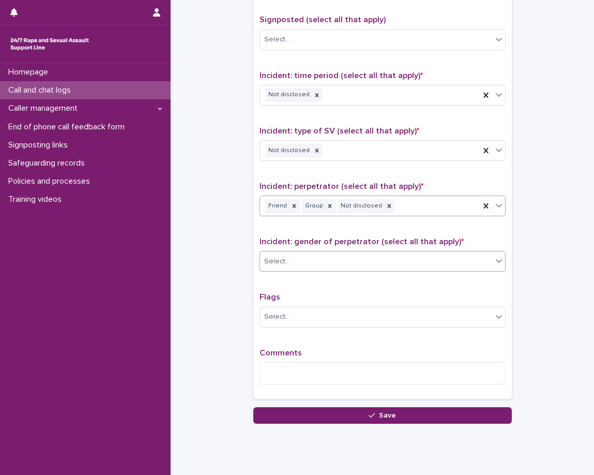
click at [407, 211] on div "Friend Group Not disclosed" at bounding box center [370, 206] width 220 height 18
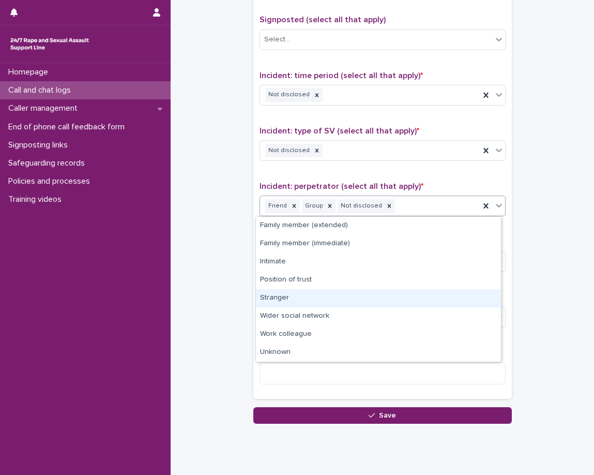
click at [305, 299] on div "Stranger" at bounding box center [378, 298] width 245 height 18
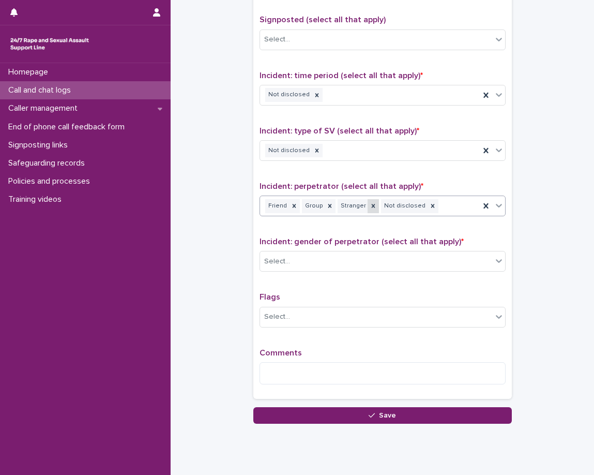
click at [371, 206] on icon at bounding box center [373, 206] width 4 height 4
click at [352, 227] on div "Type of support received (select all that apply) Emotional support Signposted (…" at bounding box center [383, 176] width 246 height 433
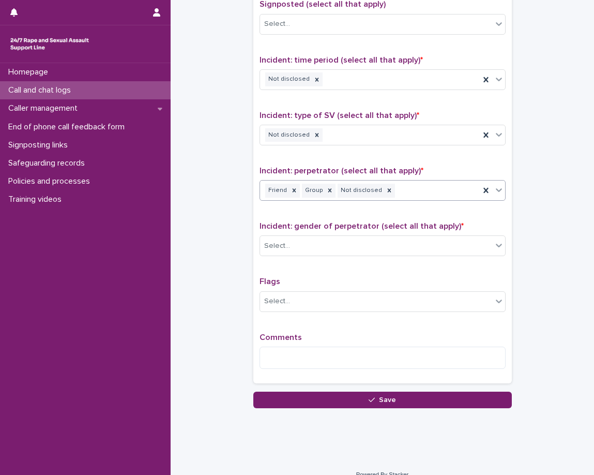
scroll to position [734, 0]
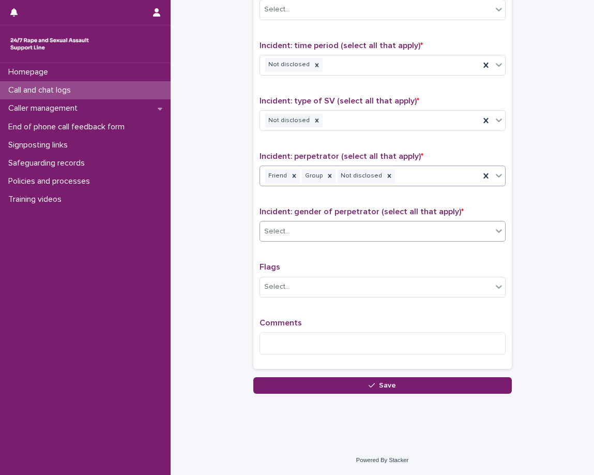
click at [336, 235] on div "Select..." at bounding box center [376, 231] width 232 height 17
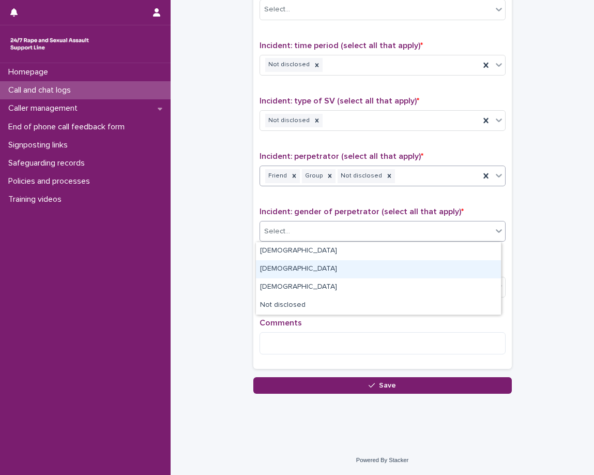
click at [330, 265] on div "Female" at bounding box center [378, 269] width 245 height 18
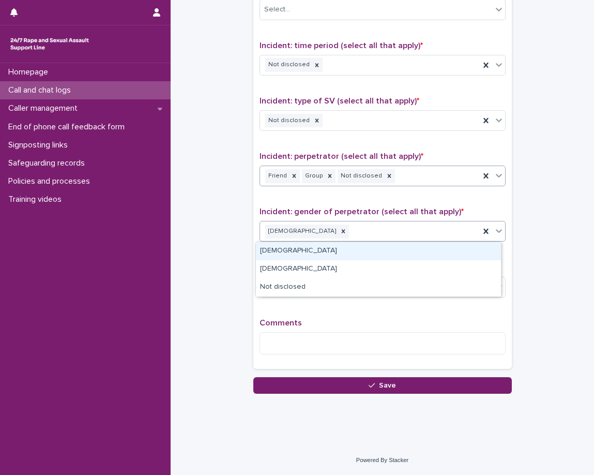
click at [376, 232] on div "Female" at bounding box center [370, 231] width 220 height 18
click at [367, 251] on div "Male" at bounding box center [378, 251] width 245 height 18
click at [352, 255] on div "Type of support received (select all that apply) Emotional support Signposted (…" at bounding box center [383, 146] width 246 height 433
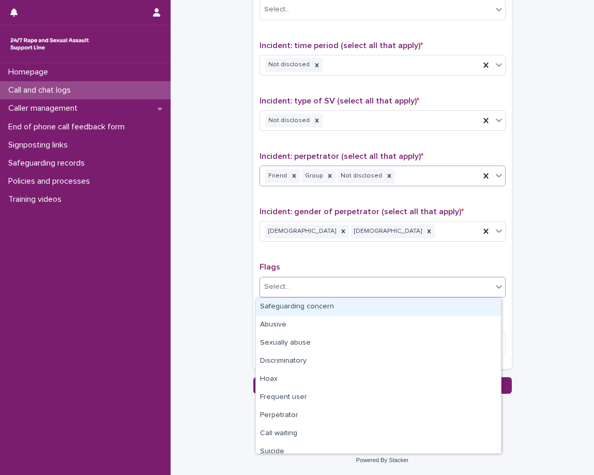
click at [342, 288] on div "Select..." at bounding box center [376, 286] width 232 height 17
click at [332, 289] on div "Select..." at bounding box center [376, 286] width 232 height 17
click at [360, 237] on div "Male Female" at bounding box center [370, 231] width 220 height 18
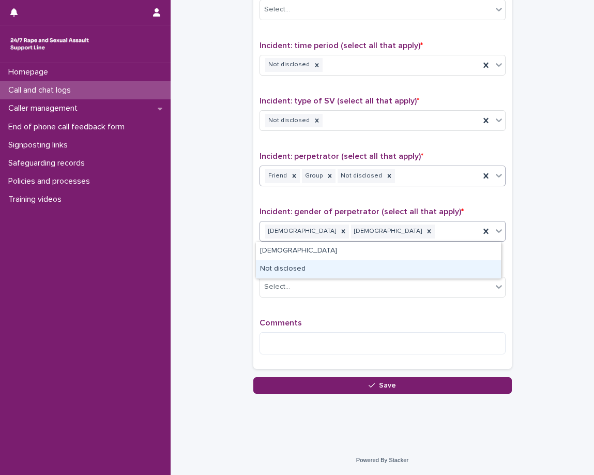
click at [349, 269] on div "Not disclosed" at bounding box center [378, 269] width 245 height 18
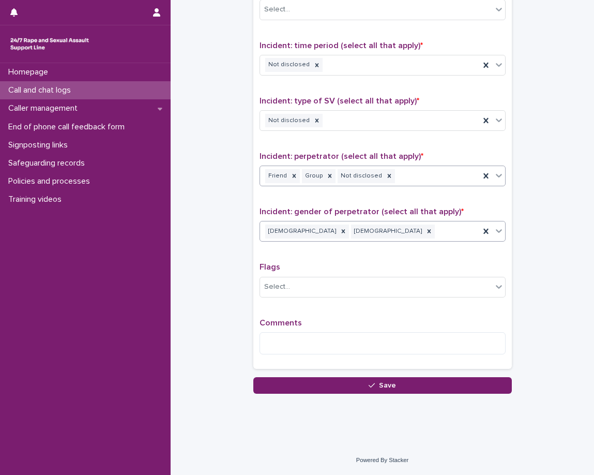
click at [345, 264] on p "Flags" at bounding box center [383, 267] width 246 height 10
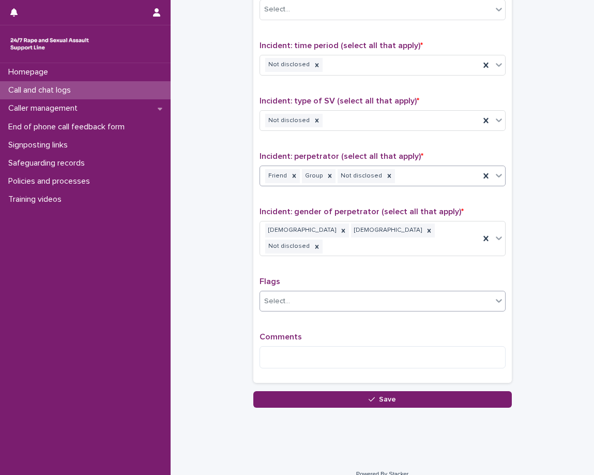
click at [340, 293] on div "Select..." at bounding box center [376, 301] width 232 height 17
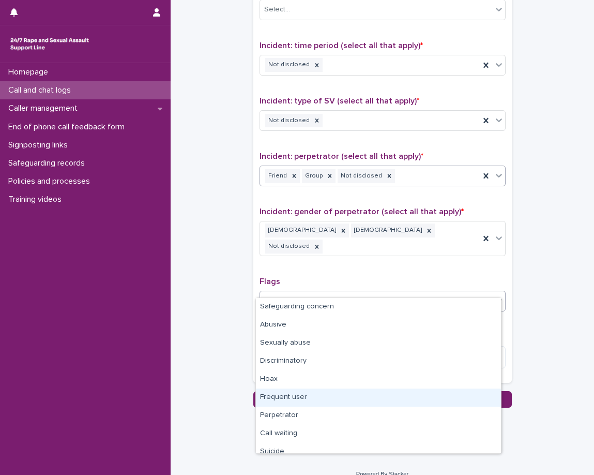
click at [280, 397] on div "Frequent user" at bounding box center [378, 398] width 245 height 18
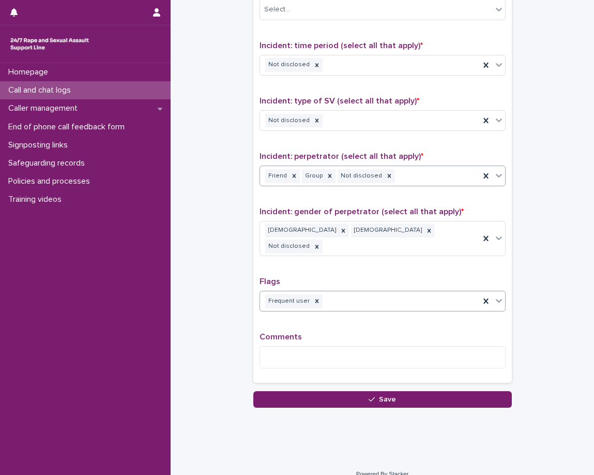
click at [260, 311] on div "Type of support received (select all that apply) Emotional support Signposted (…" at bounding box center [383, 153] width 246 height 447
click at [286, 346] on textarea at bounding box center [383, 357] width 246 height 22
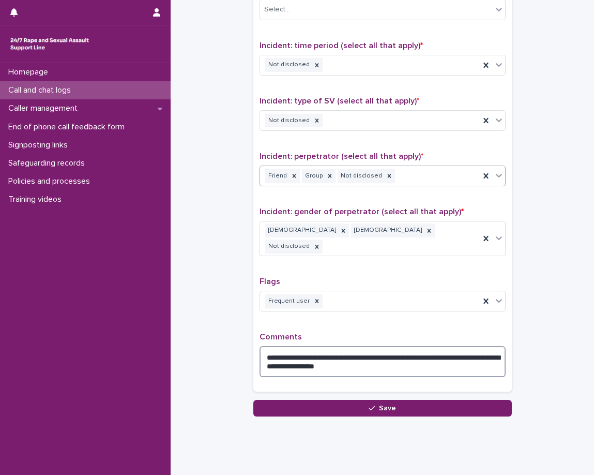
click at [378, 346] on textarea "**********" at bounding box center [383, 361] width 246 height 31
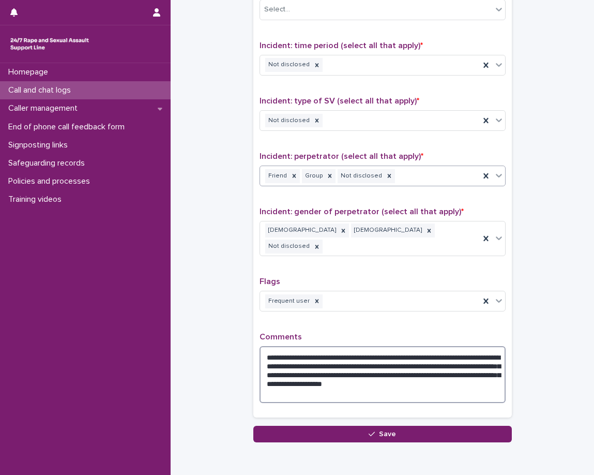
click at [324, 364] on textarea "**********" at bounding box center [383, 374] width 246 height 57
click at [347, 311] on div "**********" at bounding box center [383, 171] width 246 height 482
drag, startPoint x: 348, startPoint y: 361, endPoint x: 324, endPoint y: 361, distance: 23.8
click at [324, 361] on textarea "**********" at bounding box center [383, 374] width 246 height 57
click at [362, 332] on p "Comments" at bounding box center [383, 337] width 246 height 10
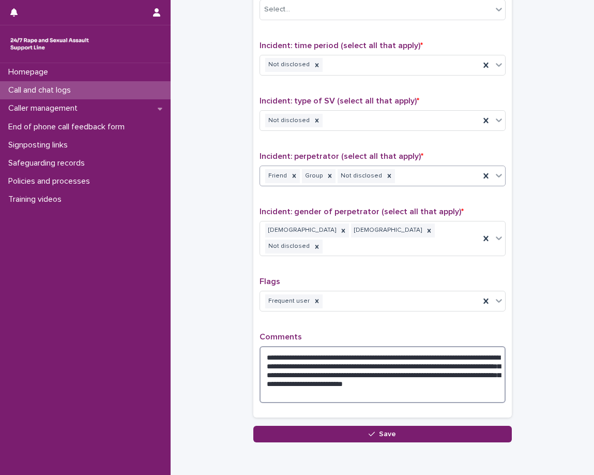
click at [387, 359] on textarea "**********" at bounding box center [383, 374] width 246 height 57
type textarea "**********"
click at [371, 308] on div "**********" at bounding box center [383, 171] width 246 height 482
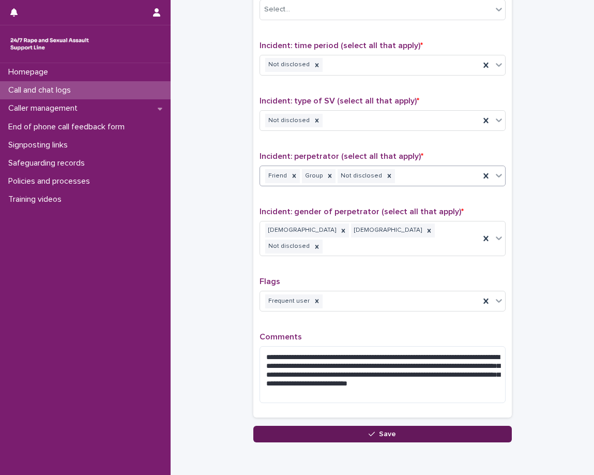
click at [369, 430] on icon "button" at bounding box center [372, 433] width 6 height 7
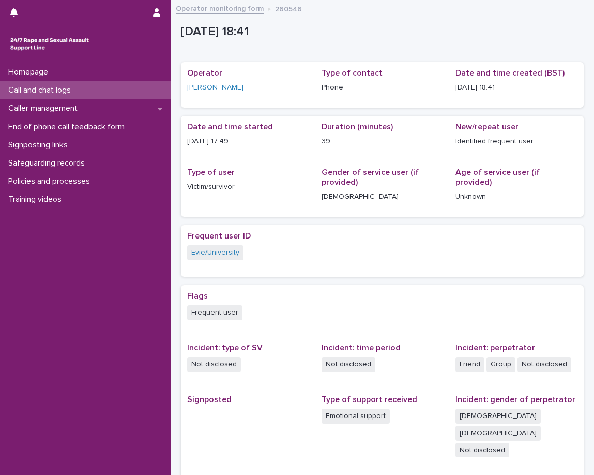
click at [116, 92] on div "Call and chat logs" at bounding box center [85, 90] width 171 height 18
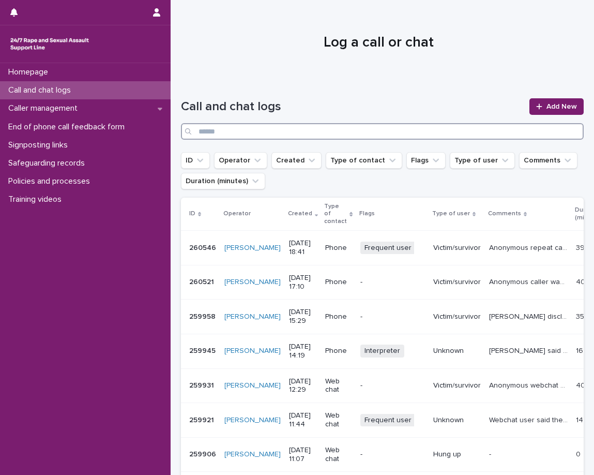
click at [315, 126] on input "Search" at bounding box center [382, 131] width 403 height 17
type input "***"
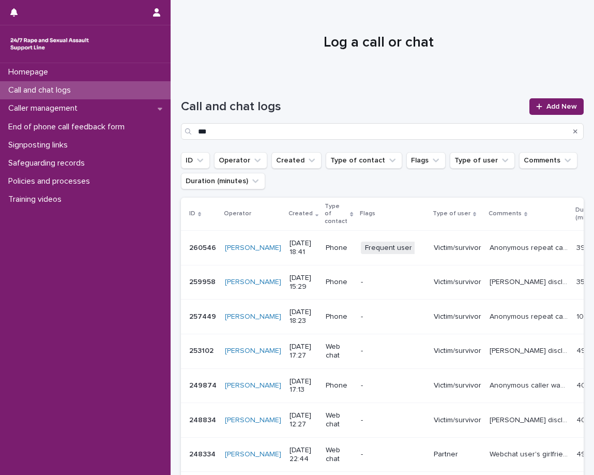
click at [490, 276] on p "Rose disclosed sexual assaults, sexual harassment, domestic abuse, coercion. Mu…" at bounding box center [530, 281] width 81 height 11
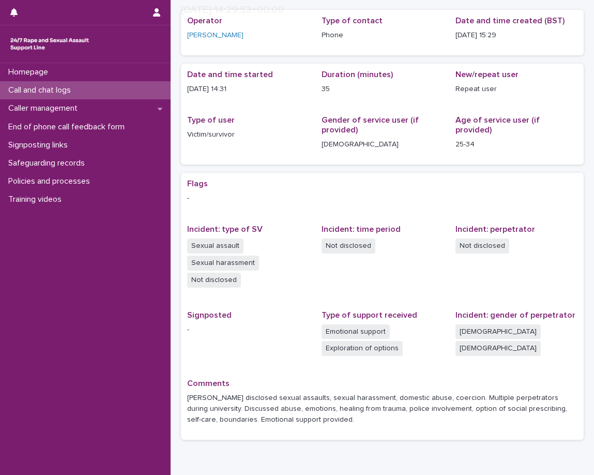
scroll to position [103, 0]
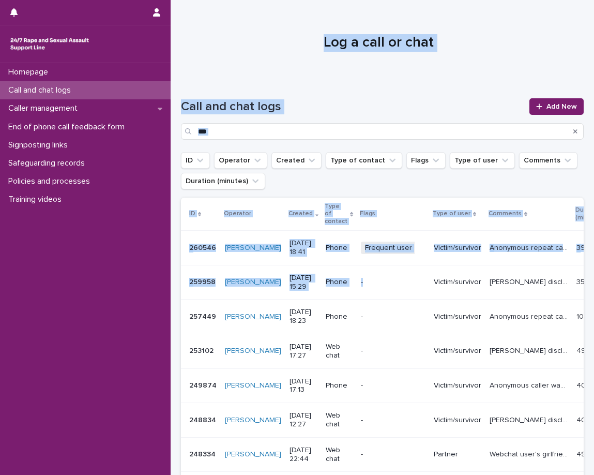
drag, startPoint x: 327, startPoint y: 299, endPoint x: 147, endPoint y: 293, distance: 179.6
click at [171, 293] on div "Homepage Call and chat logs Caller management End of phone call feedback form S…" at bounding box center [383, 346] width 424 height 693
click at [219, 58] on div at bounding box center [379, 38] width 416 height 78
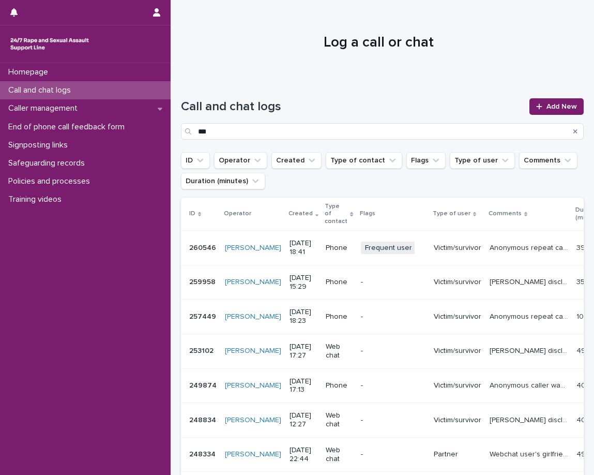
click at [107, 351] on div "Homepage Call and chat logs Caller management End of phone call feedback form S…" at bounding box center [85, 269] width 171 height 412
drag, startPoint x: 229, startPoint y: 131, endPoint x: 198, endPoint y: 127, distance: 30.7
click at [198, 127] on input "***" at bounding box center [382, 131] width 403 height 17
click at [116, 85] on div "Call and chat logs" at bounding box center [85, 90] width 171 height 18
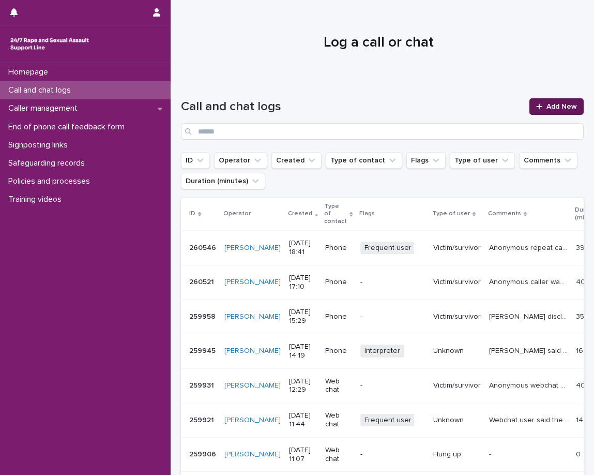
click at [541, 112] on link "Add New" at bounding box center [557, 106] width 54 height 17
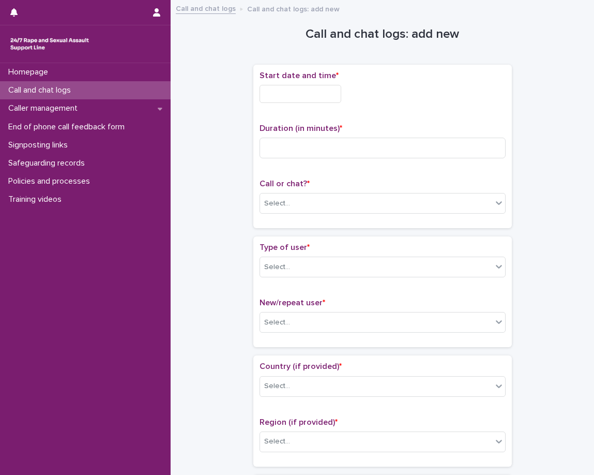
click at [357, 103] on div "Start date and time *" at bounding box center [383, 91] width 246 height 40
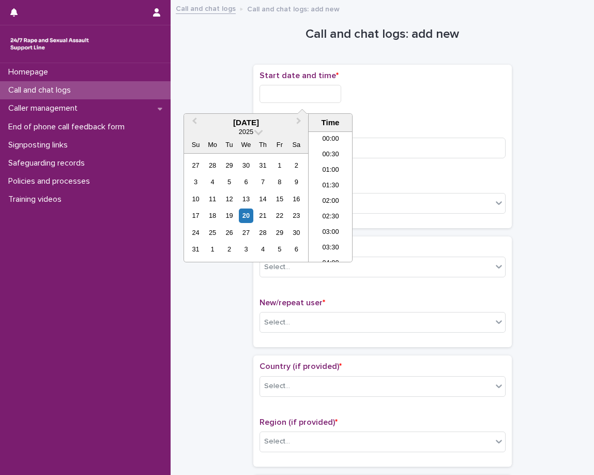
click at [326, 97] on input "text" at bounding box center [301, 94] width 82 height 18
click at [334, 174] on li "18:30" at bounding box center [331, 181] width 44 height 16
click at [325, 94] on input "**********" at bounding box center [301, 94] width 82 height 18
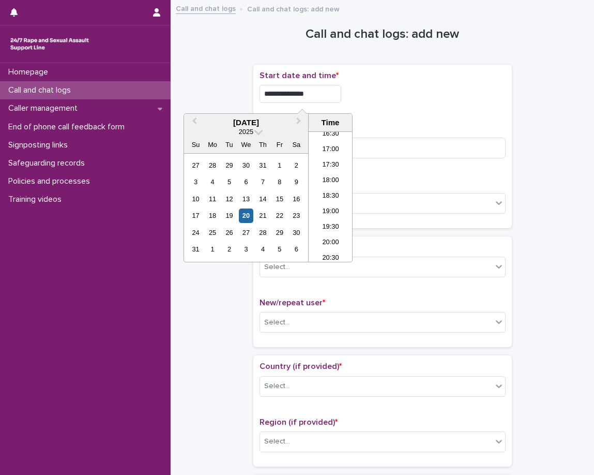
type input "**********"
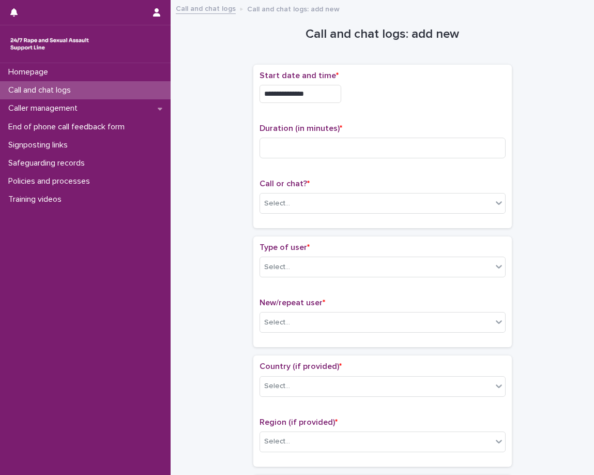
click at [408, 112] on div "**********" at bounding box center [383, 146] width 246 height 151
click at [382, 146] on input at bounding box center [383, 148] width 246 height 21
type input "**"
click at [384, 121] on div "**********" at bounding box center [383, 146] width 246 height 151
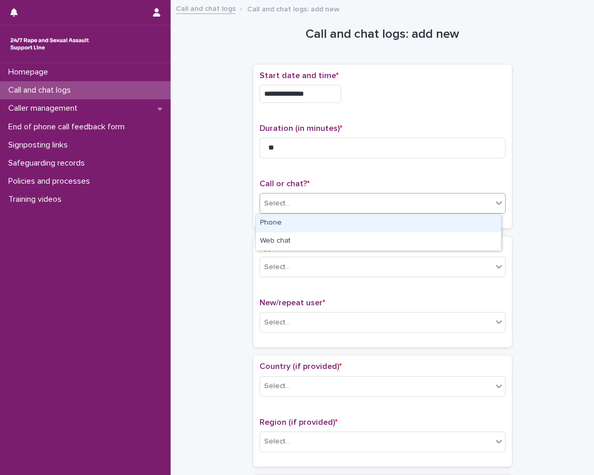
click at [333, 210] on div "Select..." at bounding box center [376, 203] width 232 height 17
click at [326, 223] on div "Phone" at bounding box center [378, 223] width 245 height 18
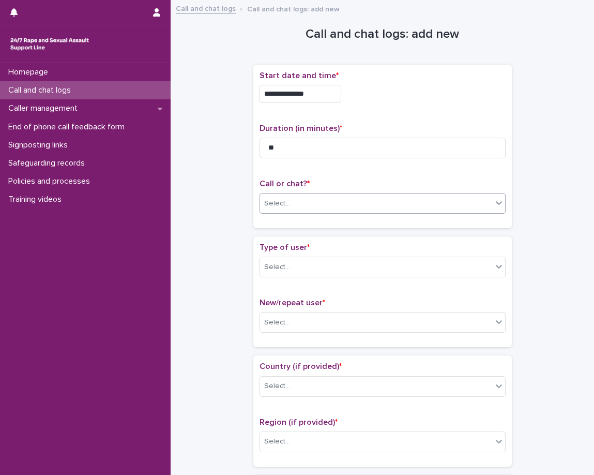
click at [318, 233] on div "**********" at bounding box center [383, 151] width 259 height 172
click at [322, 254] on div "Type of user * Select..." at bounding box center [383, 264] width 246 height 43
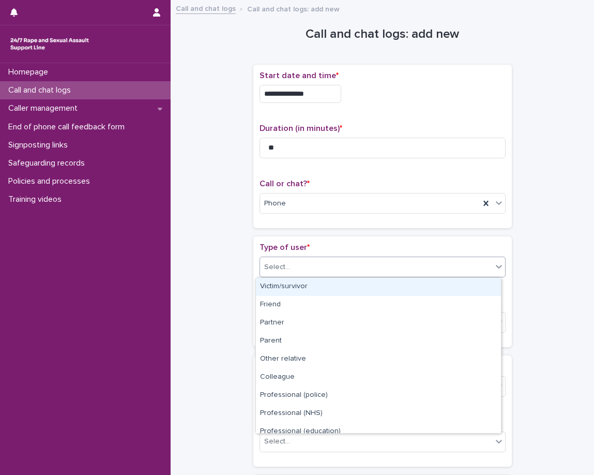
click at [347, 266] on div "Select..." at bounding box center [376, 267] width 232 height 17
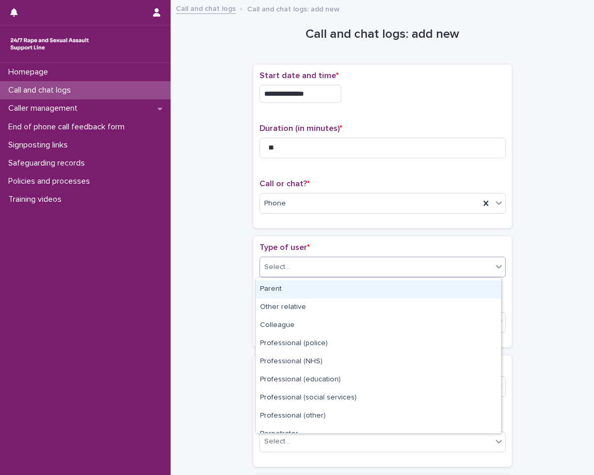
scroll to position [0, 0]
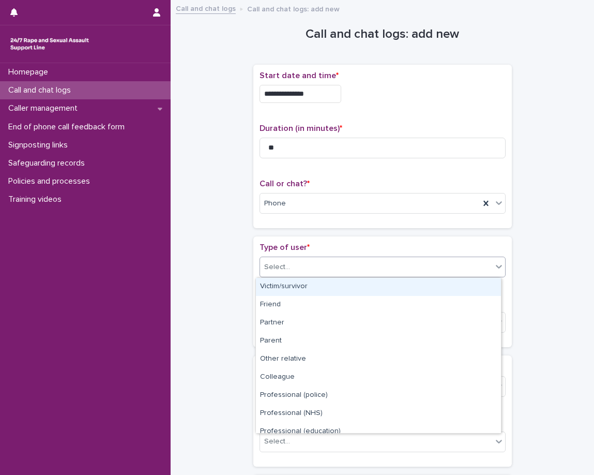
click at [320, 293] on div "Victim/survivor" at bounding box center [378, 287] width 245 height 18
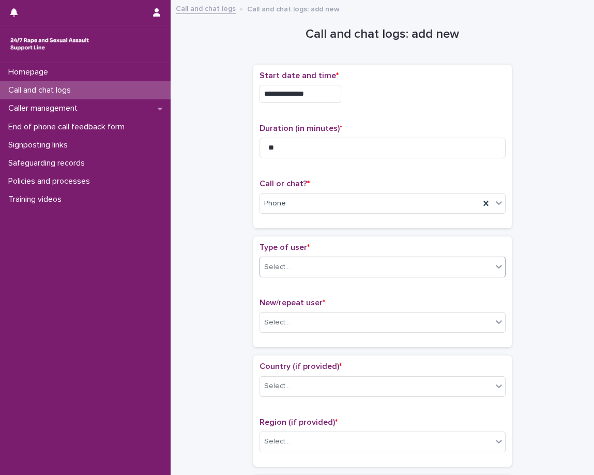
click at [318, 290] on div "Type of user * option Victim/survivor, selected. 0 results available. Select is…" at bounding box center [383, 292] width 246 height 98
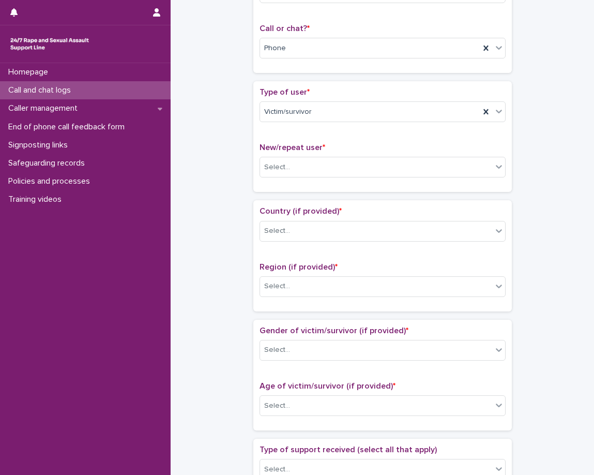
scroll to position [207, 0]
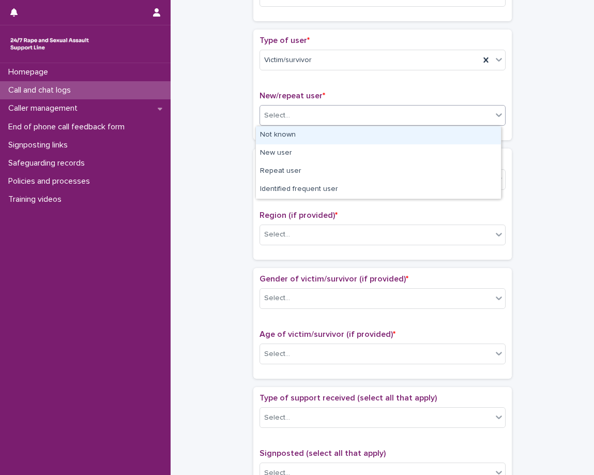
click at [350, 125] on div "Select..." at bounding box center [383, 115] width 246 height 21
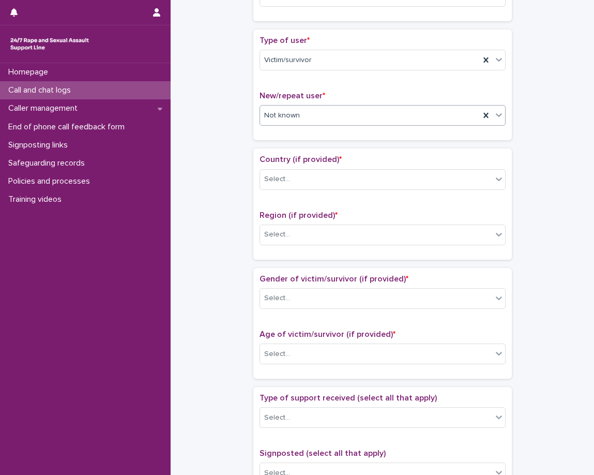
click at [282, 125] on div "Not known" at bounding box center [383, 115] width 246 height 21
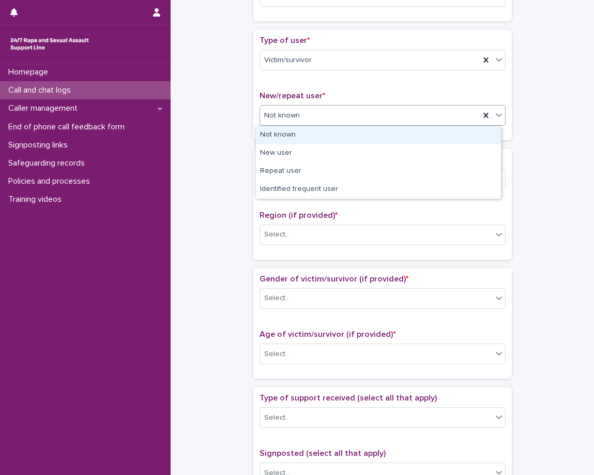
click at [281, 140] on div "Not known" at bounding box center [378, 135] width 245 height 18
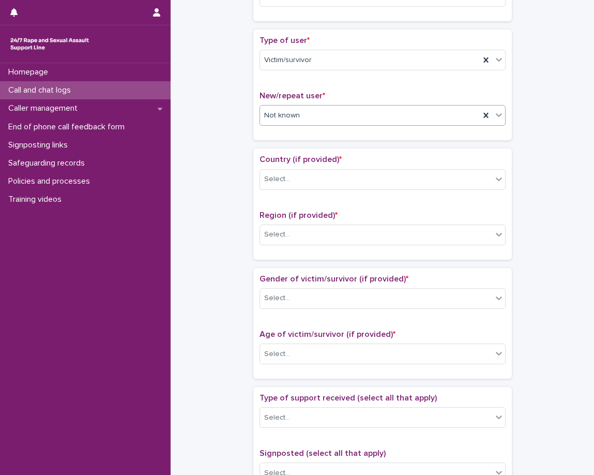
click at [287, 123] on div "Not known" at bounding box center [370, 115] width 220 height 17
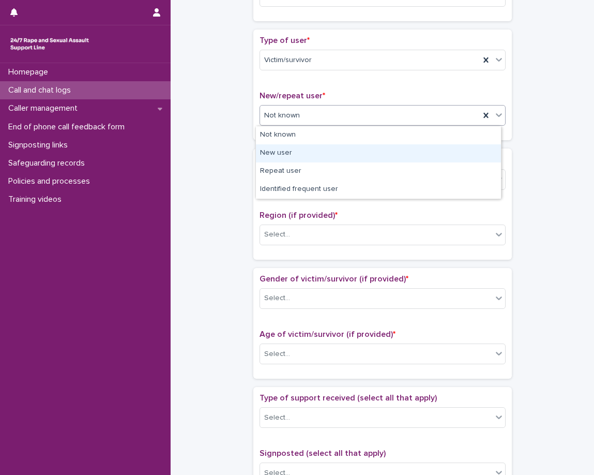
click at [283, 150] on div "New user" at bounding box center [378, 153] width 245 height 18
click at [283, 150] on div "Country (if provided) * Select... Region (if provided) * Select..." at bounding box center [383, 203] width 259 height 111
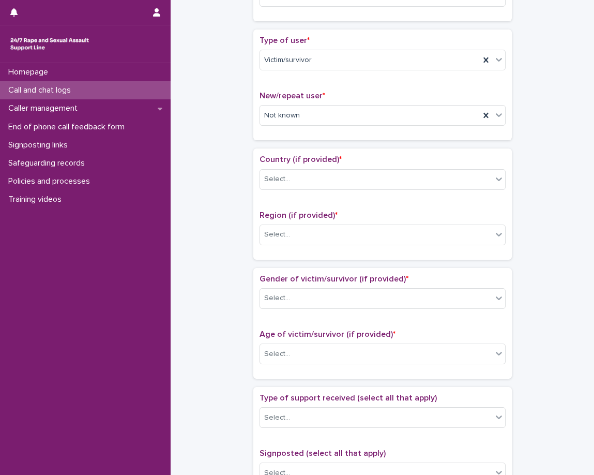
click at [267, 146] on div "Loading... Saving… Type of user * Victim/survivor New/repeat user * Not known" at bounding box center [383, 88] width 259 height 119
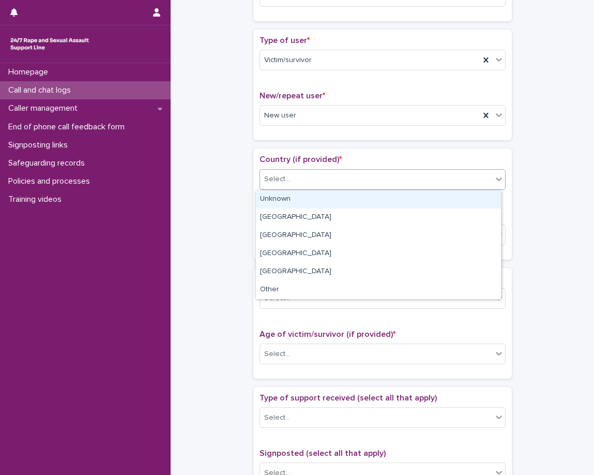
click at [272, 184] on div "Select..." at bounding box center [277, 179] width 26 height 11
click at [273, 185] on div "Select..." at bounding box center [376, 179] width 232 height 17
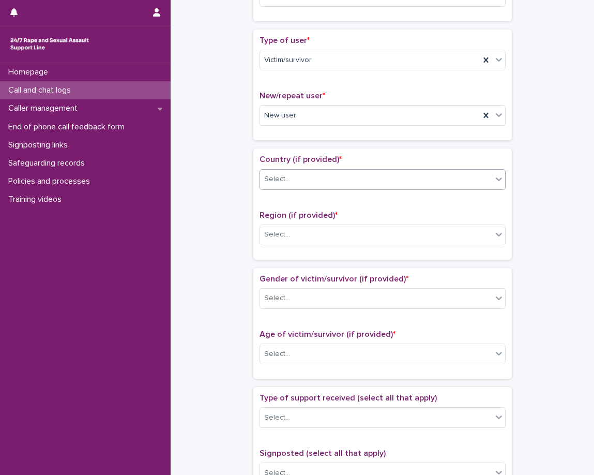
click at [330, 191] on div "Country (if provided) * 0 results available. Select is focused ,type to refine …" at bounding box center [383, 176] width 246 height 43
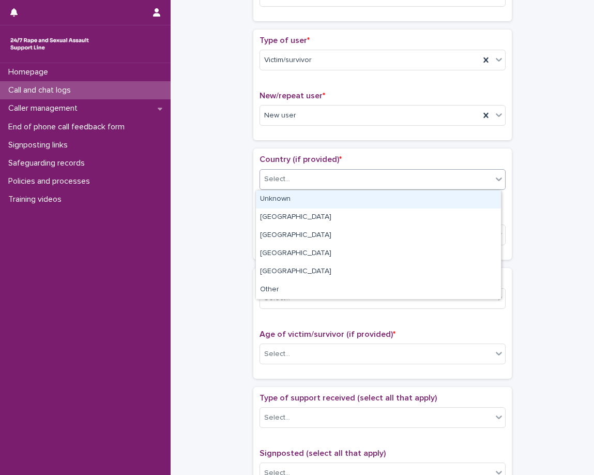
click at [332, 182] on div "Select..." at bounding box center [376, 179] width 232 height 17
click at [323, 202] on div "Unknown" at bounding box center [378, 199] width 245 height 18
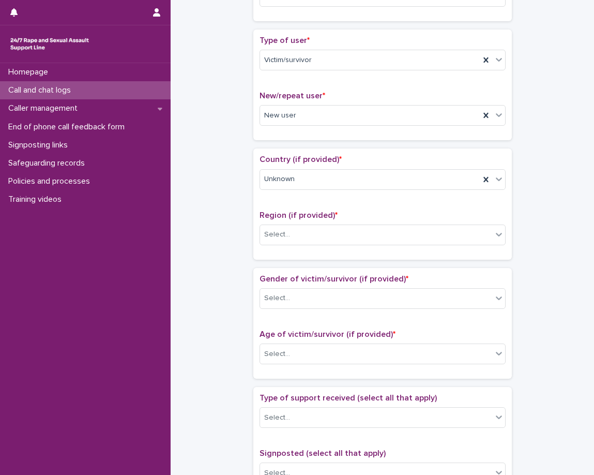
click at [306, 248] on div "Region (if provided) * Select..." at bounding box center [383, 232] width 246 height 43
click at [308, 244] on div "Select..." at bounding box center [383, 235] width 246 height 21
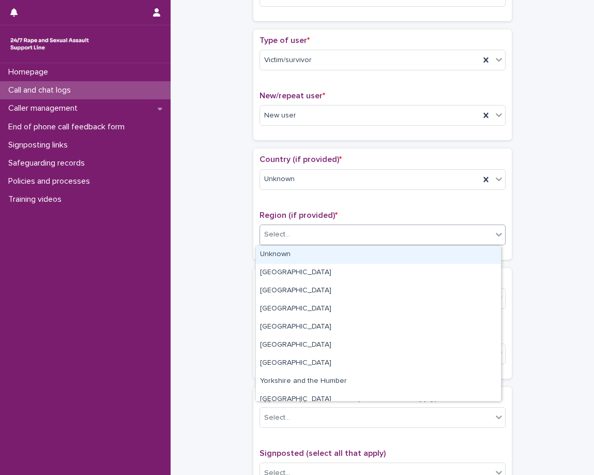
click at [307, 242] on div "Select..." at bounding box center [376, 234] width 232 height 17
click at [307, 251] on div "Unknown" at bounding box center [378, 255] width 245 height 18
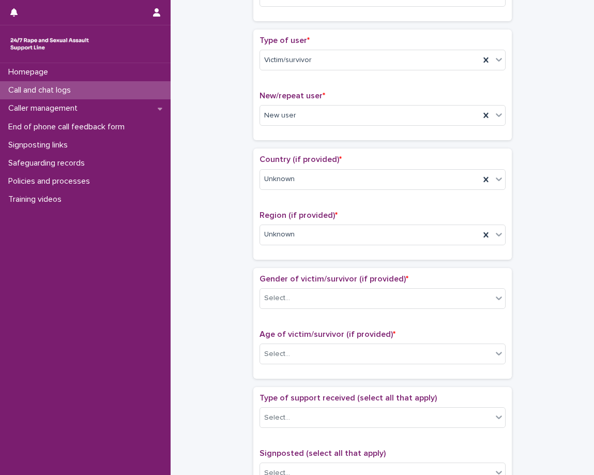
click at [300, 260] on div "Loading... Saving… Country (if provided) * Unknown Region (if provided) * Unkno…" at bounding box center [383, 207] width 259 height 119
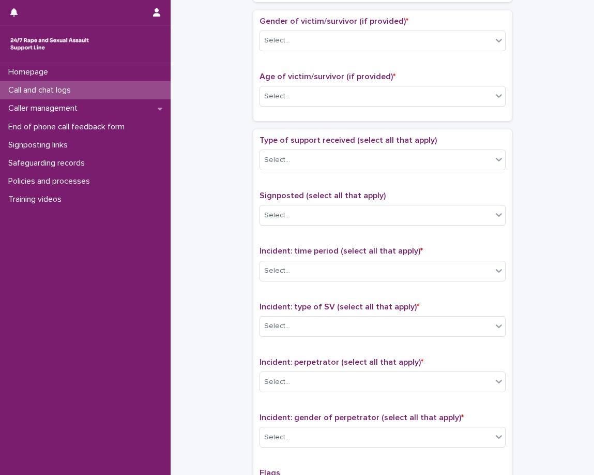
scroll to position [466, 0]
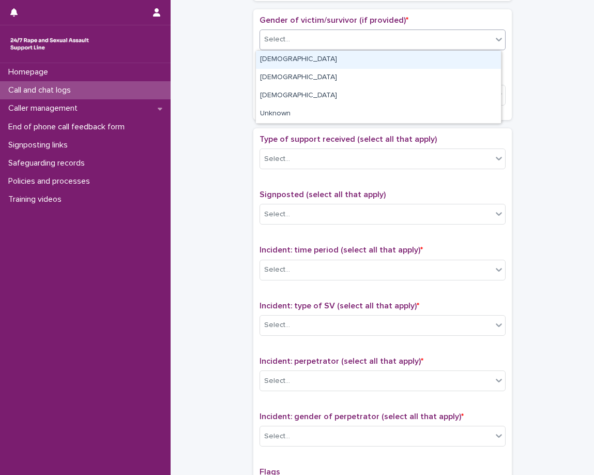
click at [311, 41] on div "Select..." at bounding box center [376, 39] width 232 height 17
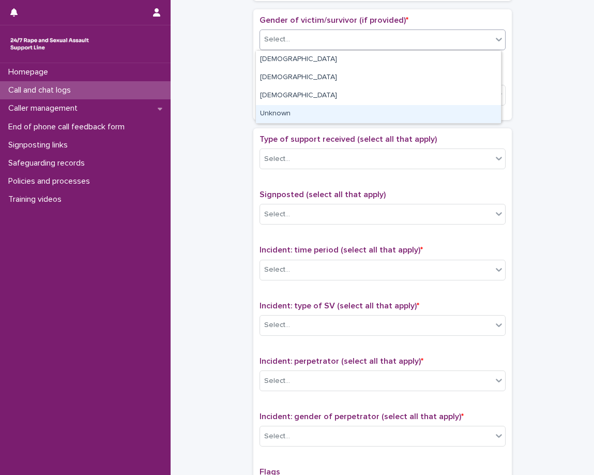
click at [309, 111] on div "Unknown" at bounding box center [378, 114] width 245 height 18
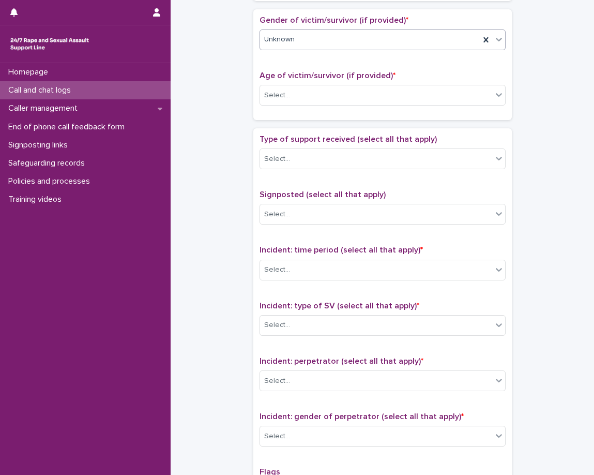
click at [314, 80] on p "Age of victim/survivor (if provided) *" at bounding box center [383, 76] width 246 height 10
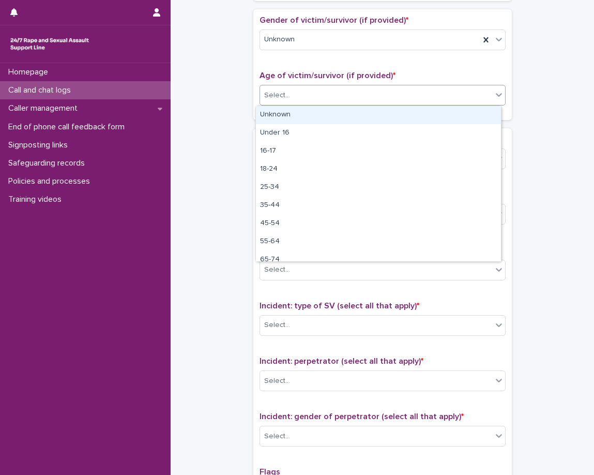
click at [317, 97] on div "Select..." at bounding box center [376, 95] width 232 height 17
click at [317, 115] on div "Unknown" at bounding box center [378, 115] width 245 height 18
drag, startPoint x: 310, startPoint y: 123, endPoint x: 306, endPoint y: 143, distance: 20.6
click at [309, 125] on div "Loading... Saving… Gender of victim/survivor (if provided) * Unknown Age of vic…" at bounding box center [383, 68] width 259 height 119
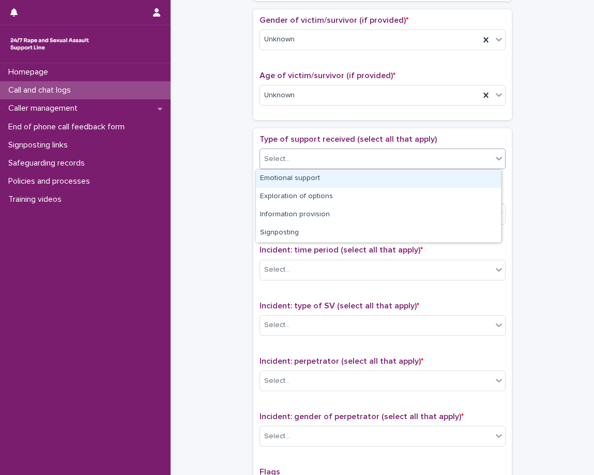
drag, startPoint x: 303, startPoint y: 159, endPoint x: 305, endPoint y: 175, distance: 16.1
click at [304, 162] on div "Select..." at bounding box center [376, 159] width 232 height 17
click at [304, 185] on div "Emotional support" at bounding box center [378, 179] width 245 height 18
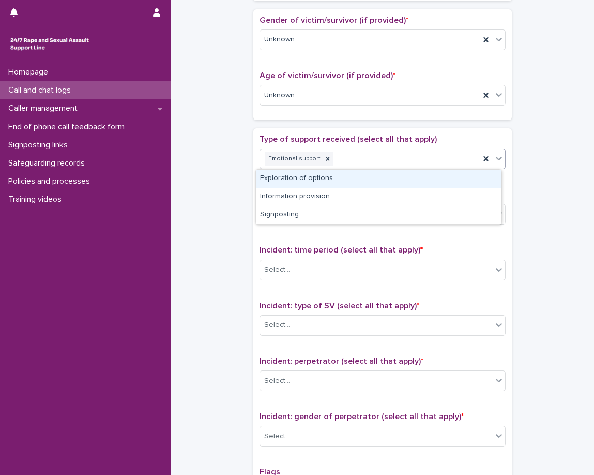
click at [406, 167] on div "Emotional support" at bounding box center [370, 159] width 220 height 18
click at [399, 181] on div "Exploration of options" at bounding box center [378, 179] width 245 height 18
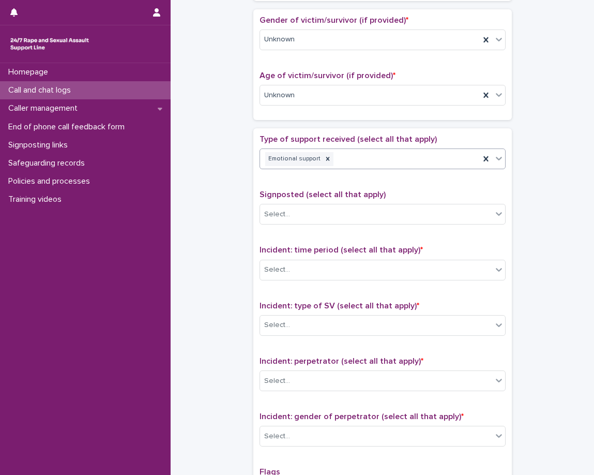
click at [393, 185] on div "Type of support received (select all that apply) option Exploration of options,…" at bounding box center [383, 351] width 246 height 433
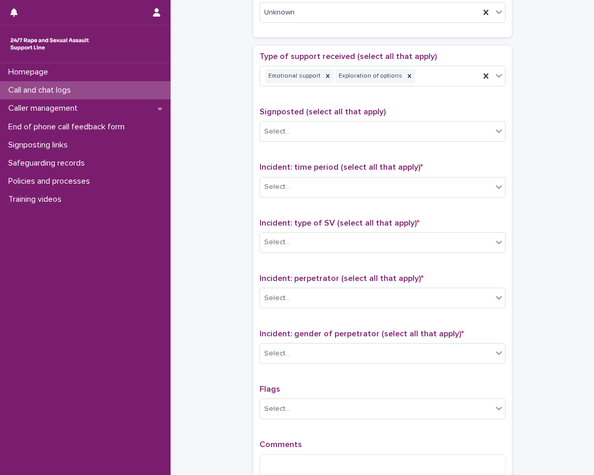
scroll to position [569, 0]
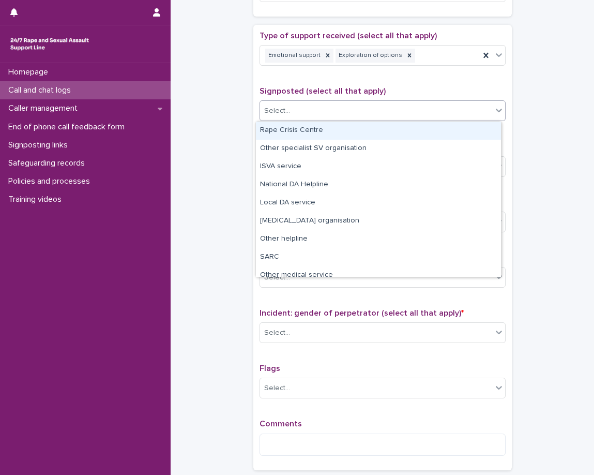
click at [389, 110] on div "Select..." at bounding box center [376, 110] width 232 height 17
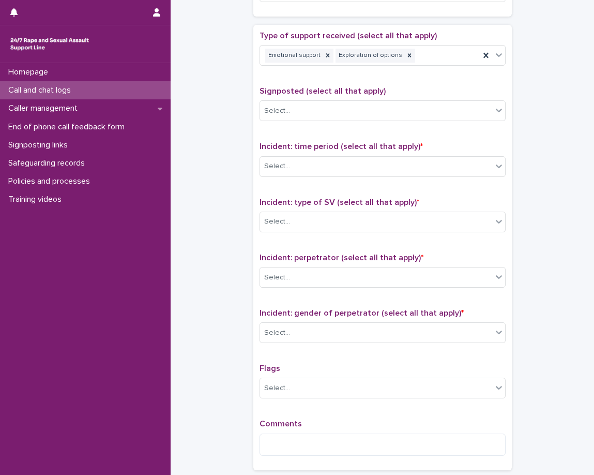
click at [385, 92] on p "Signposted (select all that apply)" at bounding box center [383, 91] width 246 height 10
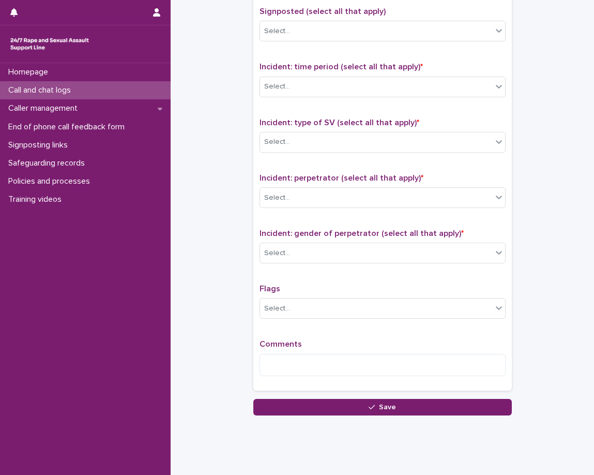
scroll to position [670, 0]
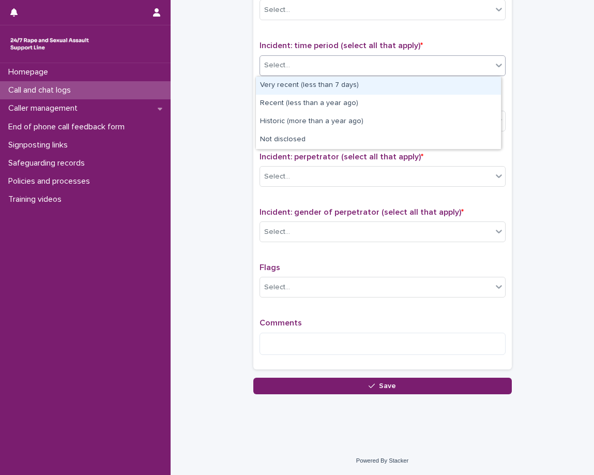
click at [369, 69] on div "Select..." at bounding box center [376, 65] width 232 height 17
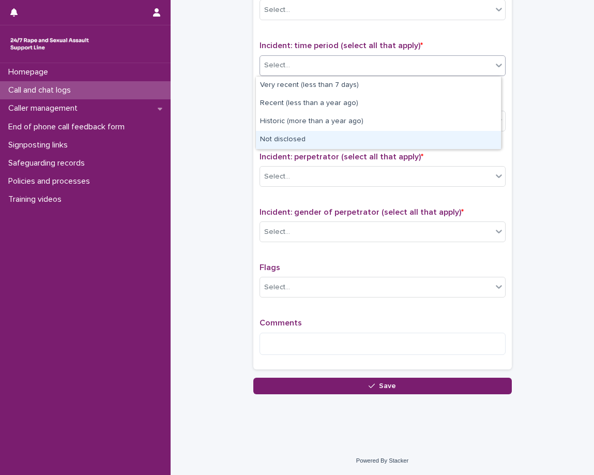
click at [329, 140] on div "Not disclosed" at bounding box center [378, 140] width 245 height 18
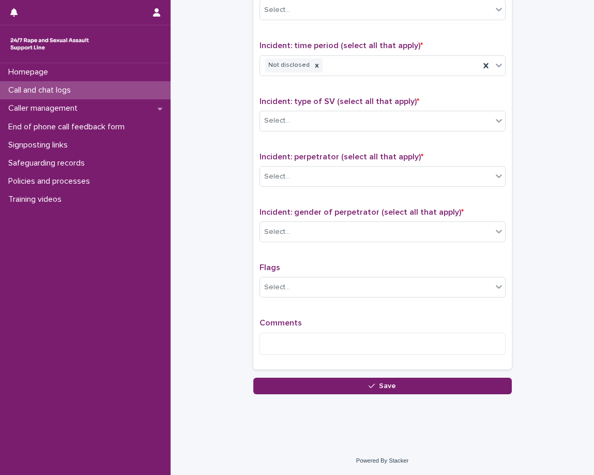
click at [319, 94] on div "Type of support received (select all that apply) Emotional support Exploration …" at bounding box center [383, 146] width 246 height 433
click at [317, 121] on div "Select..." at bounding box center [376, 120] width 232 height 17
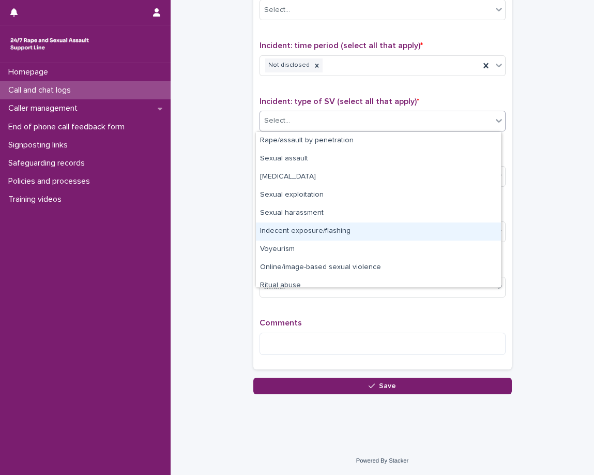
scroll to position [26, 0]
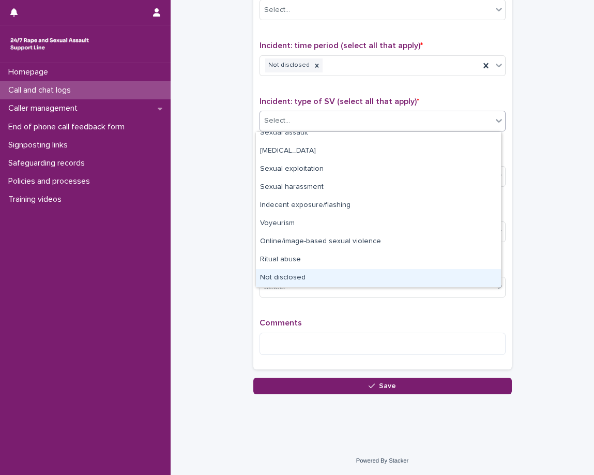
click at [301, 272] on div "Not disclosed" at bounding box center [378, 278] width 245 height 18
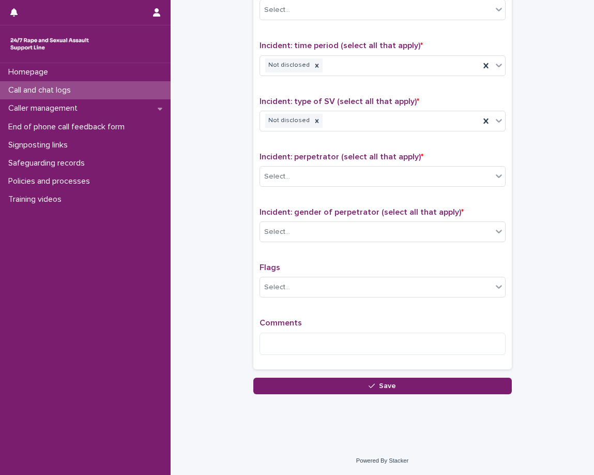
click at [301, 161] on p "Incident: perpetrator (select all that apply) *" at bounding box center [383, 157] width 246 height 10
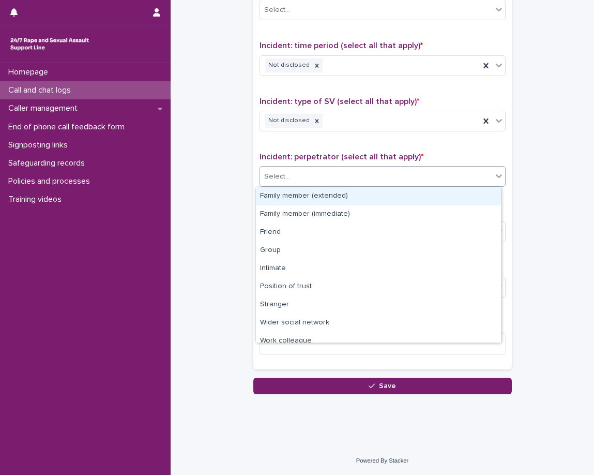
click at [301, 174] on div "Select..." at bounding box center [376, 176] width 232 height 17
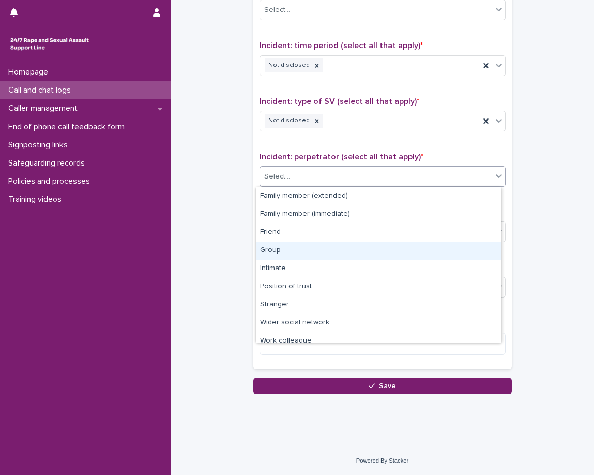
scroll to position [44, 0]
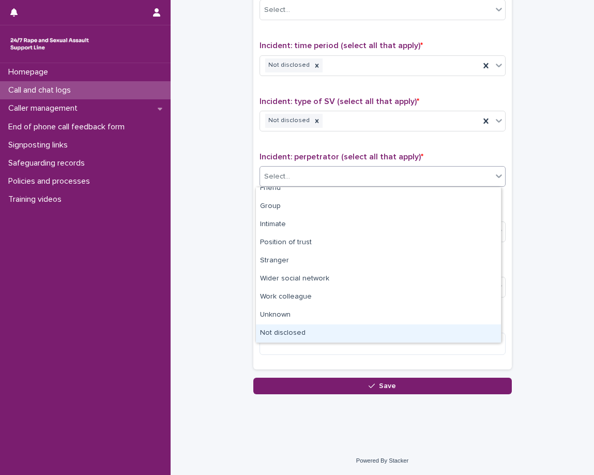
click at [280, 333] on div "Not disclosed" at bounding box center [378, 333] width 245 height 18
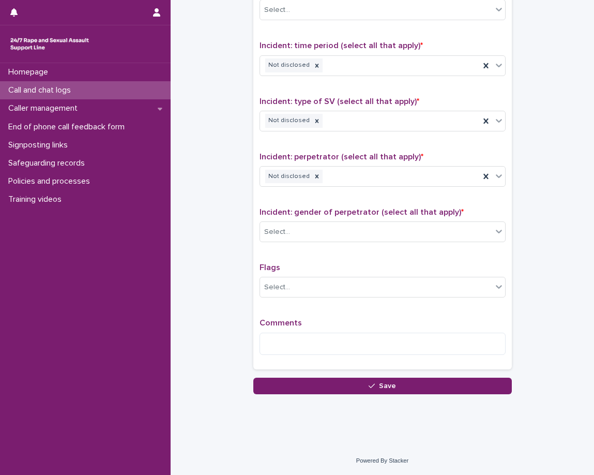
click at [267, 216] on span "Incident: gender of perpetrator (select all that apply) *" at bounding box center [362, 212] width 204 height 8
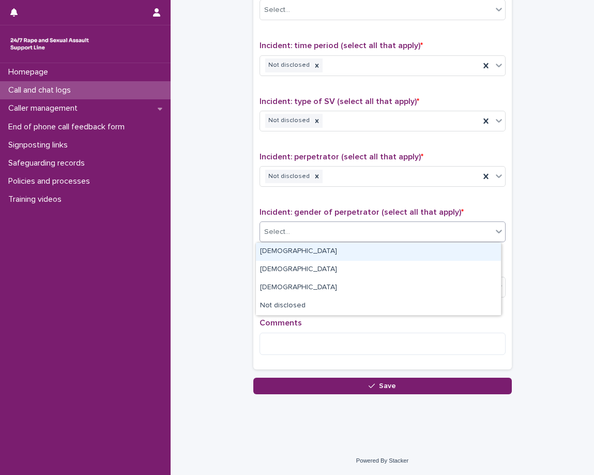
click at [271, 235] on div "Select..." at bounding box center [277, 232] width 26 height 11
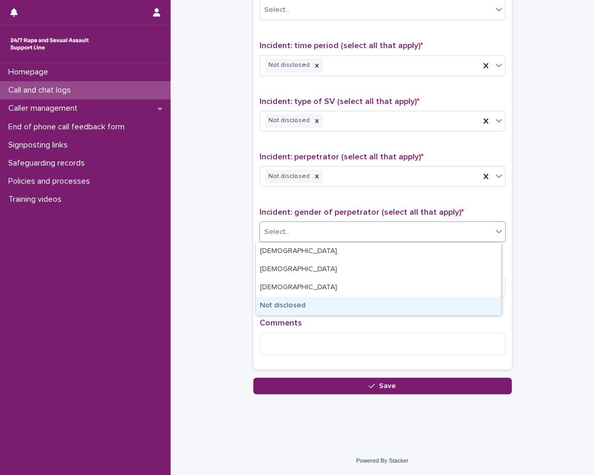
click at [288, 305] on div "Not disclosed" at bounding box center [378, 306] width 245 height 18
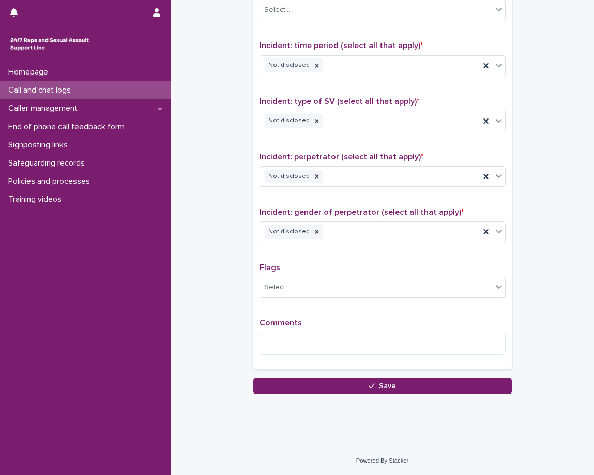
click at [293, 263] on p "Flags" at bounding box center [383, 268] width 246 height 10
click at [296, 289] on div "Select..." at bounding box center [376, 287] width 232 height 17
click at [306, 275] on div "Flags Select..." at bounding box center [383, 284] width 246 height 43
click at [301, 345] on textarea at bounding box center [383, 344] width 246 height 22
click at [311, 114] on div at bounding box center [316, 121] width 11 height 14
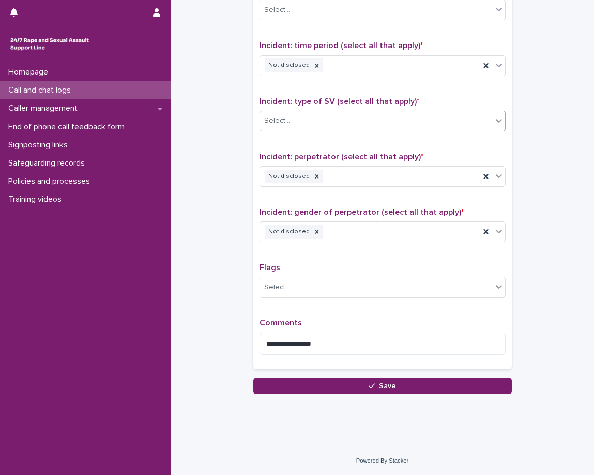
click at [331, 125] on div "Select..." at bounding box center [376, 120] width 232 height 17
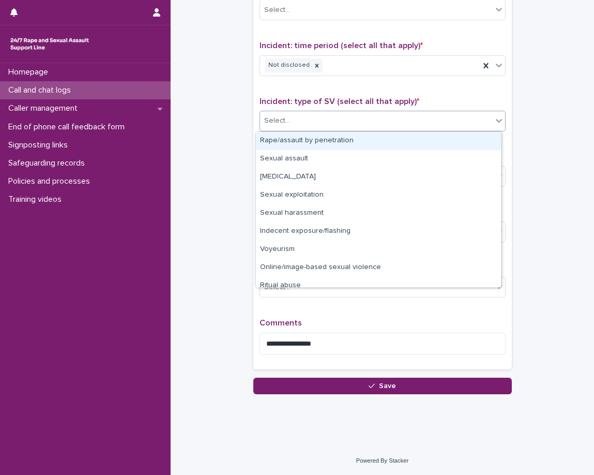
click at [326, 138] on div "Rape/assault by penetration" at bounding box center [378, 141] width 245 height 18
click at [403, 126] on div "Rape/assault by penetration" at bounding box center [370, 121] width 220 height 18
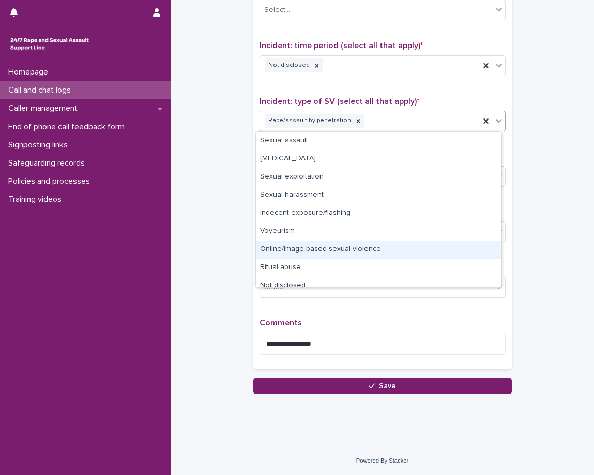
scroll to position [8, 0]
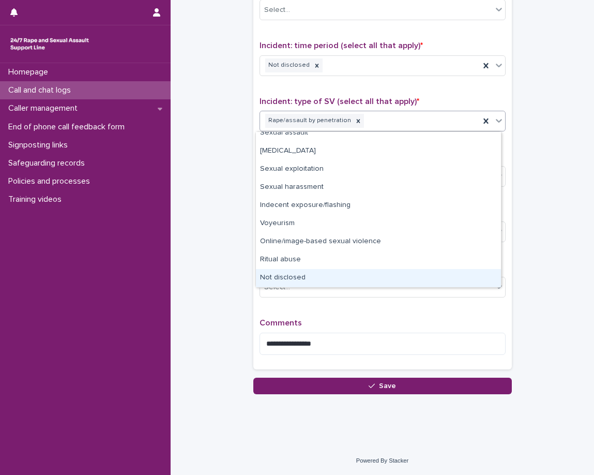
click at [332, 277] on div "Not disclosed" at bounding box center [378, 278] width 245 height 18
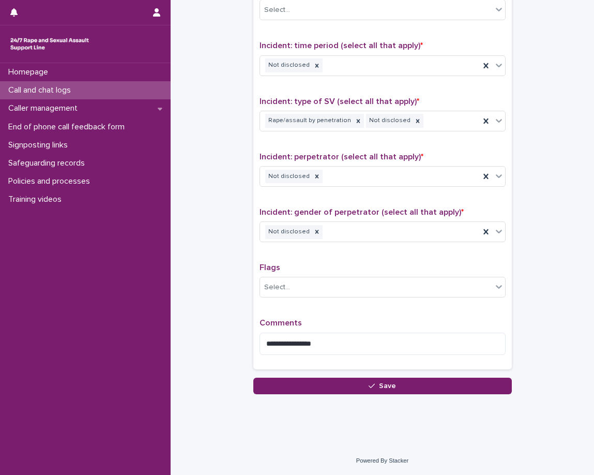
click at [366, 352] on textarea "**********" at bounding box center [383, 344] width 246 height 22
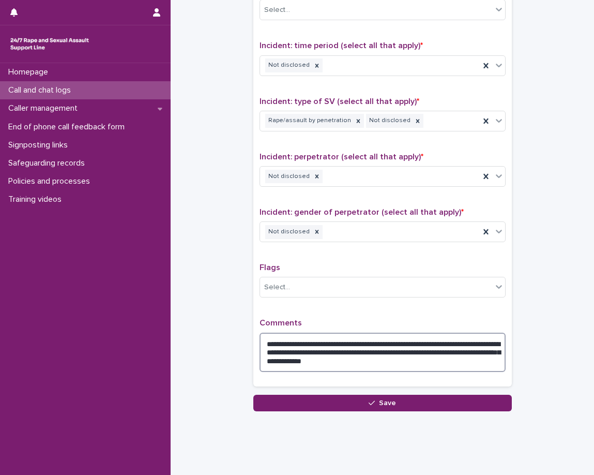
type textarea "**********"
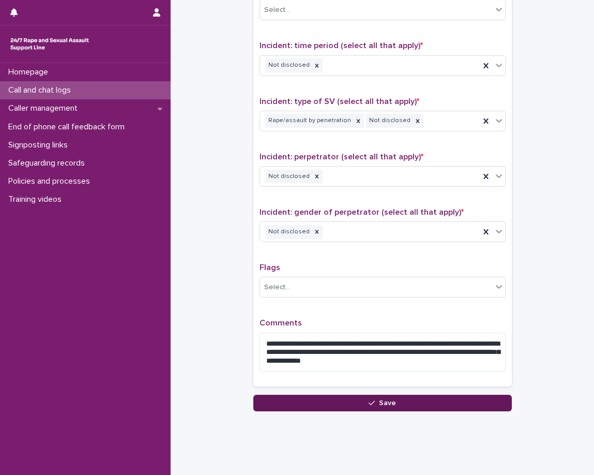
click at [392, 398] on button "Save" at bounding box center [383, 403] width 259 height 17
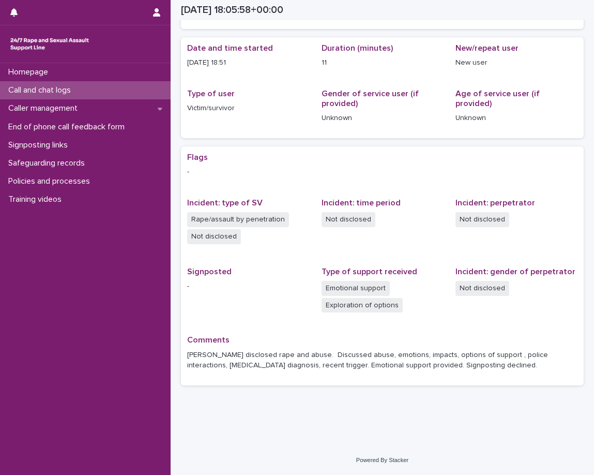
scroll to position [79, 0]
click at [111, 87] on div "Call and chat logs" at bounding box center [85, 90] width 171 height 18
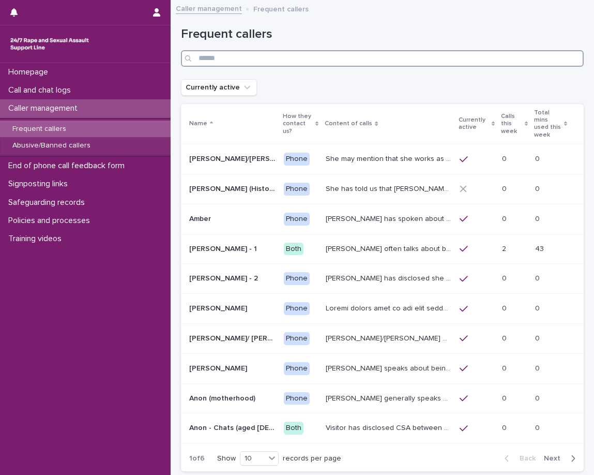
click at [354, 59] on input "Search" at bounding box center [382, 58] width 403 height 17
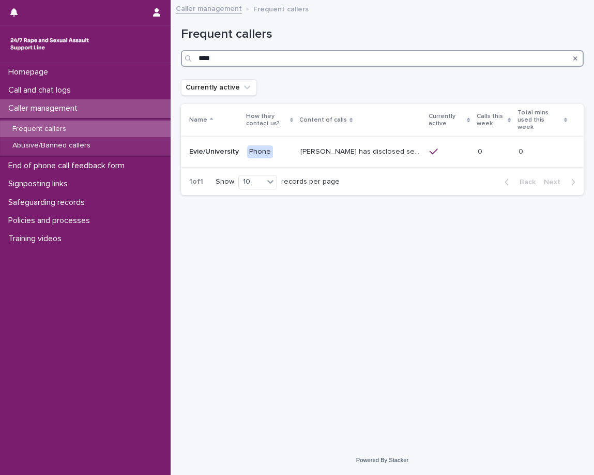
type input "****"
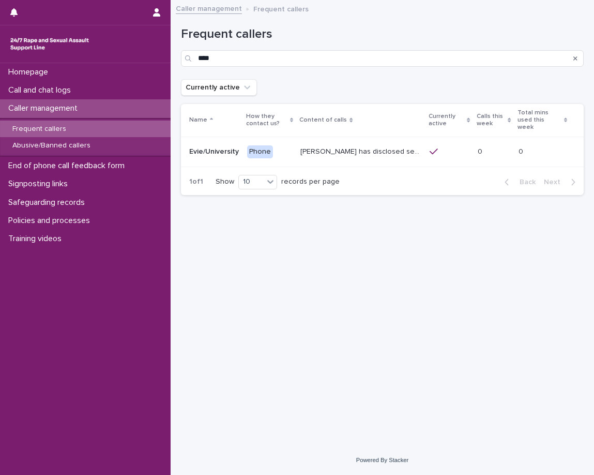
click at [382, 151] on div "[PERSON_NAME] has disclosed sexual and emotional abuse from a [DEMOGRAPHIC_DATA…" at bounding box center [361, 151] width 121 height 17
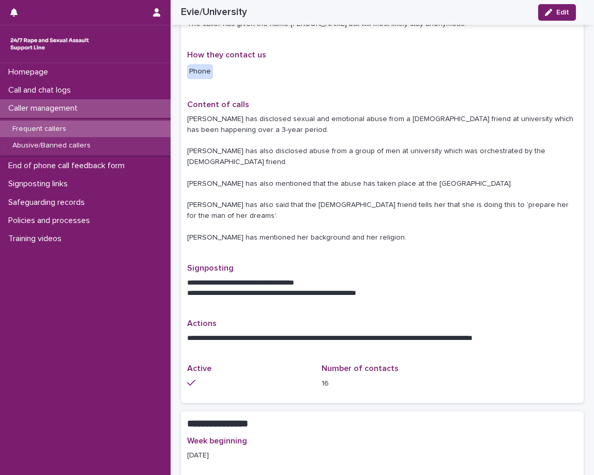
scroll to position [131, 0]
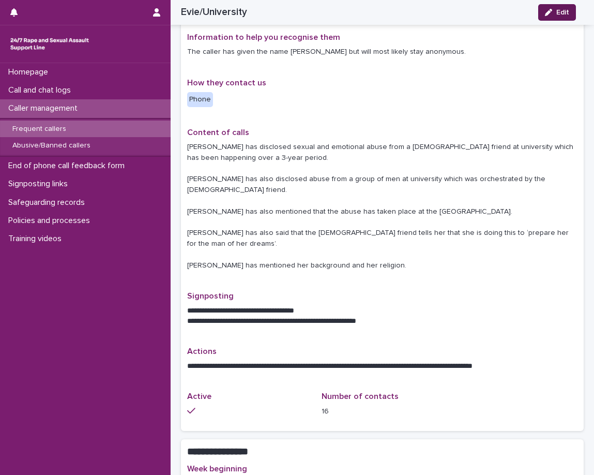
click at [540, 10] on button "Edit" at bounding box center [558, 12] width 38 height 17
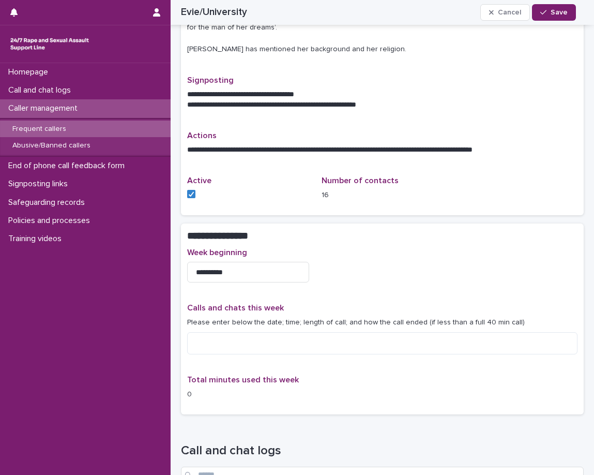
scroll to position [416, 0]
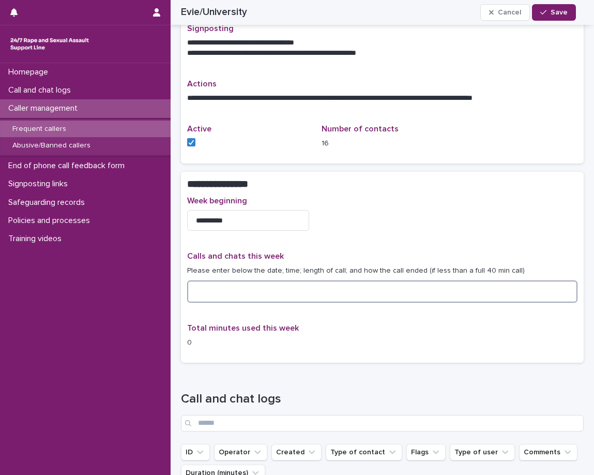
click at [341, 280] on textarea at bounding box center [382, 291] width 391 height 22
type textarea "*"
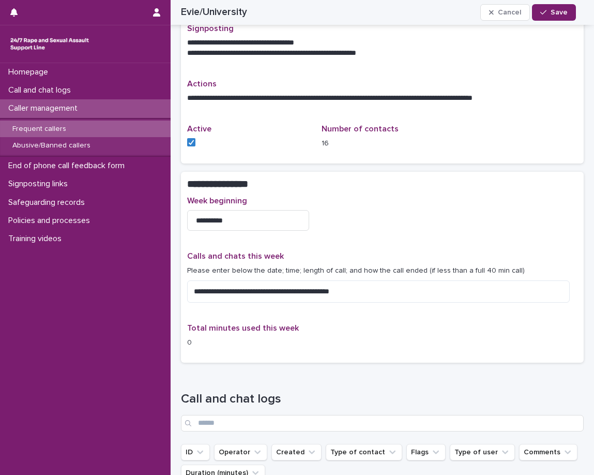
click at [361, 197] on div "**********" at bounding box center [382, 276] width 391 height 160
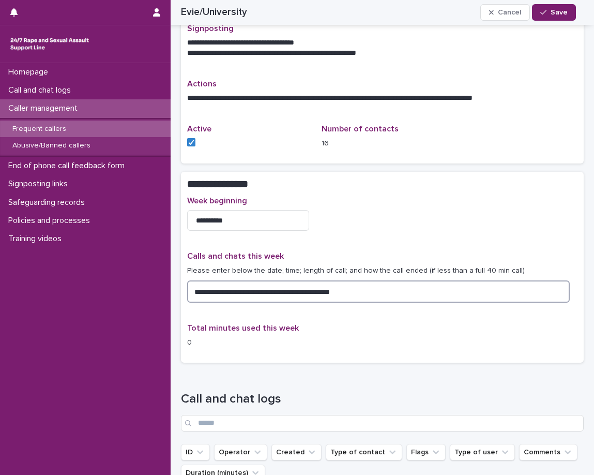
click at [299, 280] on textarea "**********" at bounding box center [378, 291] width 383 height 22
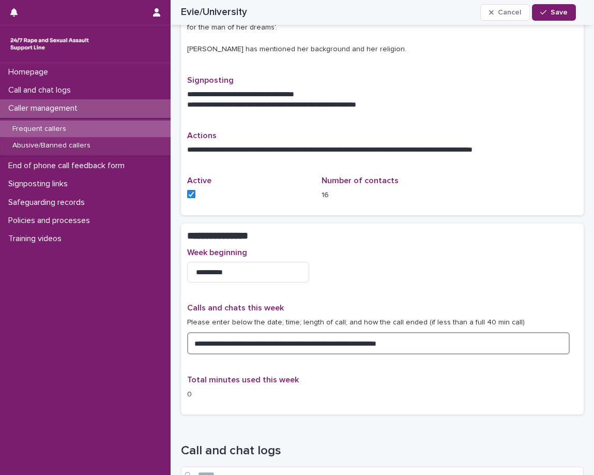
type textarea "**********"
click at [369, 269] on div "**********" at bounding box center [382, 328] width 391 height 160
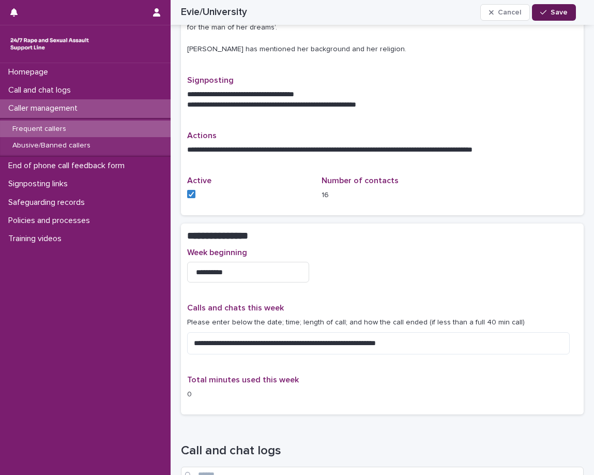
click at [554, 17] on button "Save" at bounding box center [554, 12] width 44 height 17
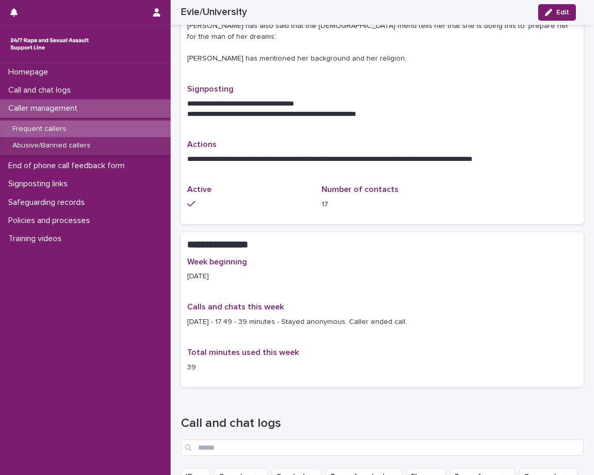
scroll to position [330, 0]
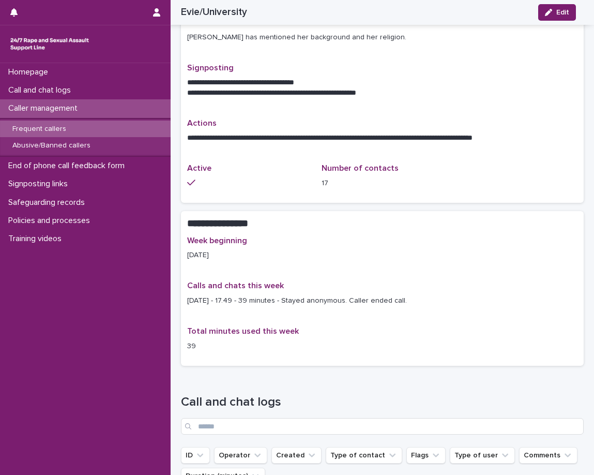
scroll to position [362, 0]
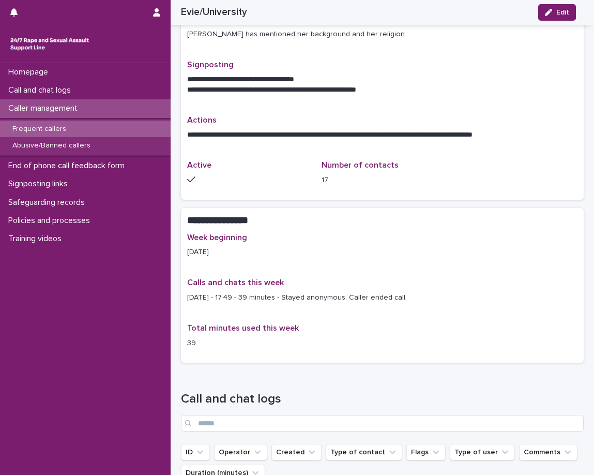
click at [109, 106] on div "Caller management" at bounding box center [85, 108] width 171 height 18
